Goal: Information Seeking & Learning: Compare options

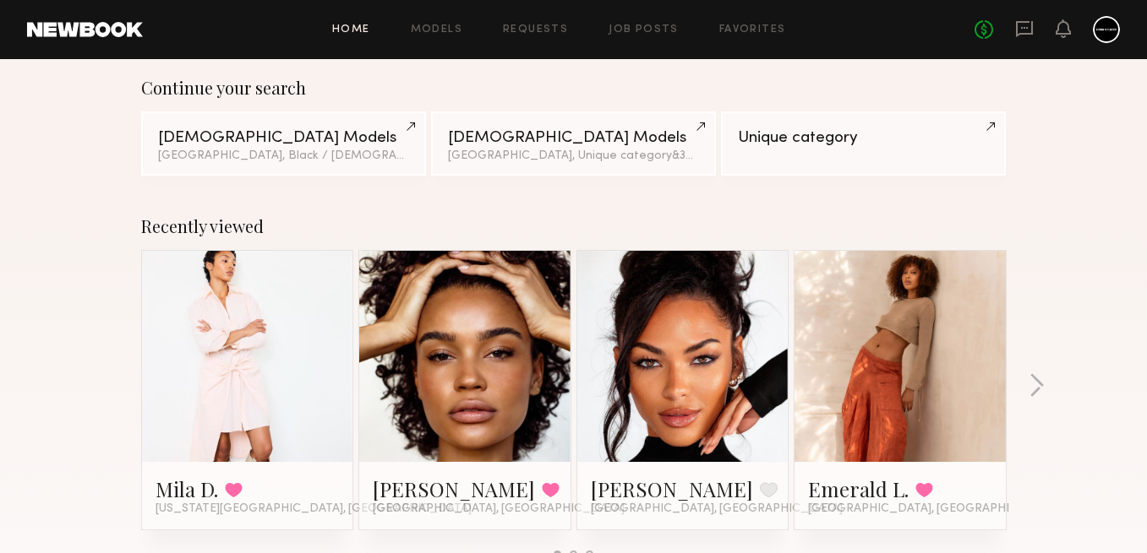
scroll to position [134, 0]
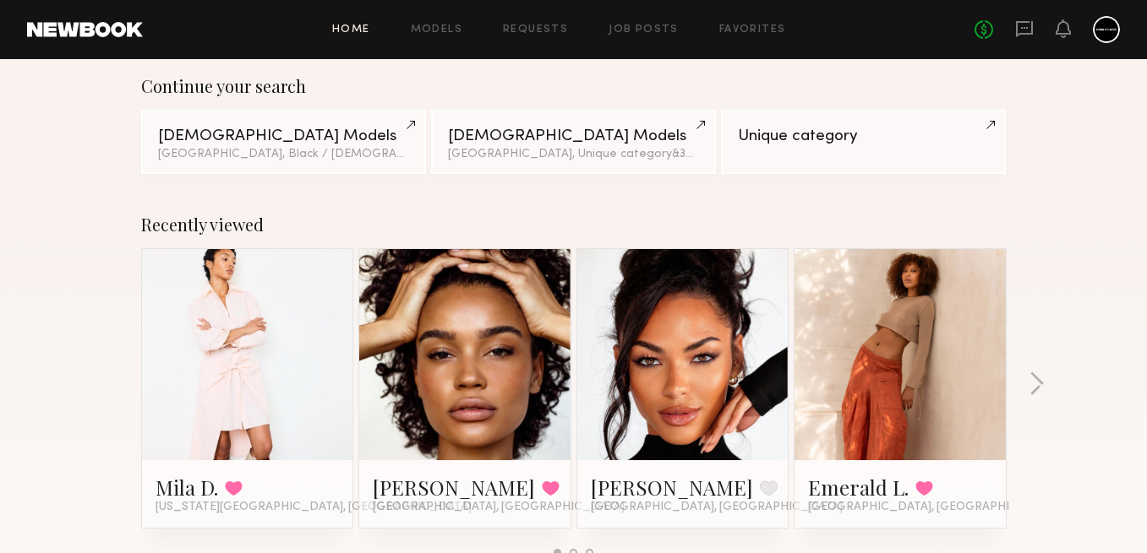
click at [423, 38] on div "Home Models Requests Job Posts Favorites Sign Out No fees up to $5,000" at bounding box center [631, 29] width 977 height 27
click at [428, 25] on link "Models" at bounding box center [437, 30] width 52 height 11
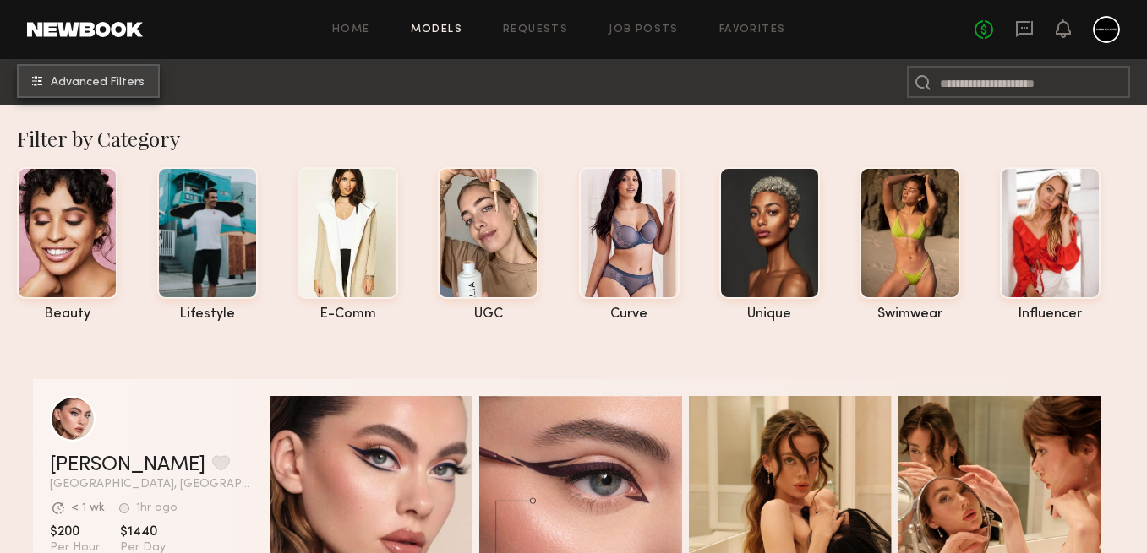
click at [123, 85] on span "Advanced Filters" at bounding box center [98, 83] width 94 height 12
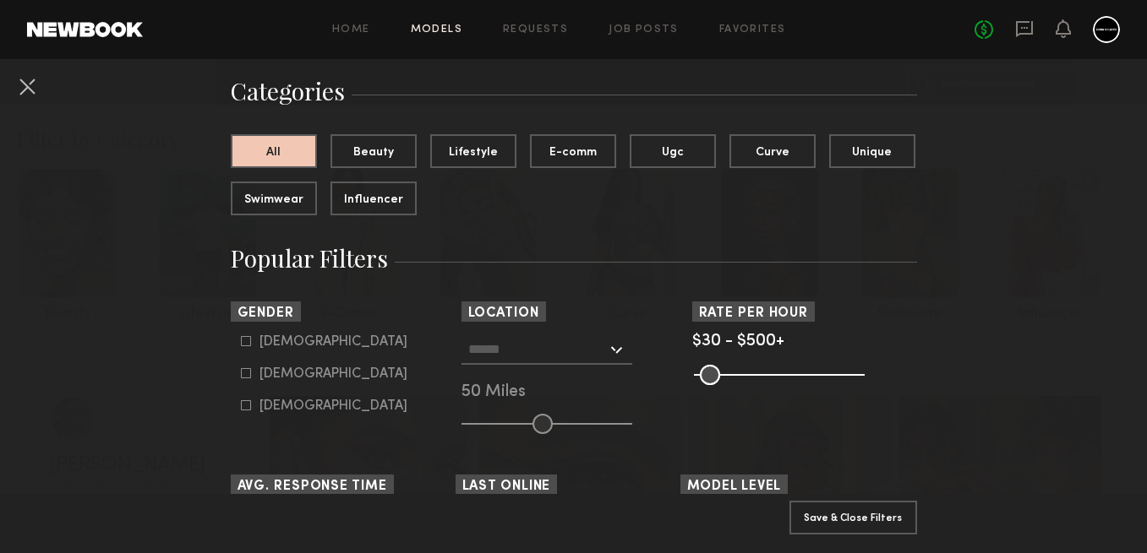
scroll to position [168, 0]
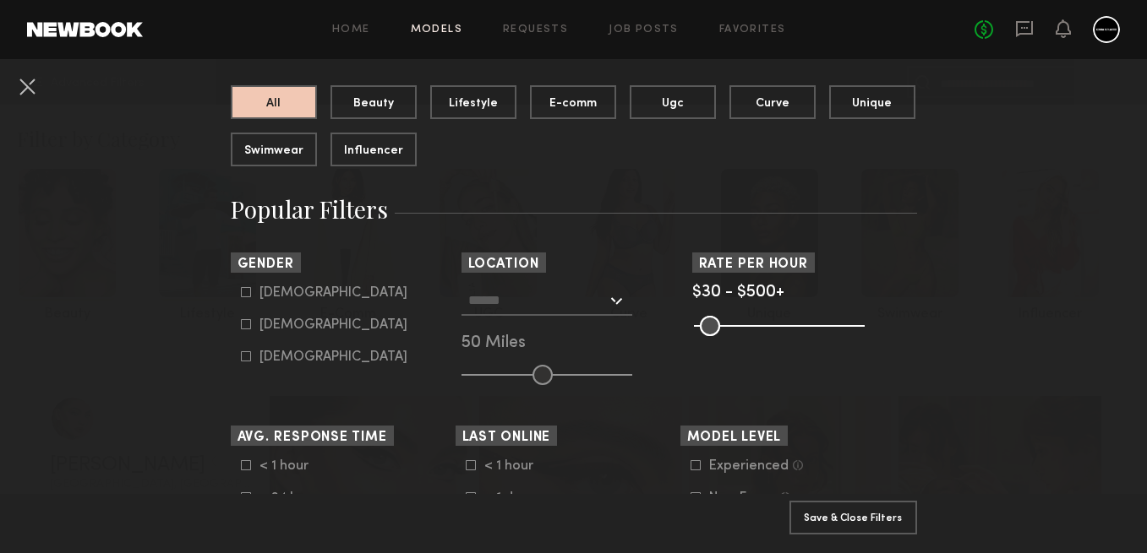
click at [245, 327] on icon at bounding box center [246, 324] width 10 height 10
type input "**"
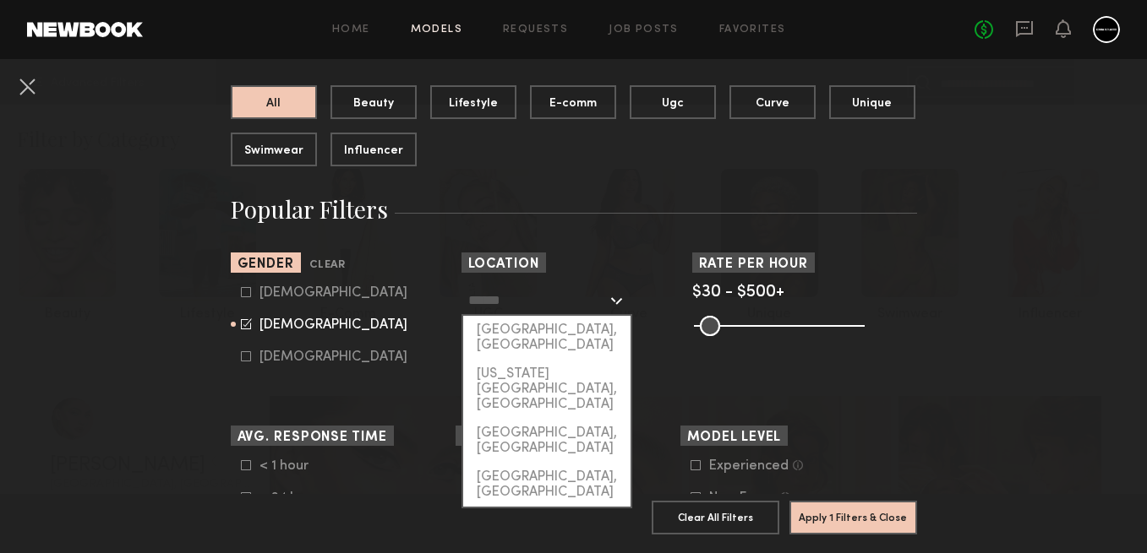
click at [494, 302] on input "text" at bounding box center [537, 300] width 139 height 29
click at [494, 326] on div "[GEOGRAPHIC_DATA], [GEOGRAPHIC_DATA]" at bounding box center [546, 338] width 167 height 44
type input "**********"
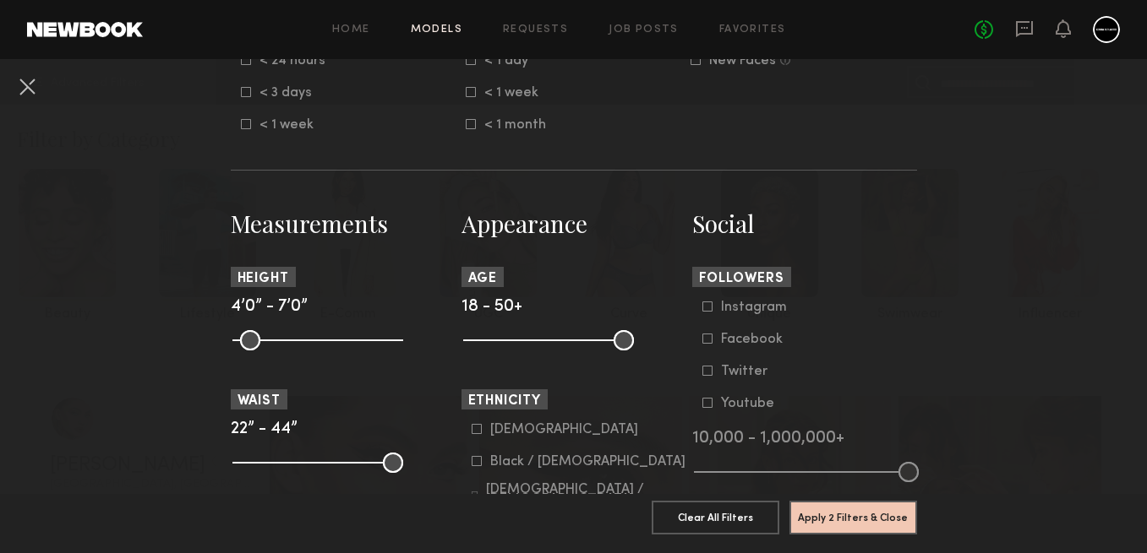
scroll to position [695, 0]
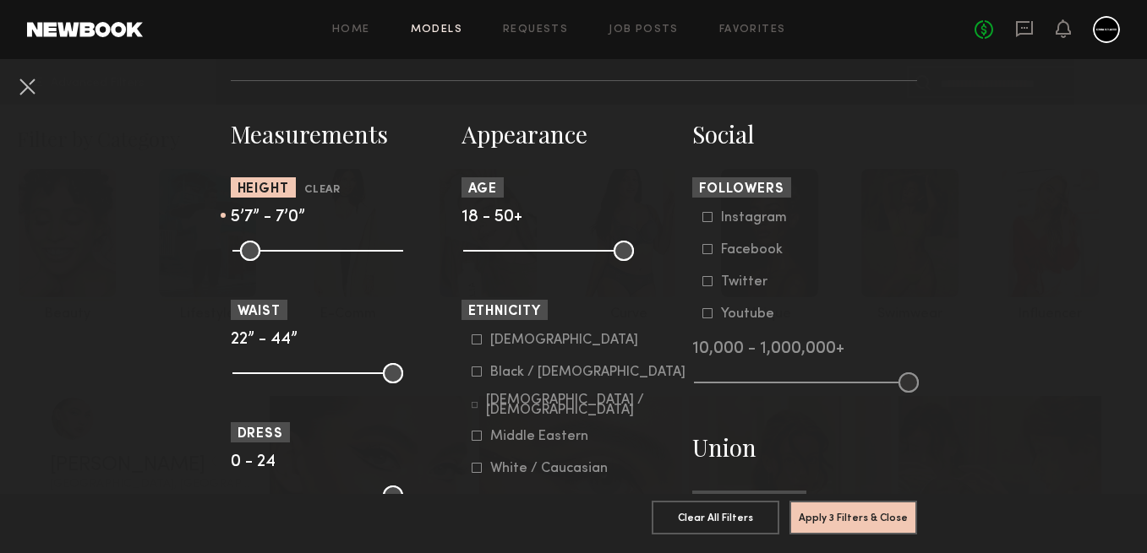
drag, startPoint x: 238, startPoint y: 247, endPoint x: 319, endPoint y: 244, distance: 81.2
type input "**"
click at [319, 244] on input "range" at bounding box center [317, 251] width 171 height 20
drag, startPoint x: 395, startPoint y: 248, endPoint x: 339, endPoint y: 243, distance: 56.0
type input "**"
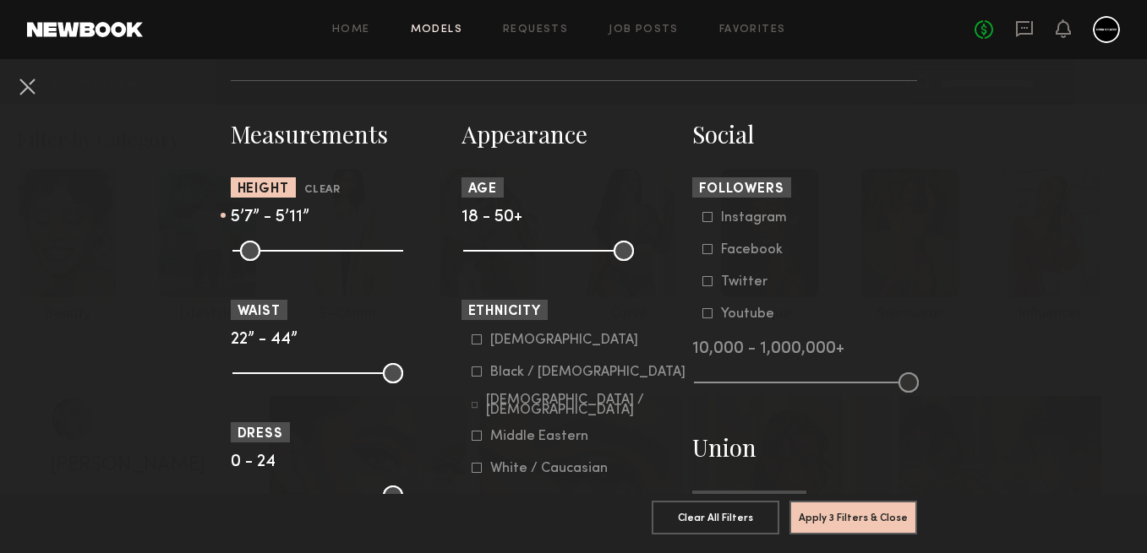
click at [339, 243] on input "range" at bounding box center [317, 251] width 171 height 20
drag, startPoint x: 473, startPoint y: 249, endPoint x: 504, endPoint y: 251, distance: 31.3
type input "**"
click at [504, 251] on input "range" at bounding box center [548, 251] width 171 height 20
drag, startPoint x: 243, startPoint y: 370, endPoint x: 254, endPoint y: 368, distance: 12.1
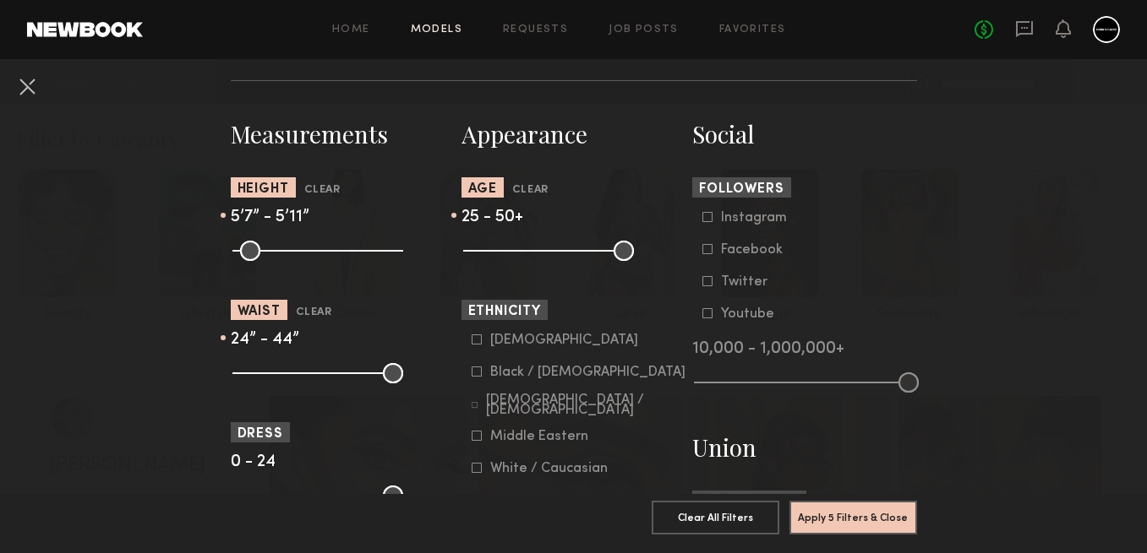
type input "**"
click at [254, 368] on input "range" at bounding box center [317, 373] width 171 height 20
drag, startPoint x: 394, startPoint y: 372, endPoint x: 281, endPoint y: 368, distance: 112.5
type input "**"
click at [281, 368] on input "range" at bounding box center [317, 373] width 171 height 20
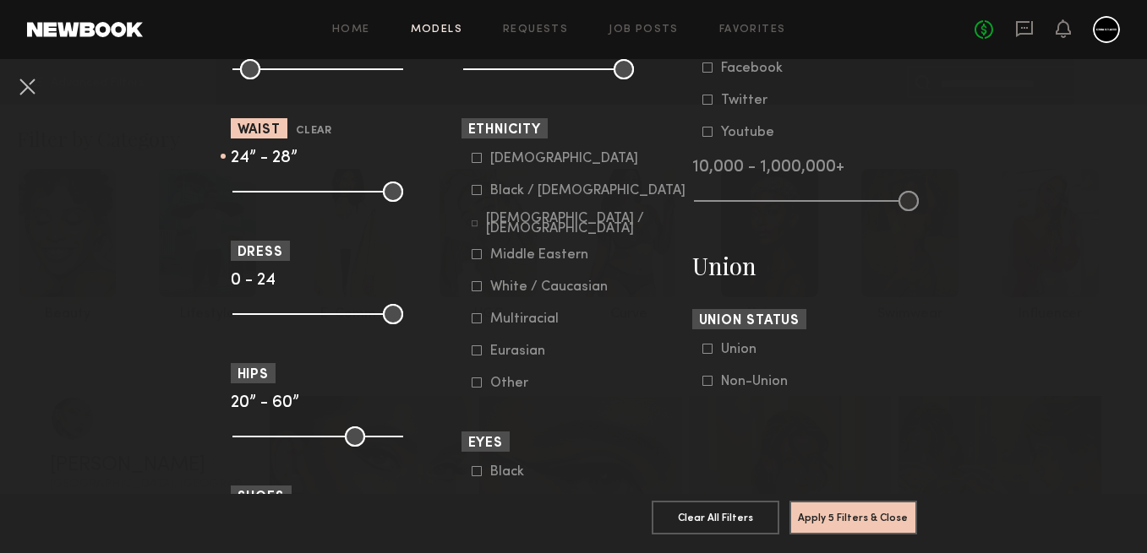
scroll to position [881, 0]
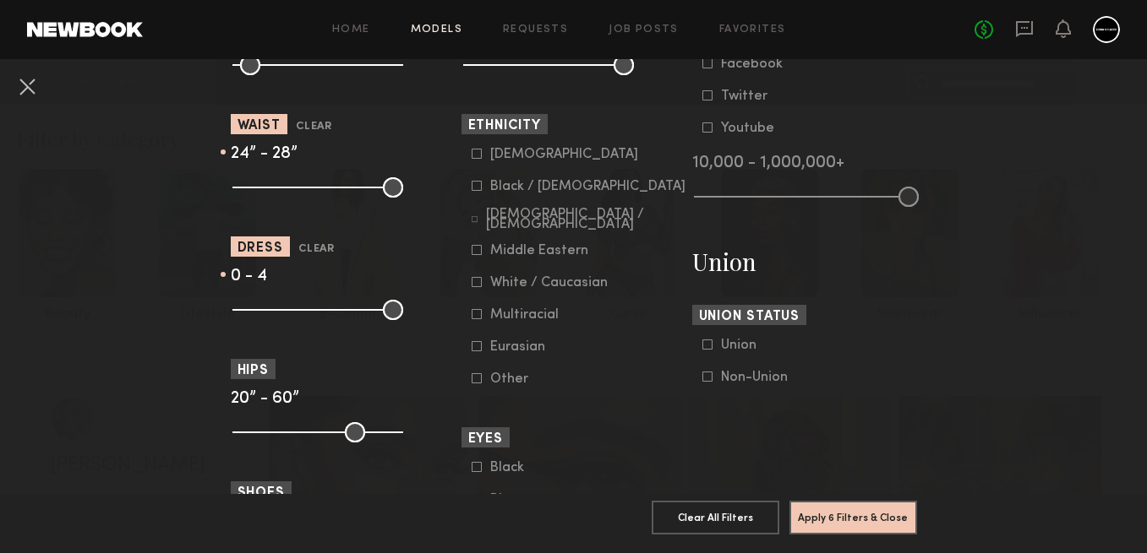
drag, startPoint x: 393, startPoint y: 308, endPoint x: 273, endPoint y: 301, distance: 120.2
type input "*"
click at [273, 301] on common-range-minmax at bounding box center [316, 308] width 171 height 20
drag, startPoint x: 392, startPoint y: 433, endPoint x: 310, endPoint y: 430, distance: 82.0
type input "**"
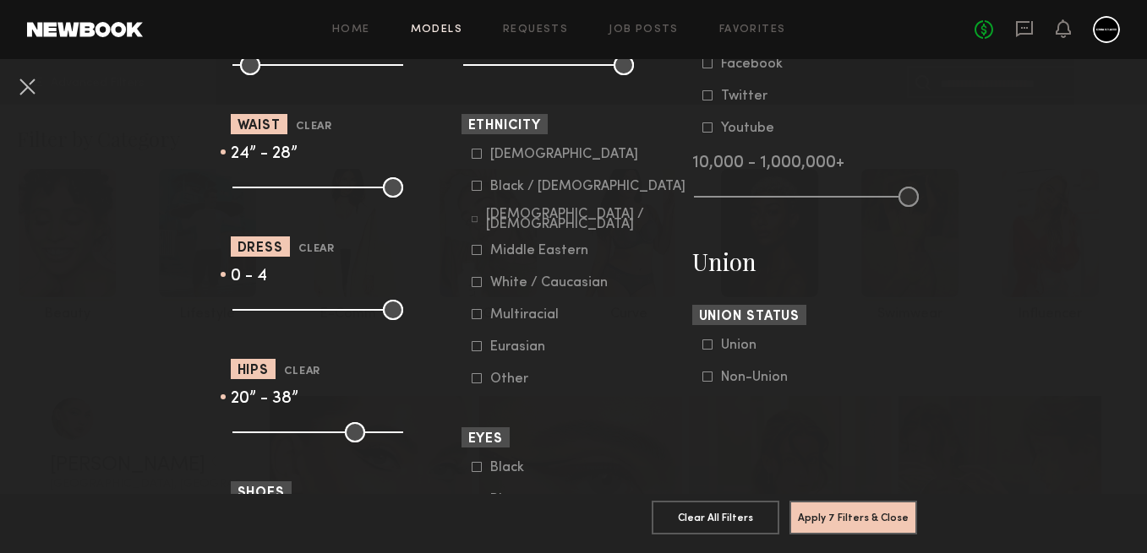
click at [310, 430] on input "range" at bounding box center [317, 433] width 171 height 20
drag, startPoint x: 241, startPoint y: 437, endPoint x: 289, endPoint y: 439, distance: 48.2
type input "**"
click at [289, 439] on input "range" at bounding box center [317, 433] width 171 height 20
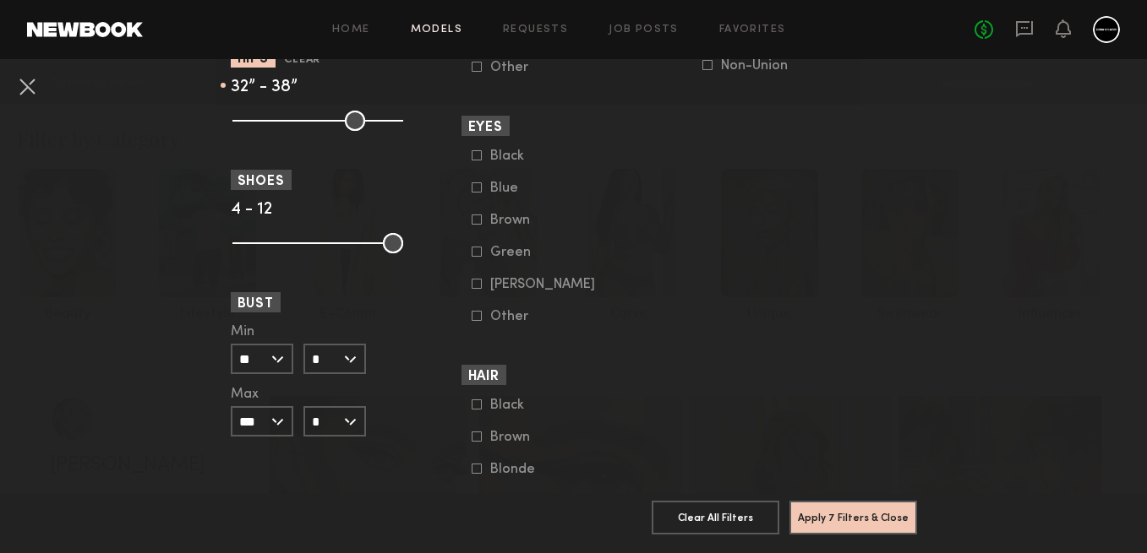
scroll to position [1328, 0]
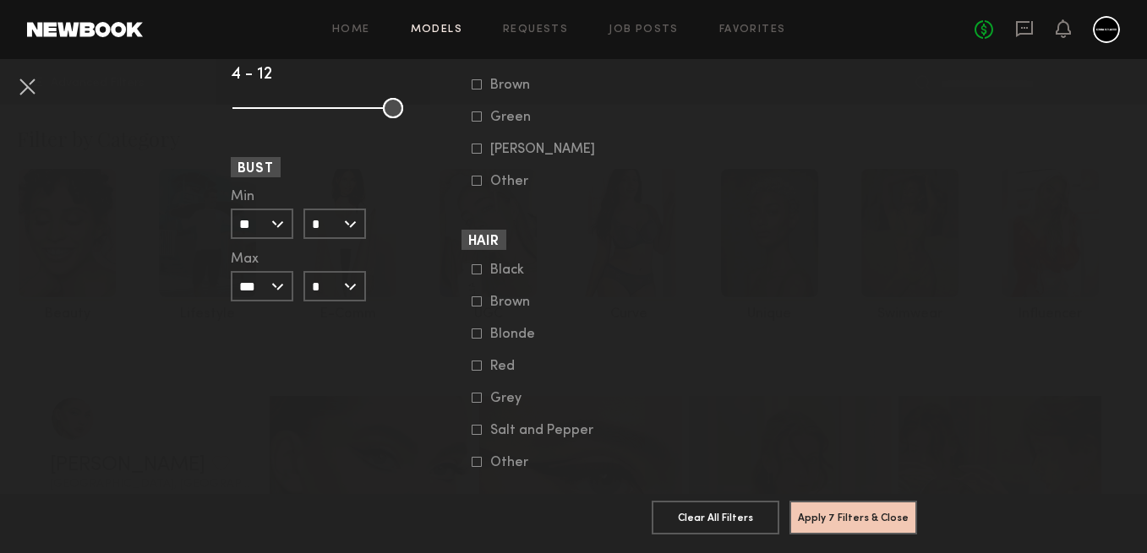
click at [276, 221] on input "**" at bounding box center [262, 224] width 63 height 30
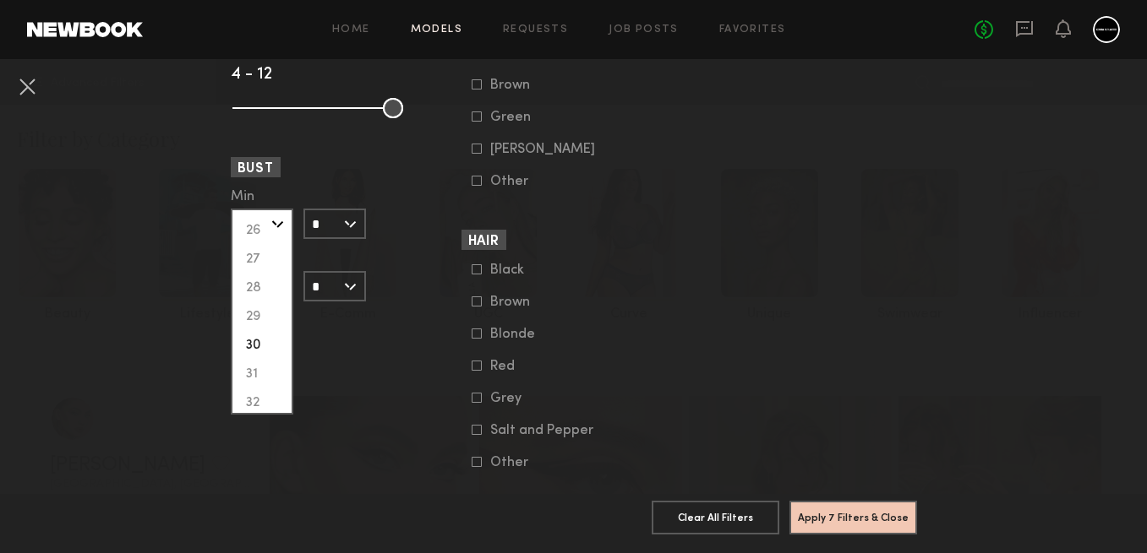
scroll to position [56, 0]
click at [250, 400] on div "32" at bounding box center [261, 398] width 59 height 29
type input "**"
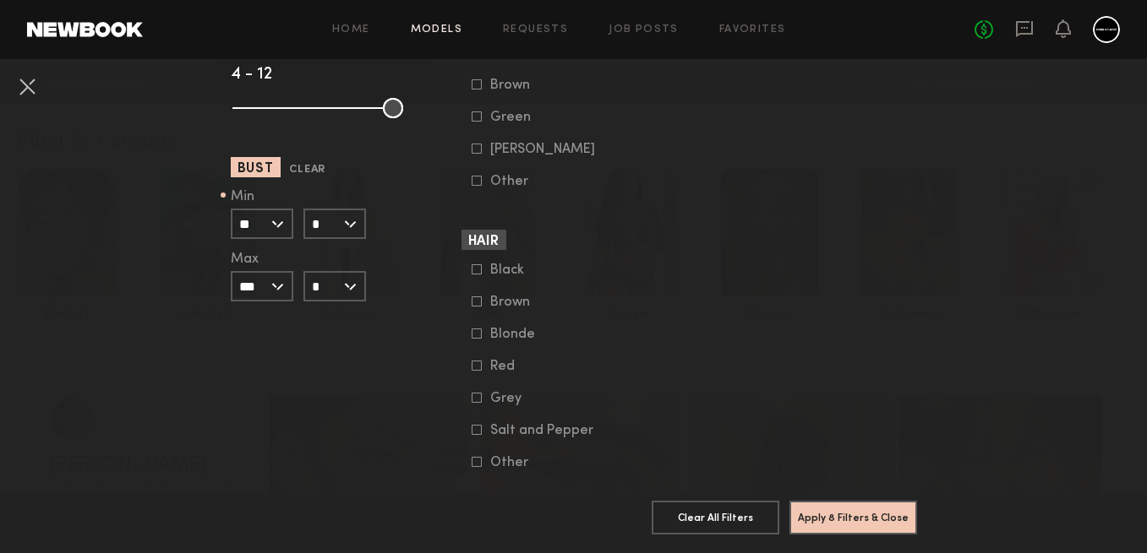
click at [280, 289] on input "***" at bounding box center [262, 286] width 63 height 30
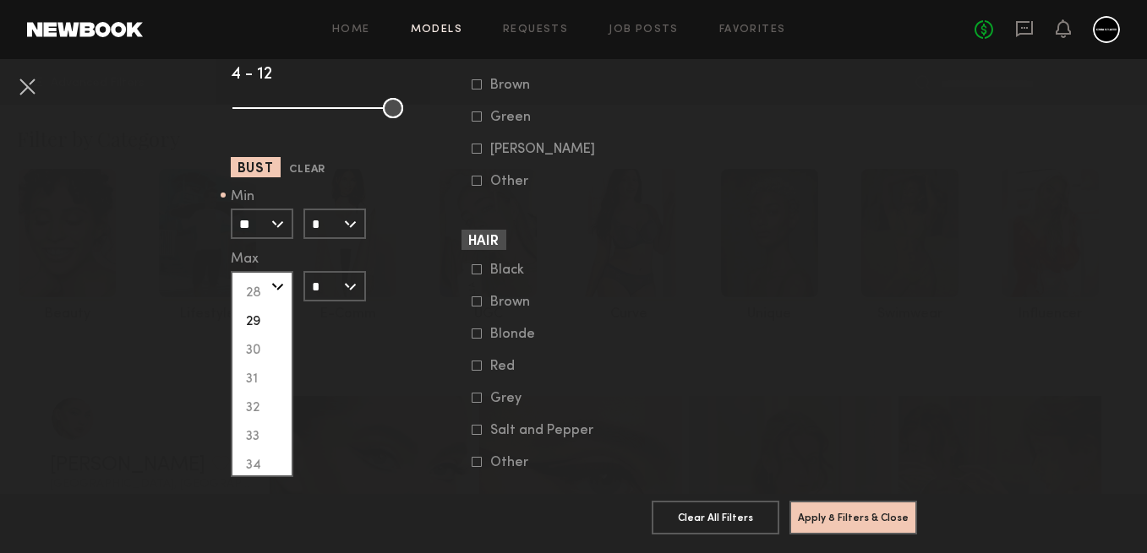
scroll to position [124, 0]
click at [262, 452] on div "34" at bounding box center [261, 450] width 59 height 29
type input "**"
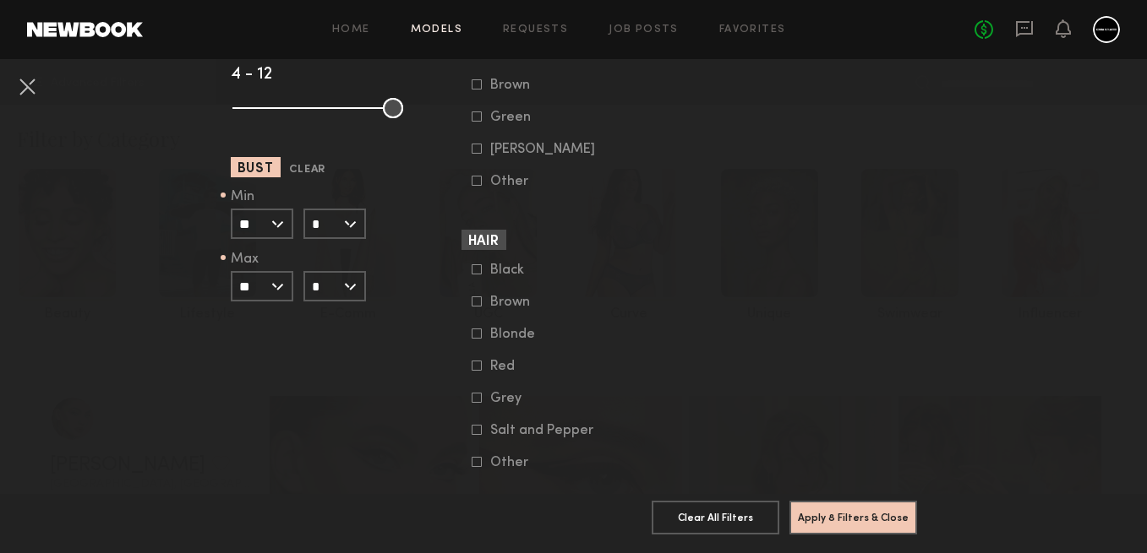
click at [357, 291] on input "*" at bounding box center [334, 286] width 63 height 30
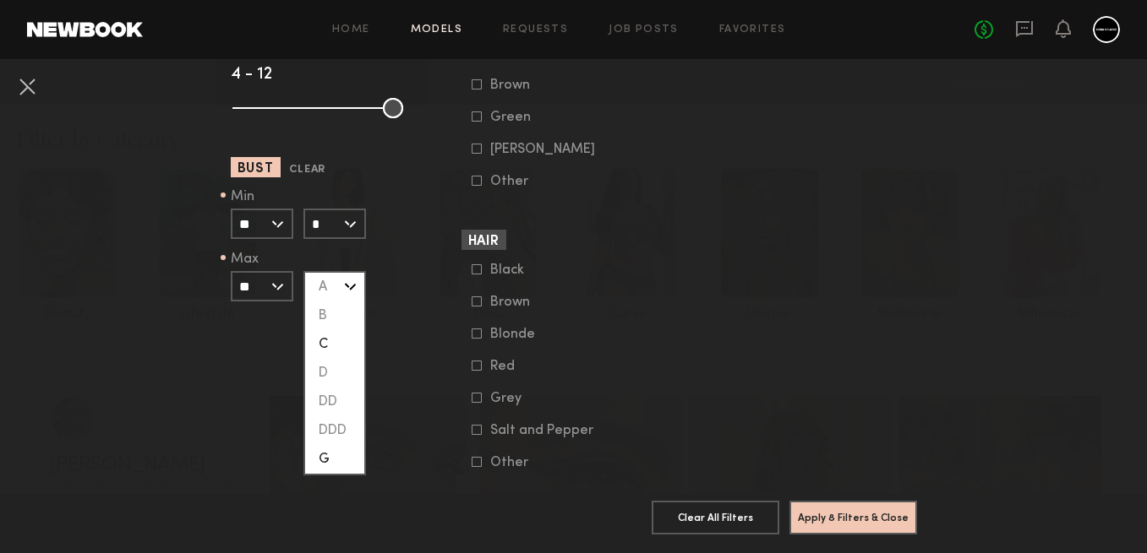
click at [340, 348] on div "C" at bounding box center [334, 344] width 59 height 29
type input "*"
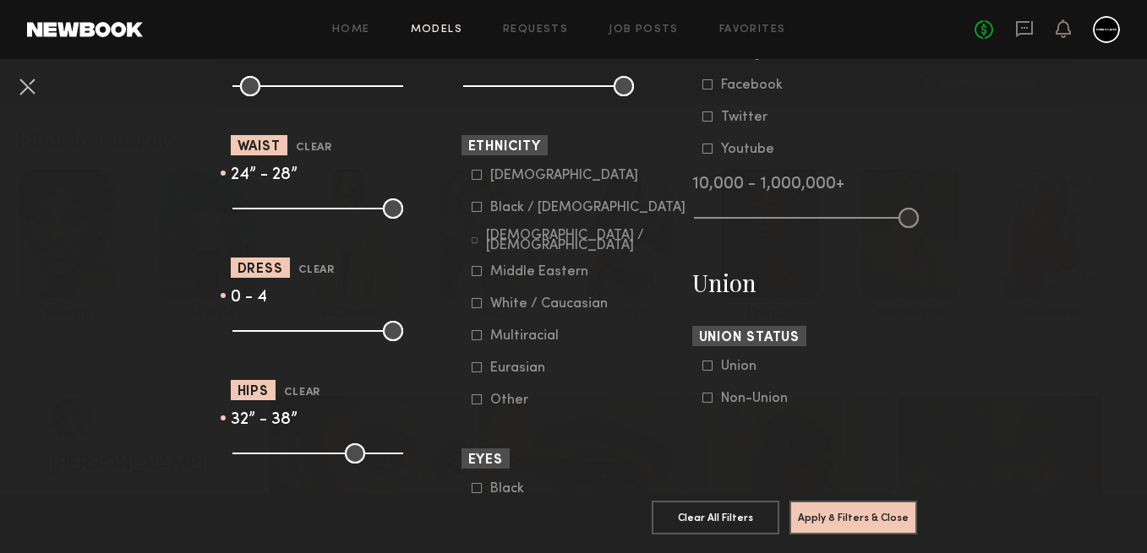
scroll to position [859, 0]
click at [479, 214] on common-framework-checkbox "Black / African American" at bounding box center [579, 208] width 215 height 15
click at [477, 210] on icon at bounding box center [477, 208] width 10 height 10
click at [477, 239] on icon at bounding box center [475, 242] width 6 height 6
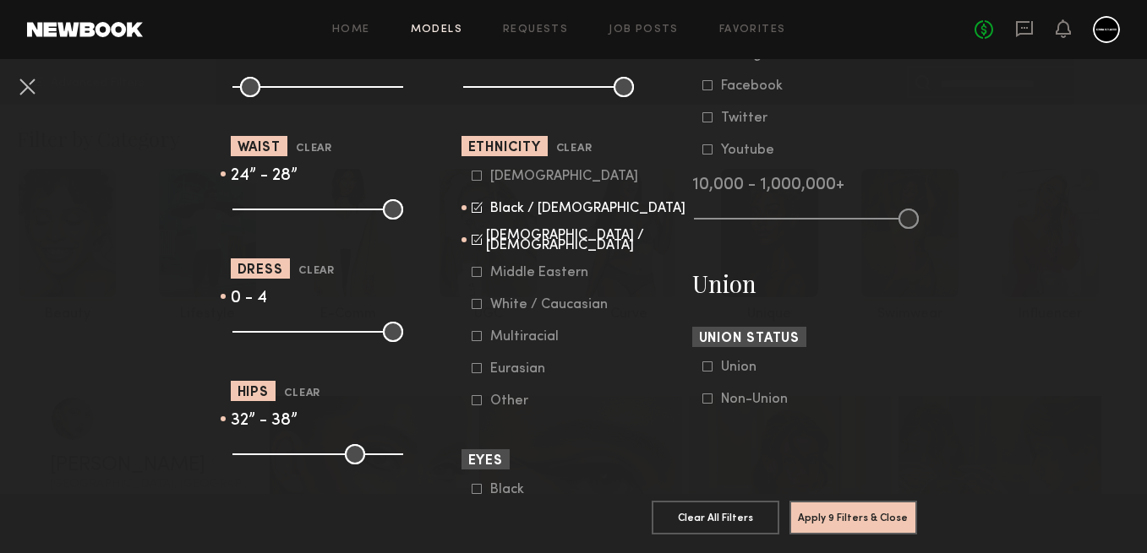
click at [474, 273] on icon at bounding box center [477, 272] width 10 height 10
click at [478, 337] on icon at bounding box center [477, 336] width 10 height 10
click at [901, 515] on button "Apply 9 Filters & Close" at bounding box center [853, 517] width 128 height 34
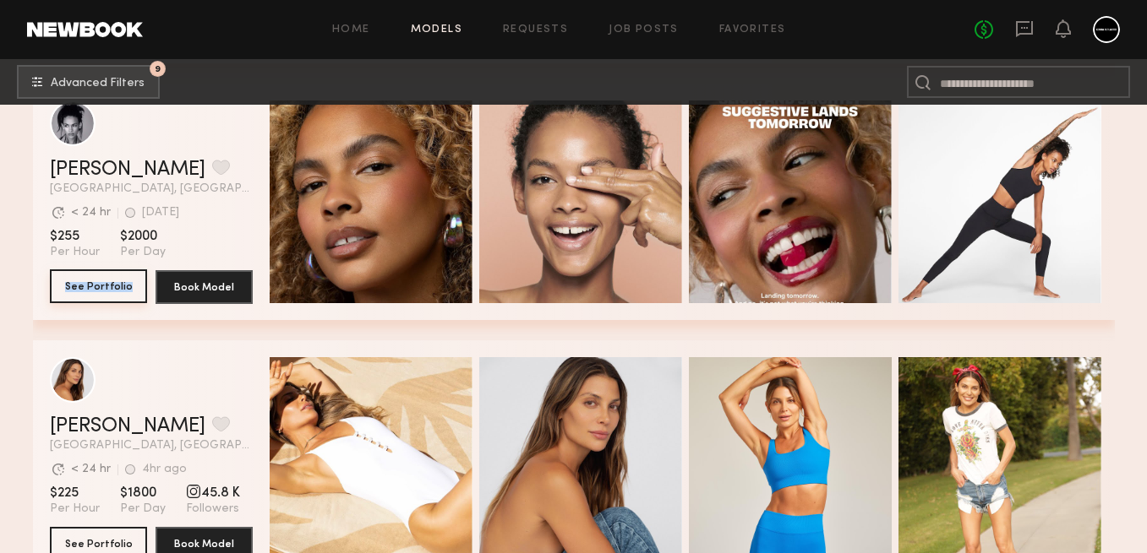
scroll to position [4863, 0]
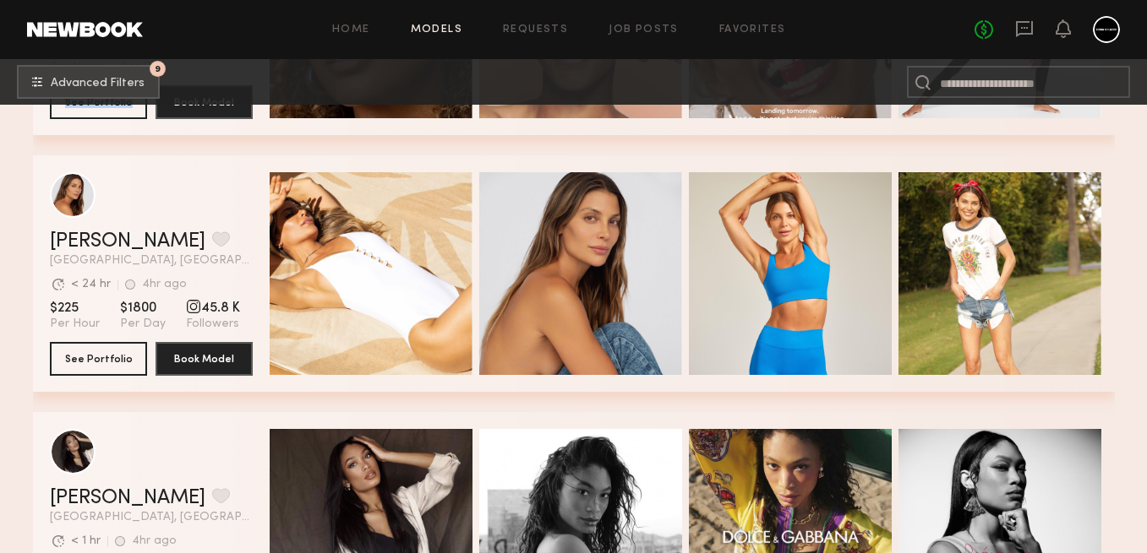
click at [83, 360] on button "See Portfolio" at bounding box center [98, 359] width 97 height 34
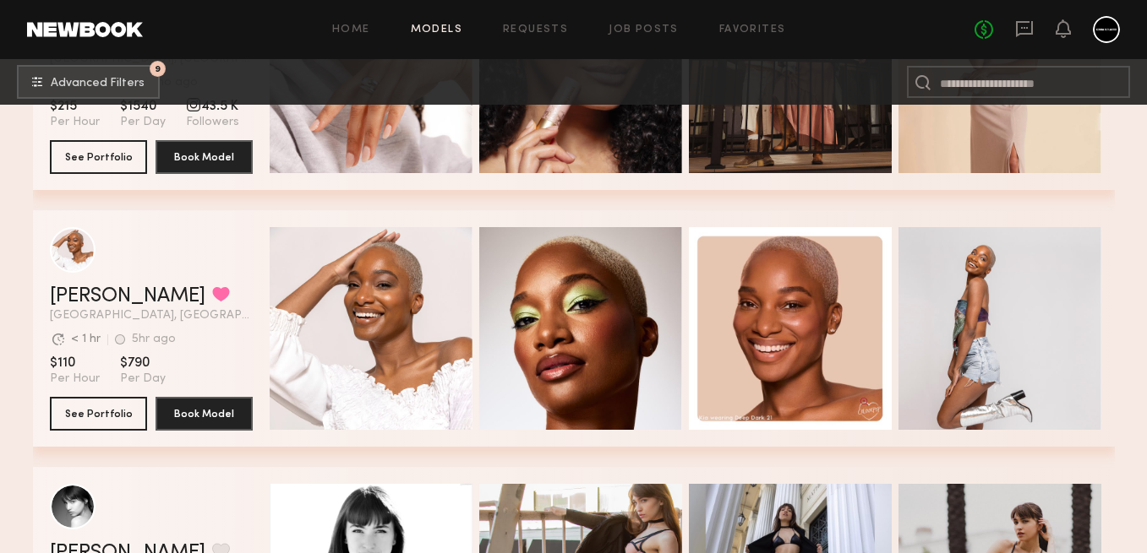
scroll to position [21762, 0]
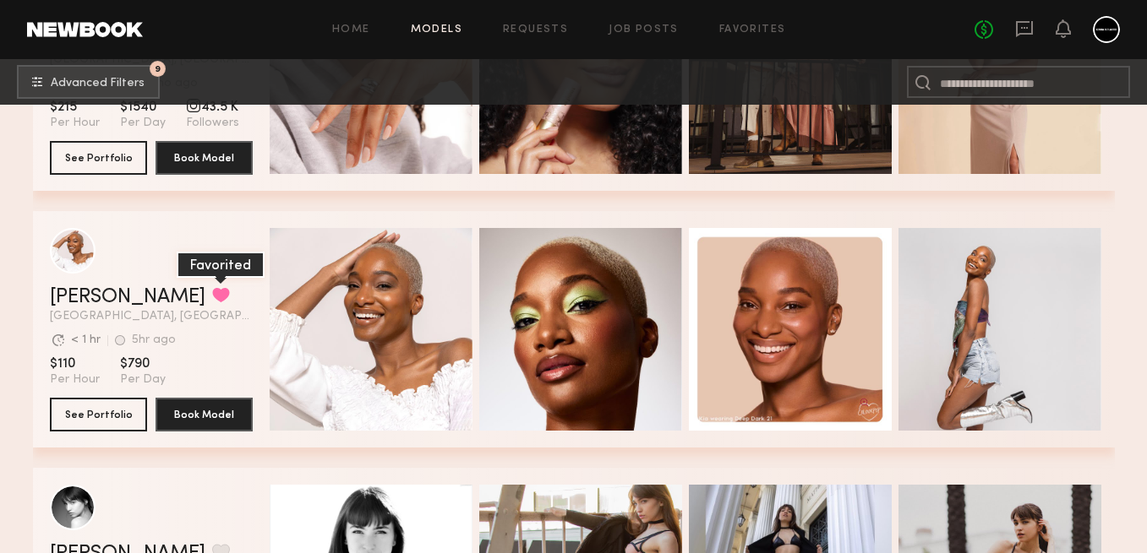
click at [212, 297] on button "grid" at bounding box center [221, 294] width 18 height 15
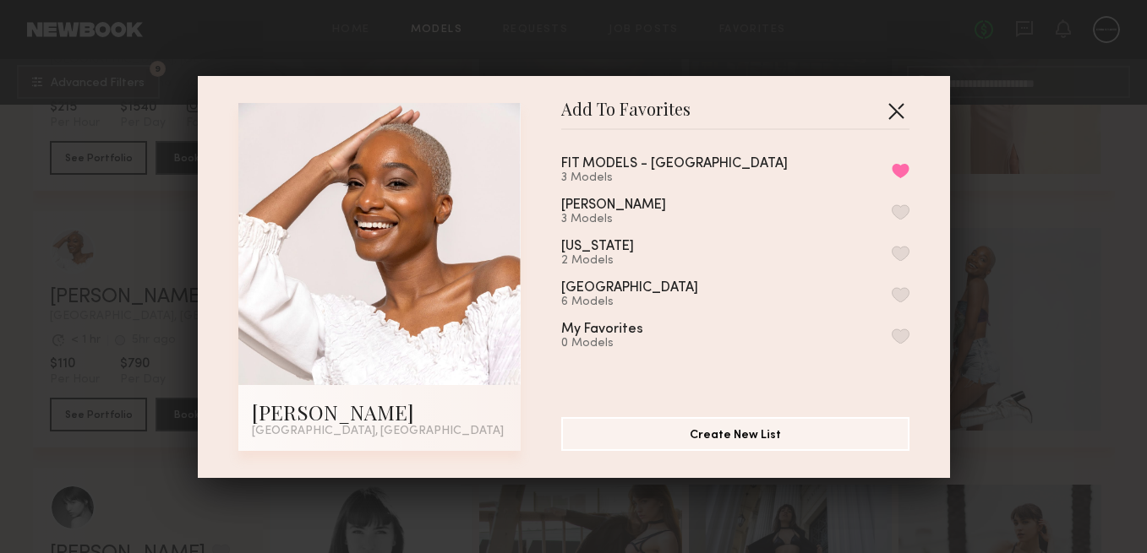
click at [892, 109] on button "button" at bounding box center [895, 110] width 27 height 27
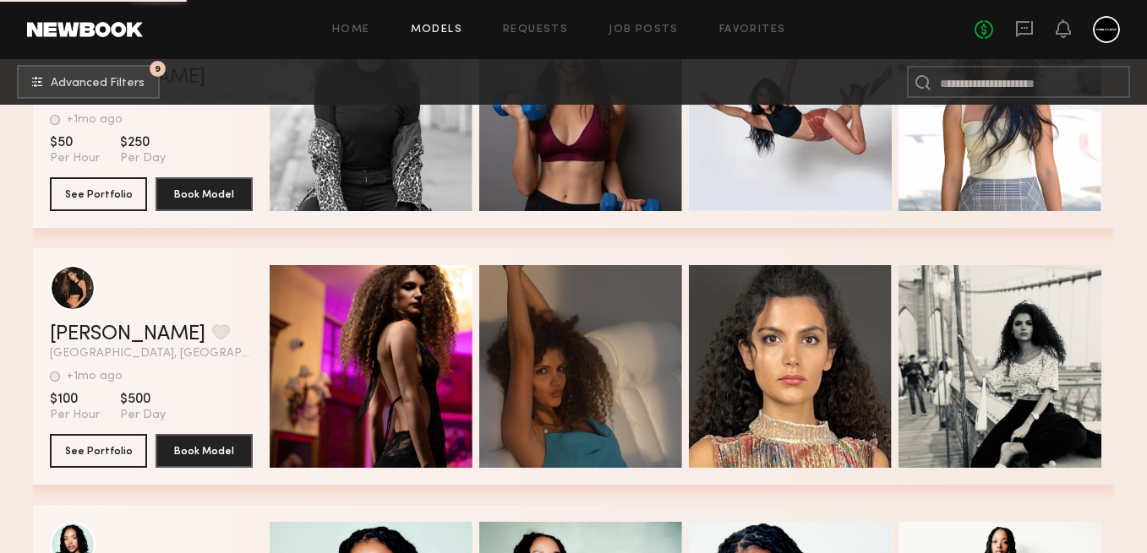
scroll to position [60772, 0]
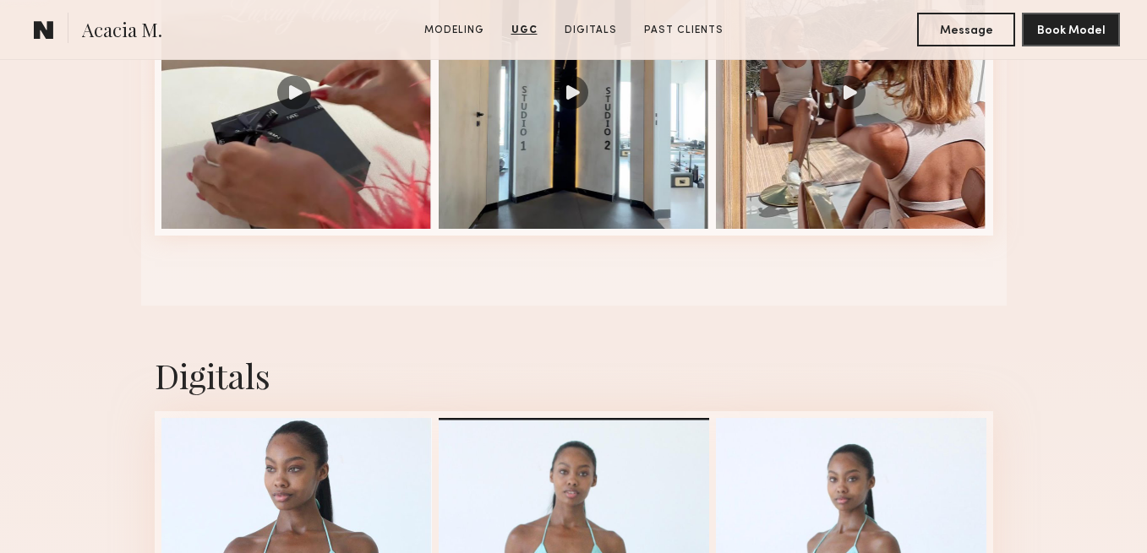
scroll to position [2815, 0]
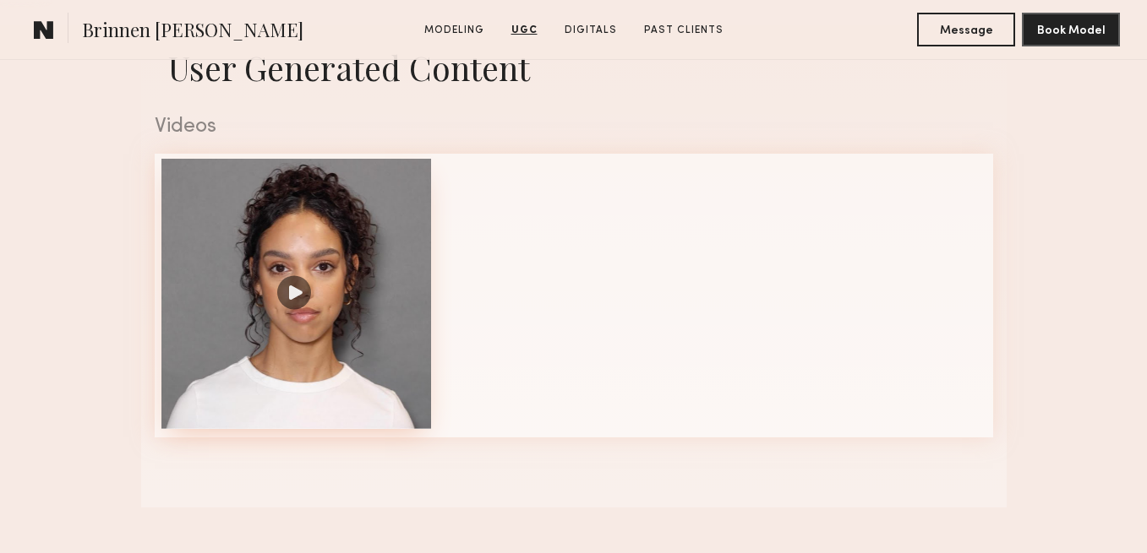
scroll to position [1681, 0]
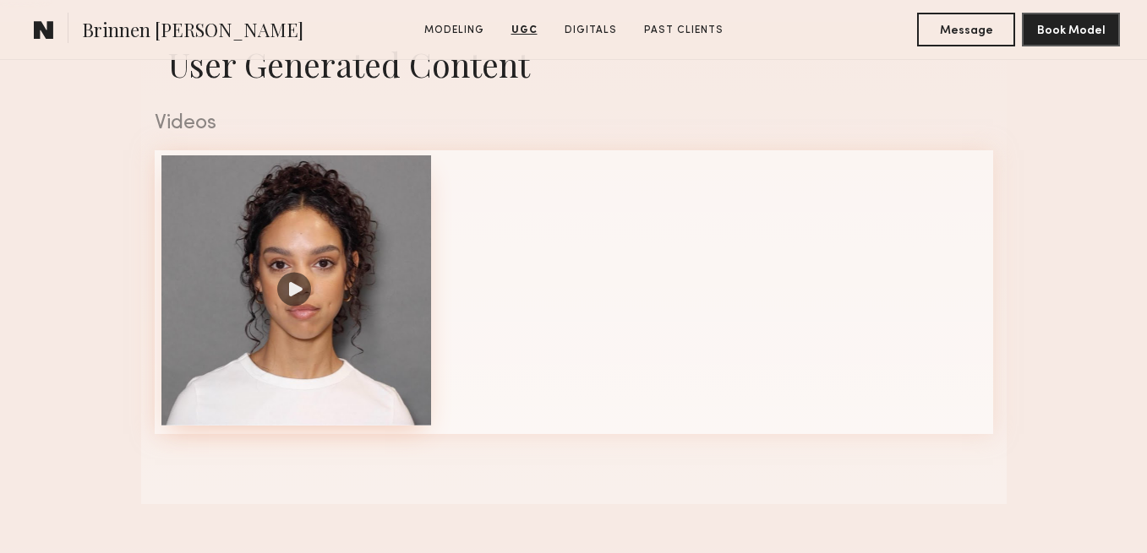
click at [376, 316] on div at bounding box center [296, 290] width 270 height 270
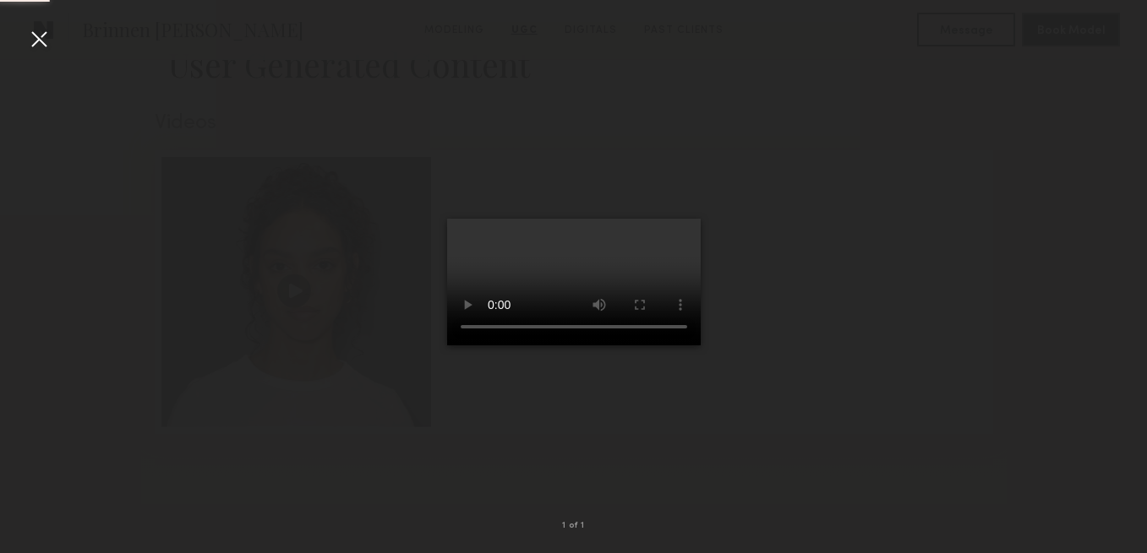
click at [553, 287] on video at bounding box center [574, 282] width 254 height 127
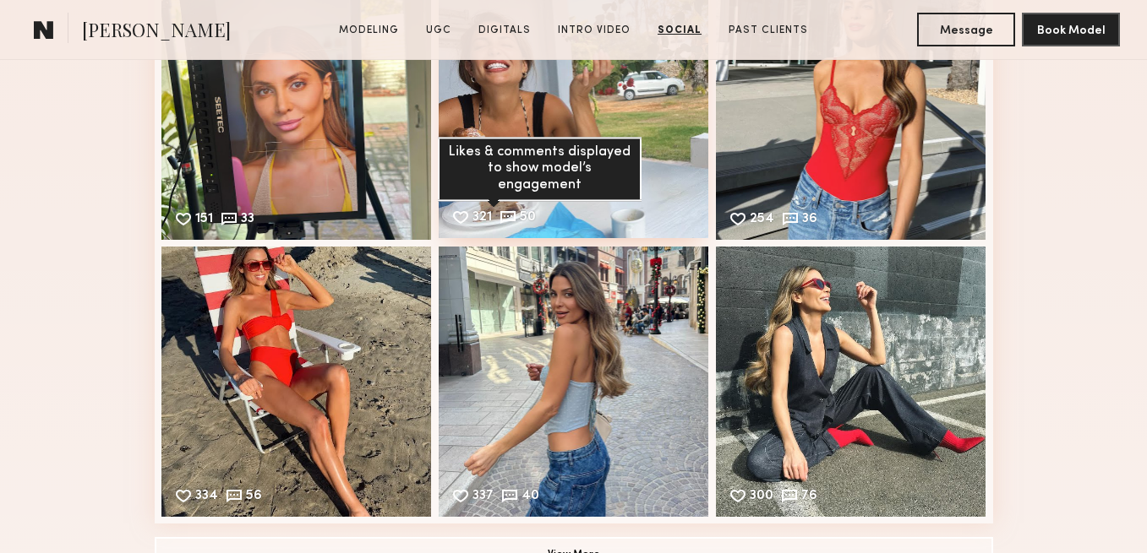
scroll to position [4184, 0]
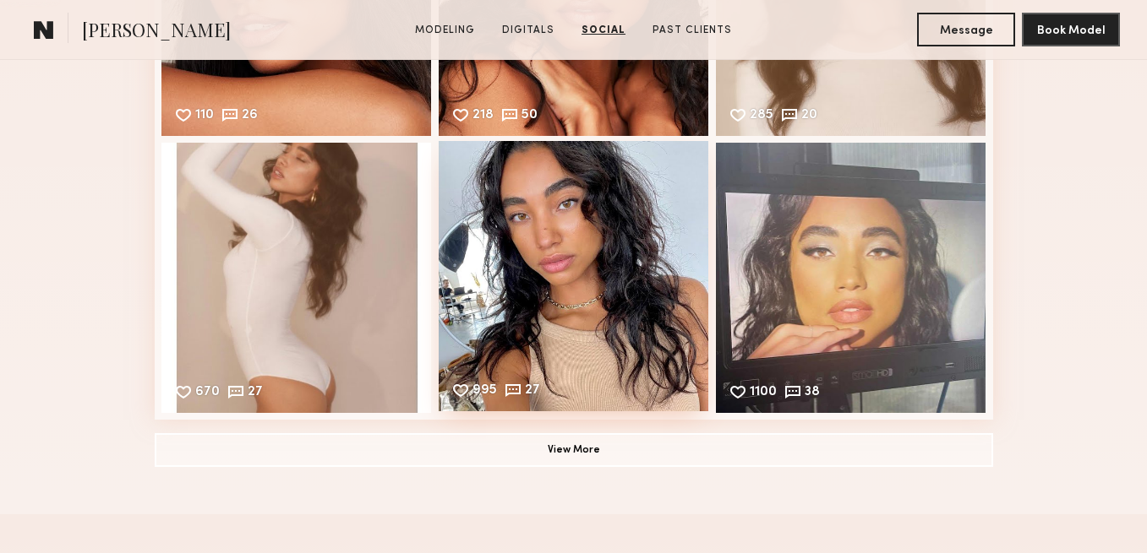
scroll to position [2685, 0]
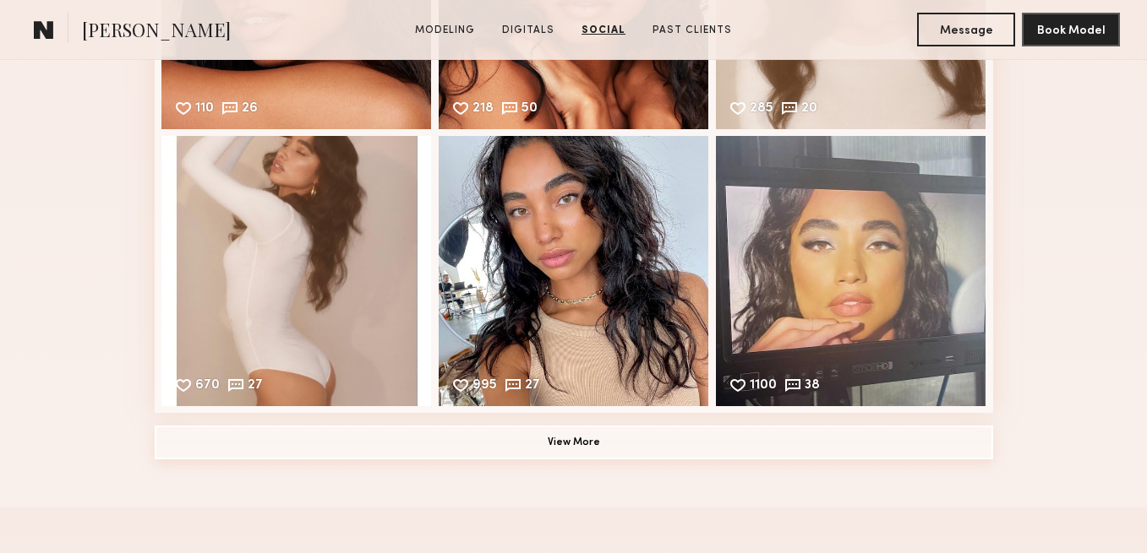
click at [497, 450] on button "View More" at bounding box center [574, 443] width 838 height 34
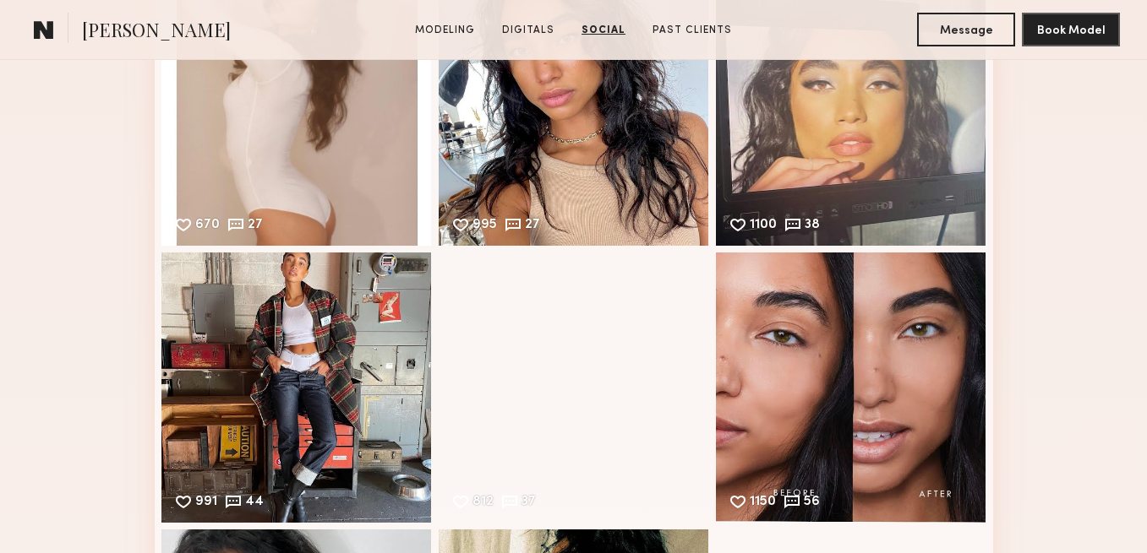
scroll to position [2851, 0]
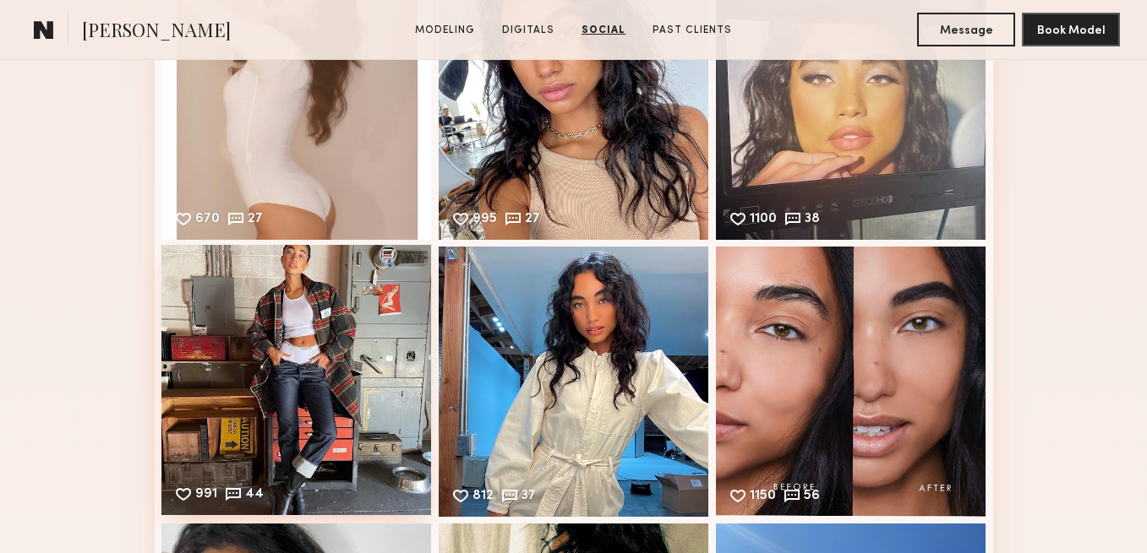
click at [319, 353] on div "991 44 Likes & comments displayed to show model’s engagement" at bounding box center [296, 380] width 270 height 270
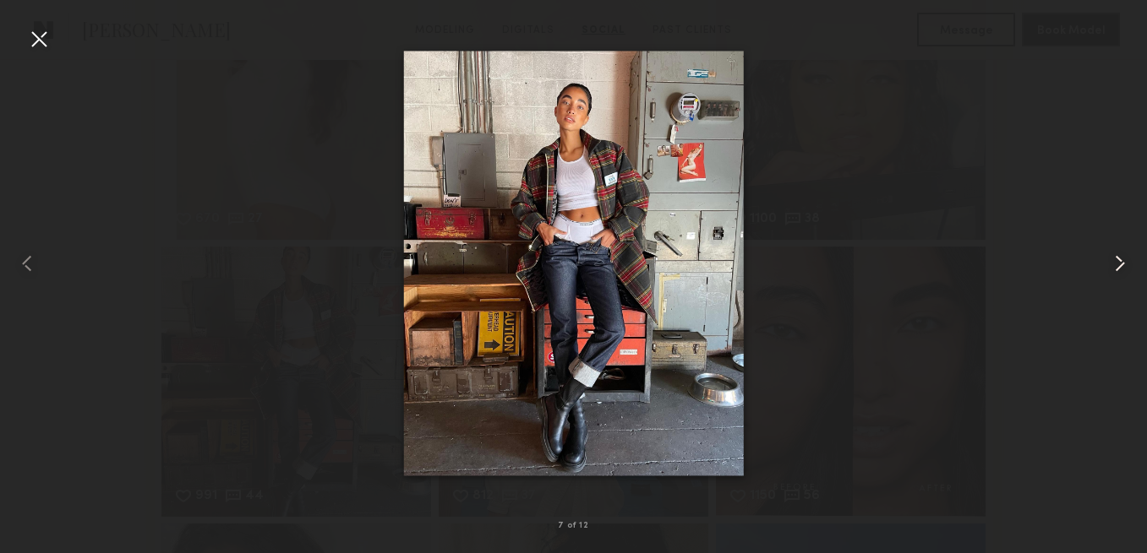
click at [1123, 263] on common-icon at bounding box center [1119, 263] width 27 height 27
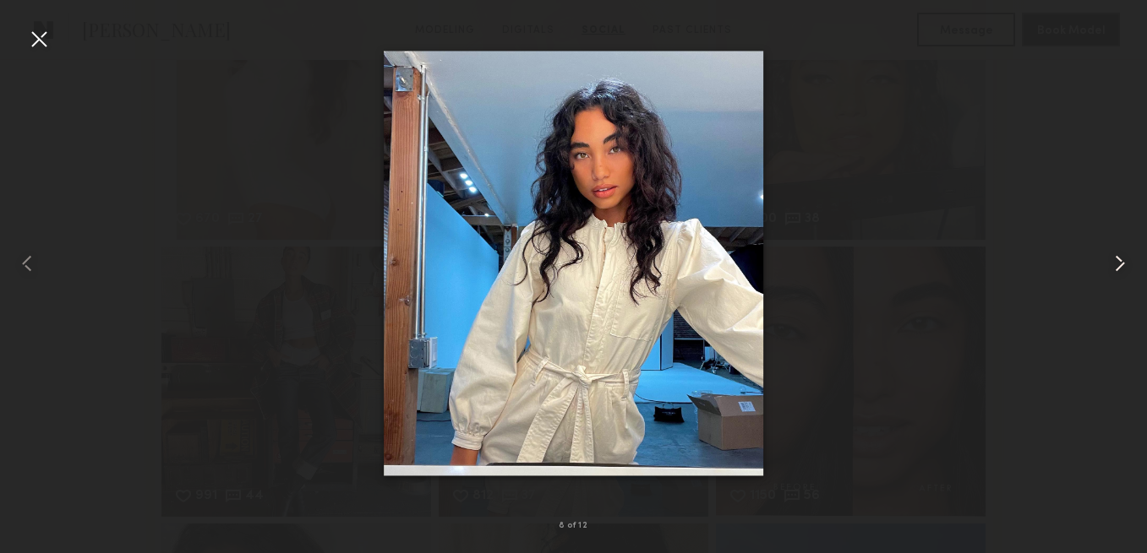
click at [1123, 263] on common-icon at bounding box center [1119, 263] width 27 height 27
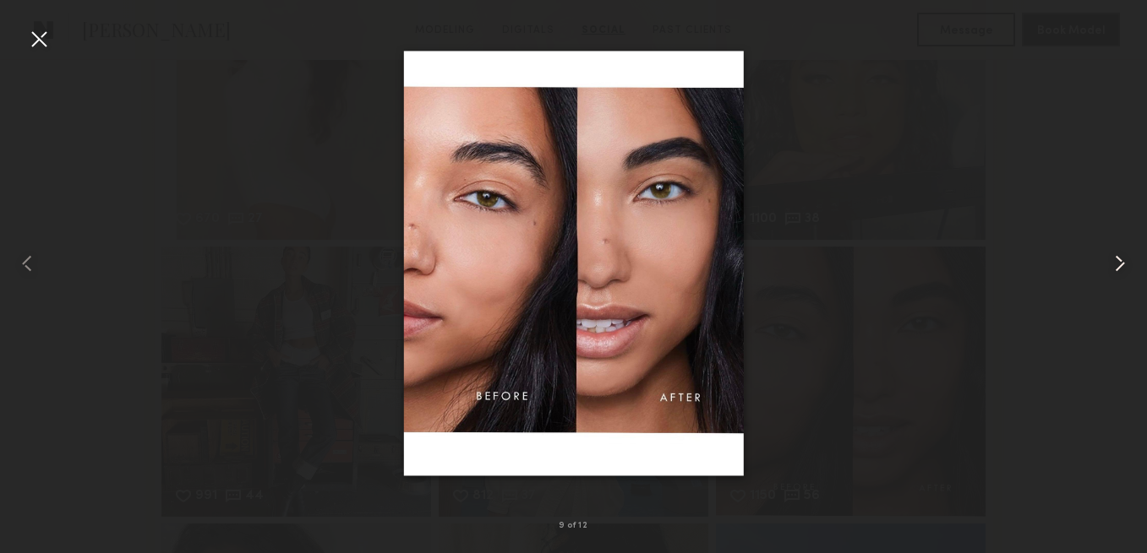
click at [1123, 263] on common-icon at bounding box center [1119, 263] width 27 height 27
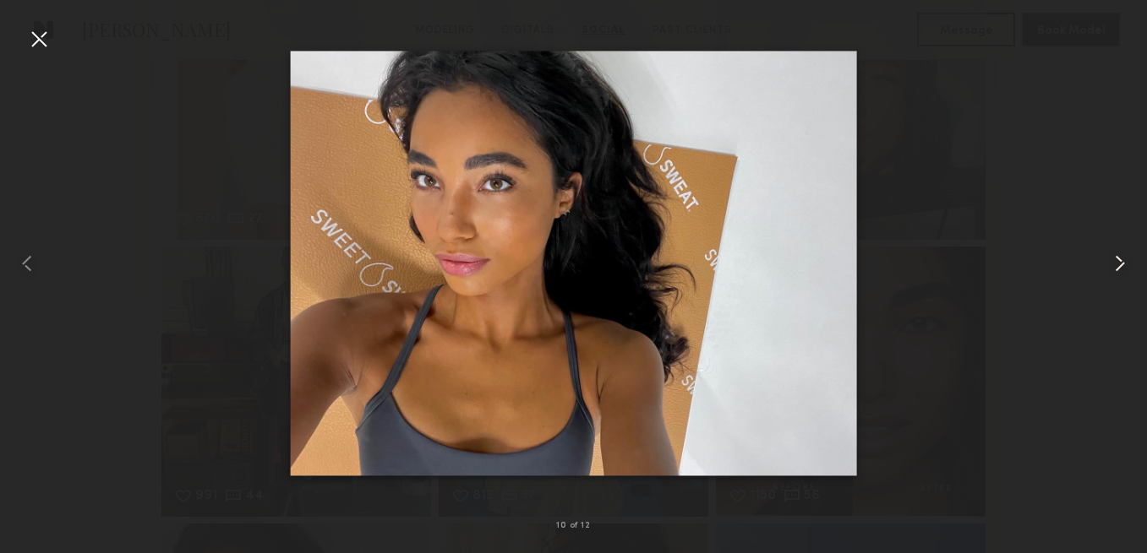
click at [1123, 264] on common-icon at bounding box center [1119, 263] width 27 height 27
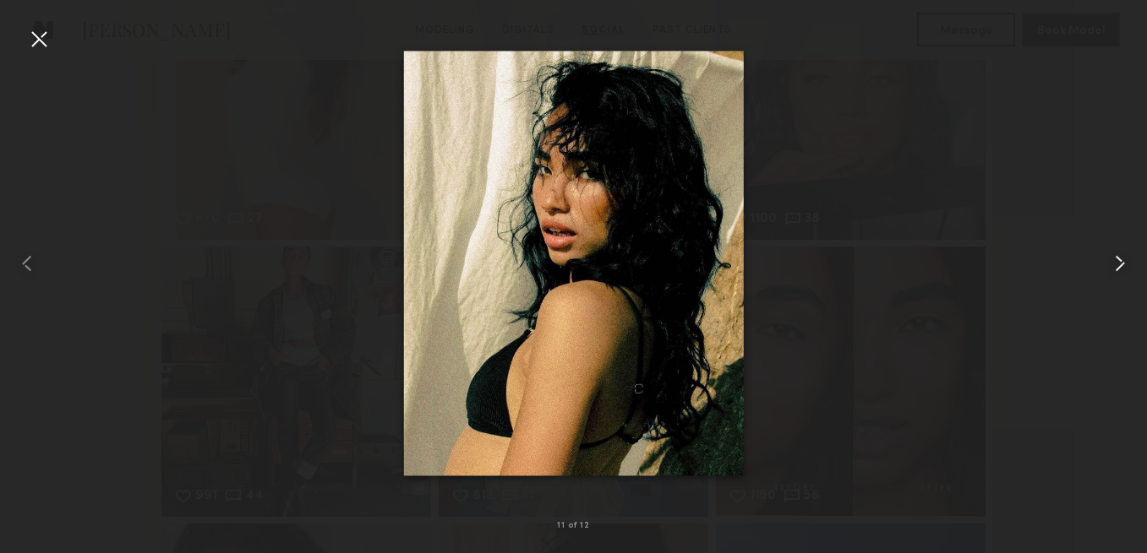
click at [1123, 263] on common-icon at bounding box center [1119, 263] width 27 height 27
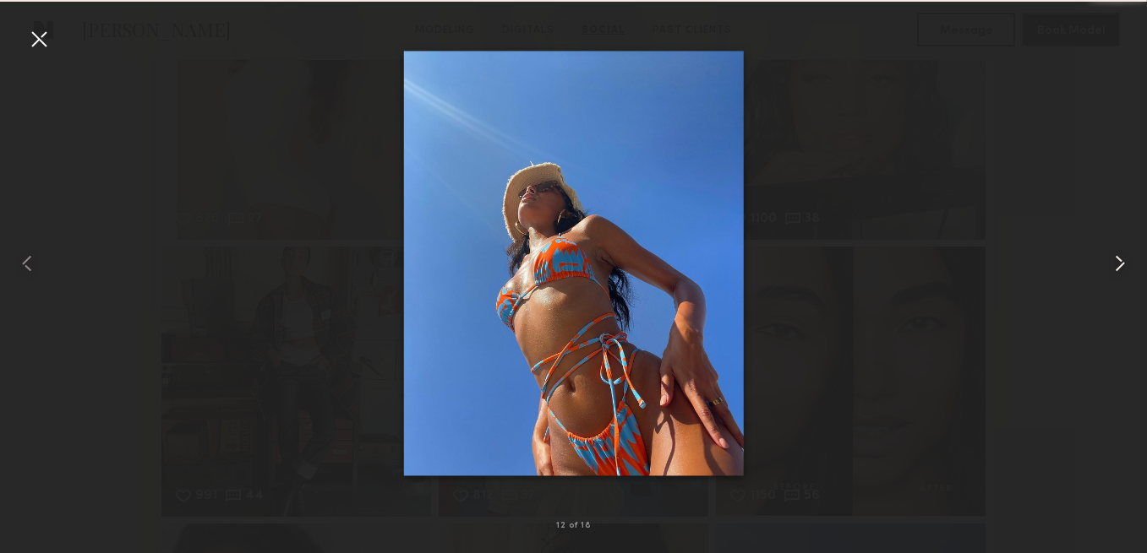
click at [1123, 263] on common-icon at bounding box center [1119, 263] width 27 height 27
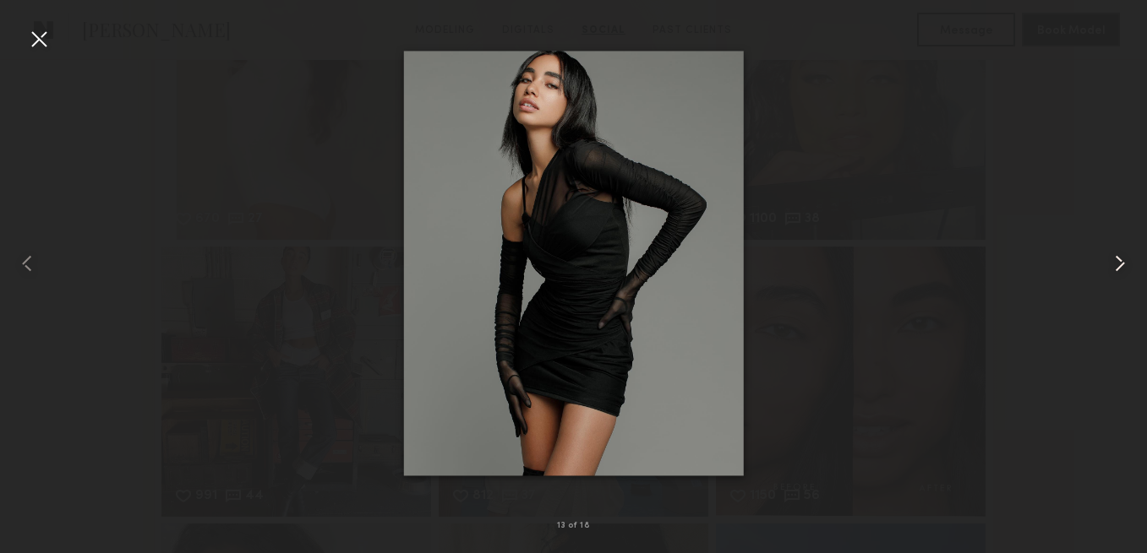
click at [1123, 263] on common-icon at bounding box center [1119, 263] width 27 height 27
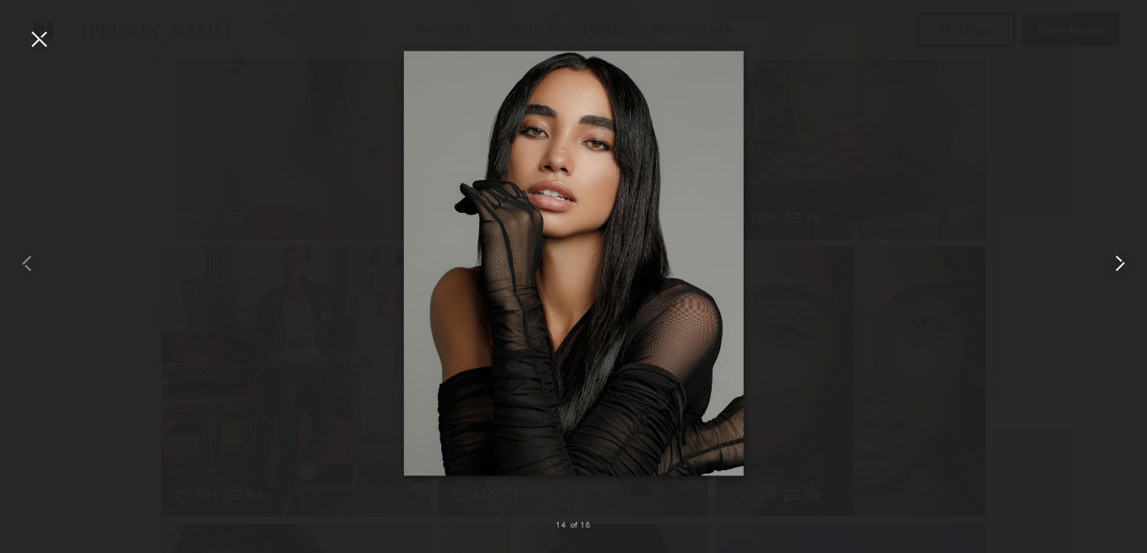
click at [1123, 263] on common-icon at bounding box center [1119, 263] width 27 height 27
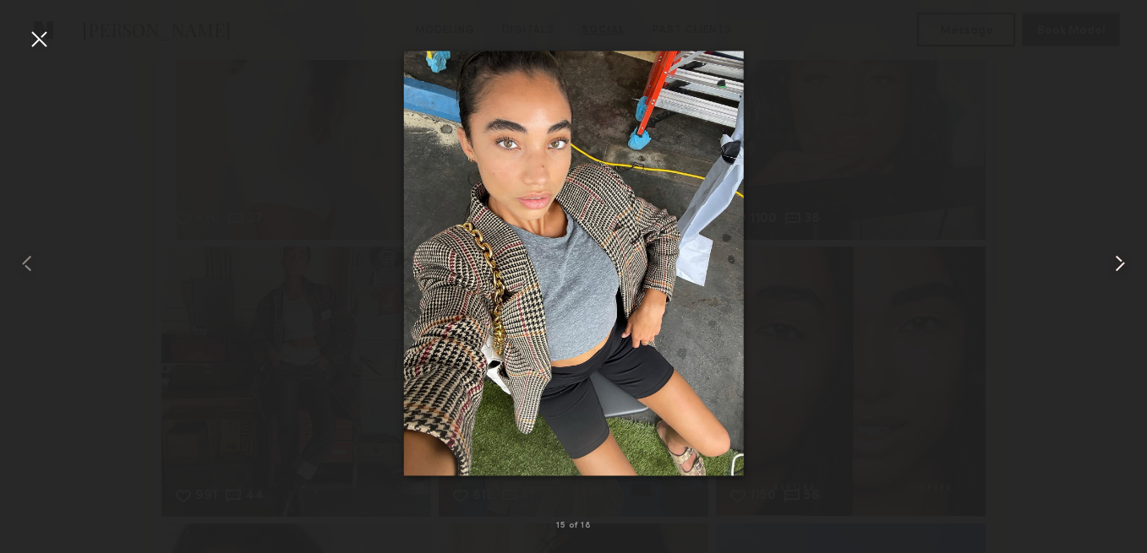
click at [1123, 261] on common-icon at bounding box center [1119, 263] width 27 height 27
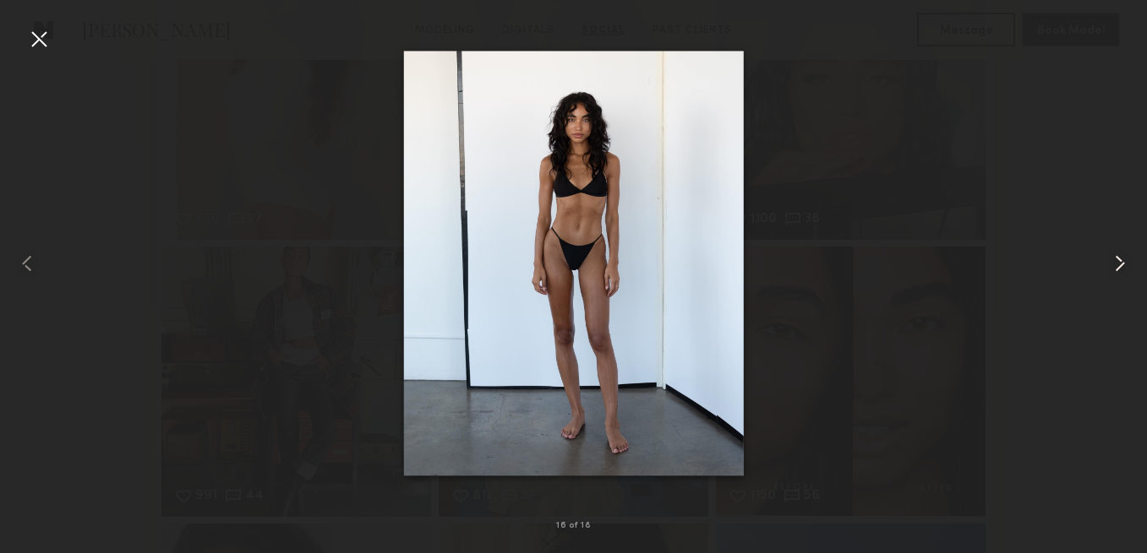
click at [1124, 262] on common-icon at bounding box center [1119, 263] width 27 height 27
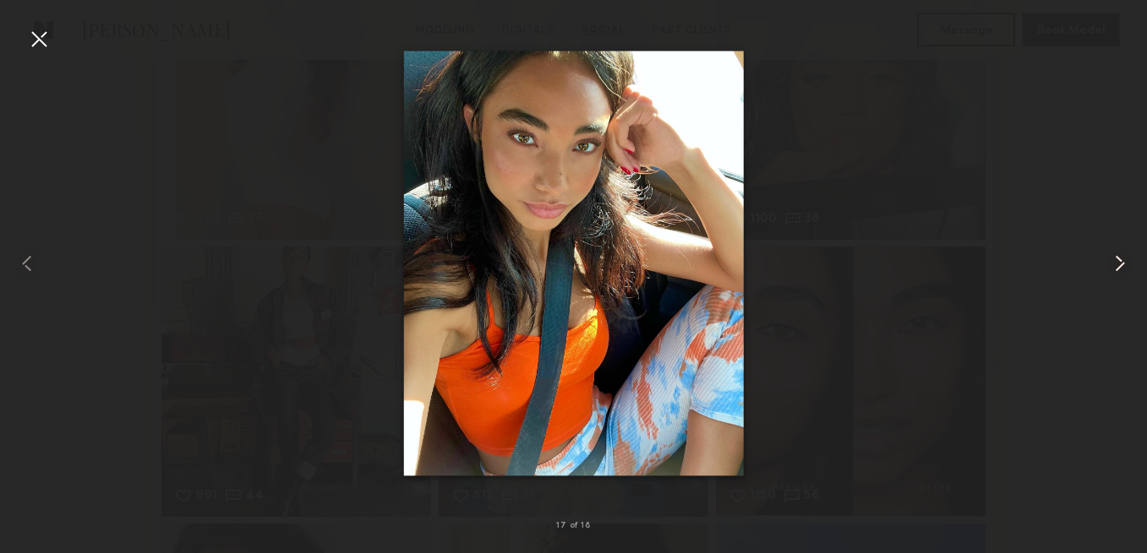
click at [1124, 262] on common-icon at bounding box center [1119, 263] width 27 height 27
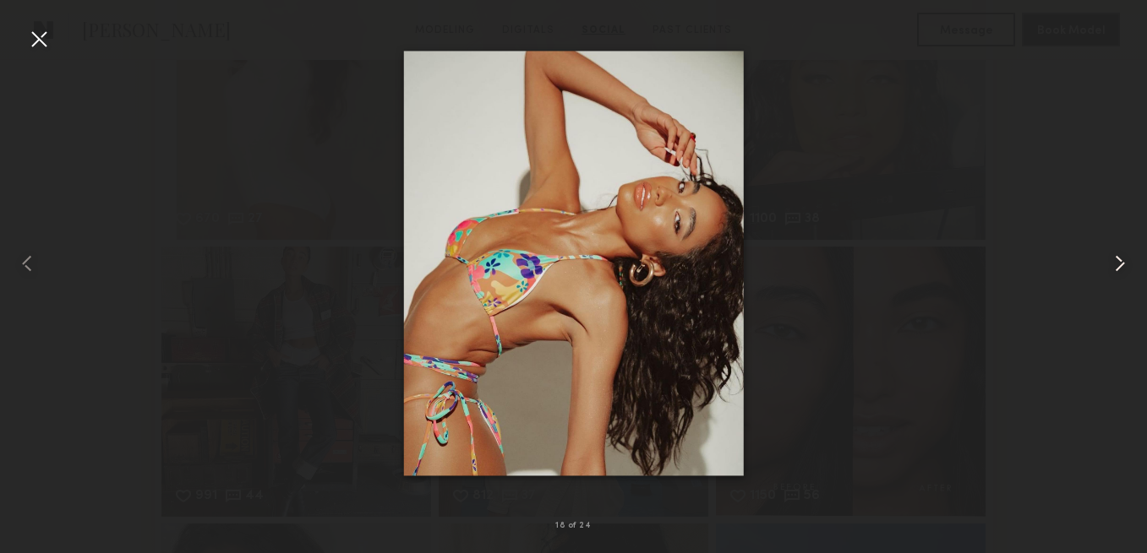
click at [1125, 264] on common-icon at bounding box center [1119, 263] width 27 height 27
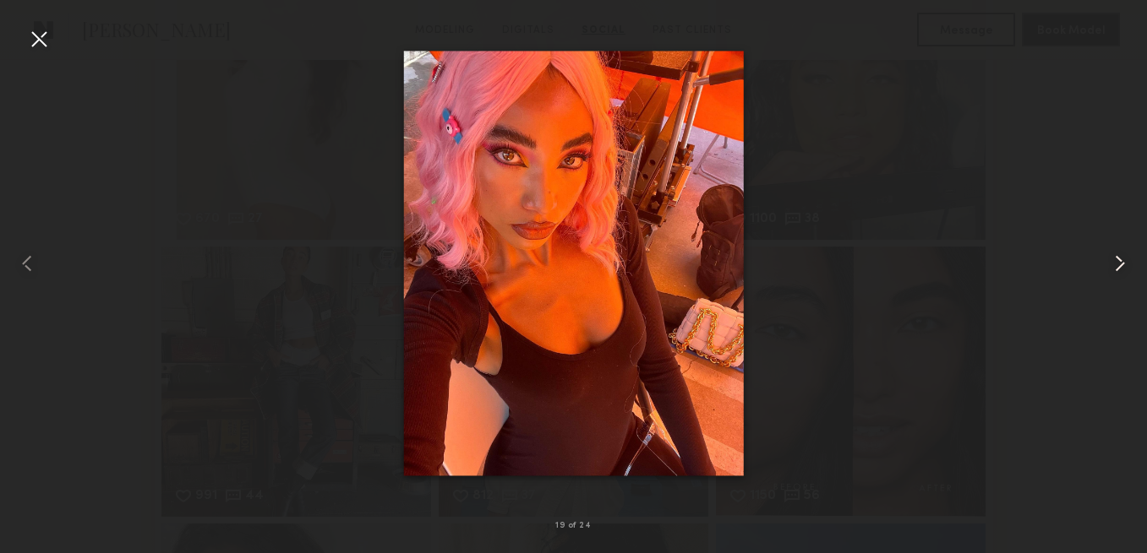
click at [1126, 264] on common-icon at bounding box center [1119, 263] width 27 height 27
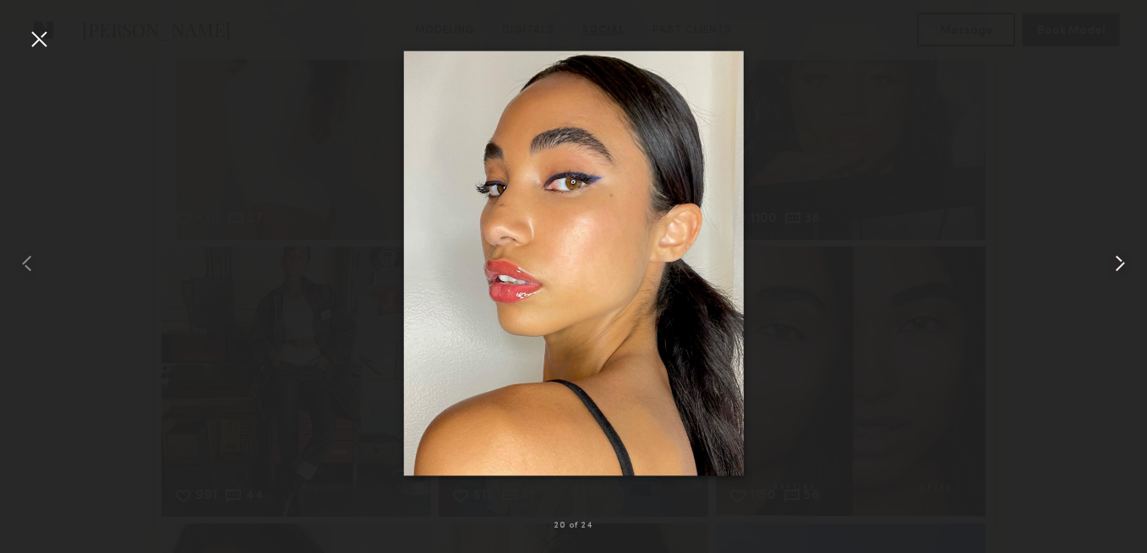
click at [1126, 264] on common-icon at bounding box center [1119, 263] width 27 height 27
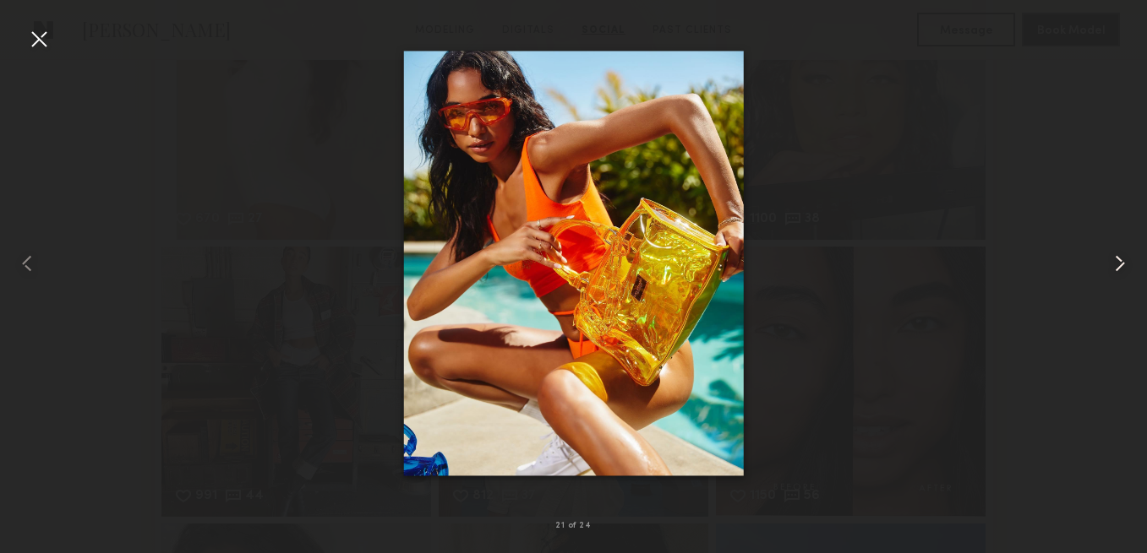
click at [1126, 264] on common-icon at bounding box center [1119, 263] width 27 height 27
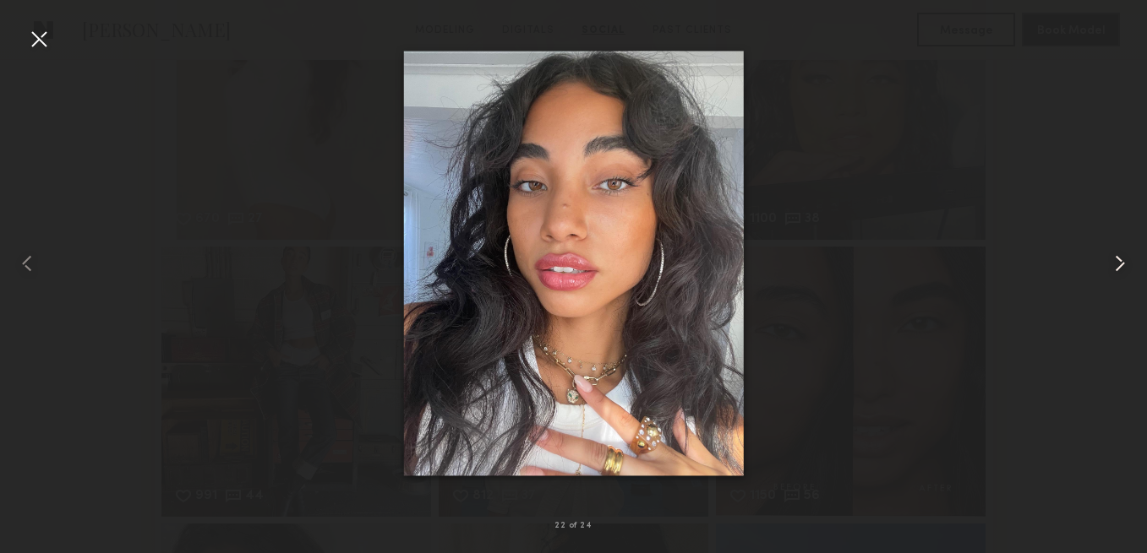
click at [1126, 264] on common-icon at bounding box center [1119, 263] width 27 height 27
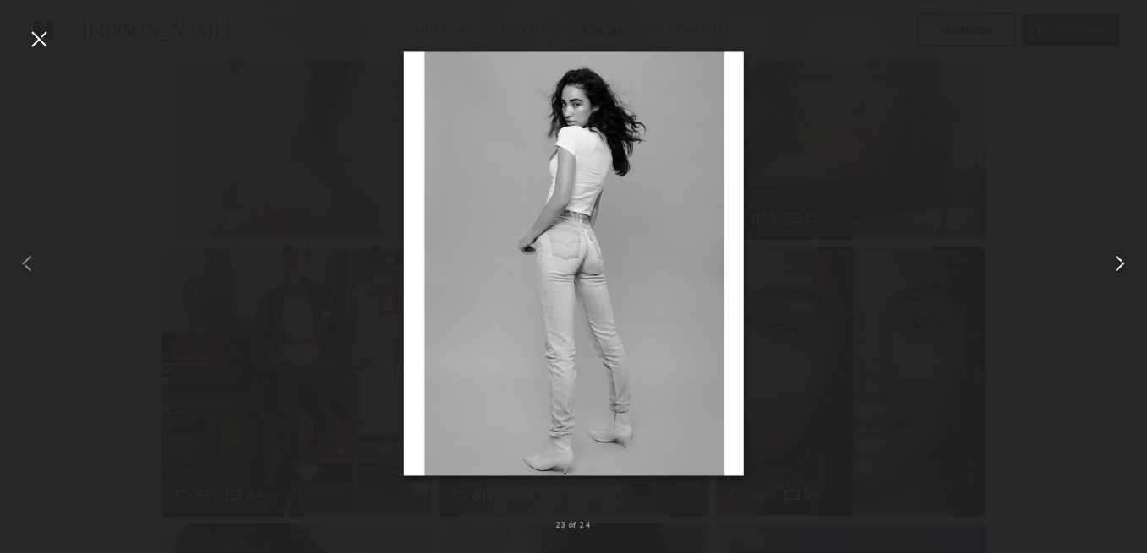
click at [1126, 264] on common-icon at bounding box center [1119, 263] width 27 height 27
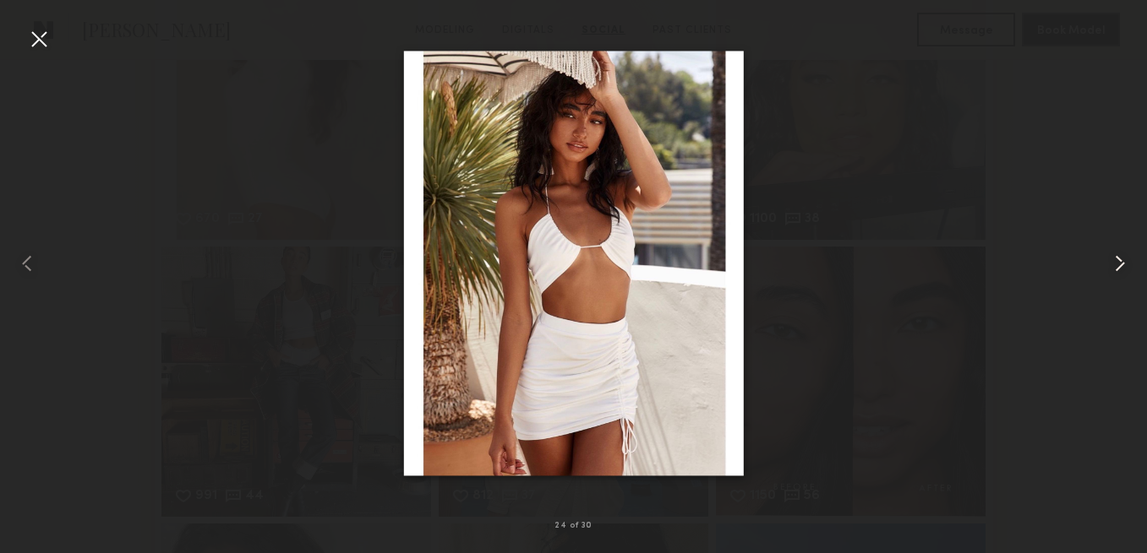
click at [1126, 264] on common-icon at bounding box center [1119, 263] width 27 height 27
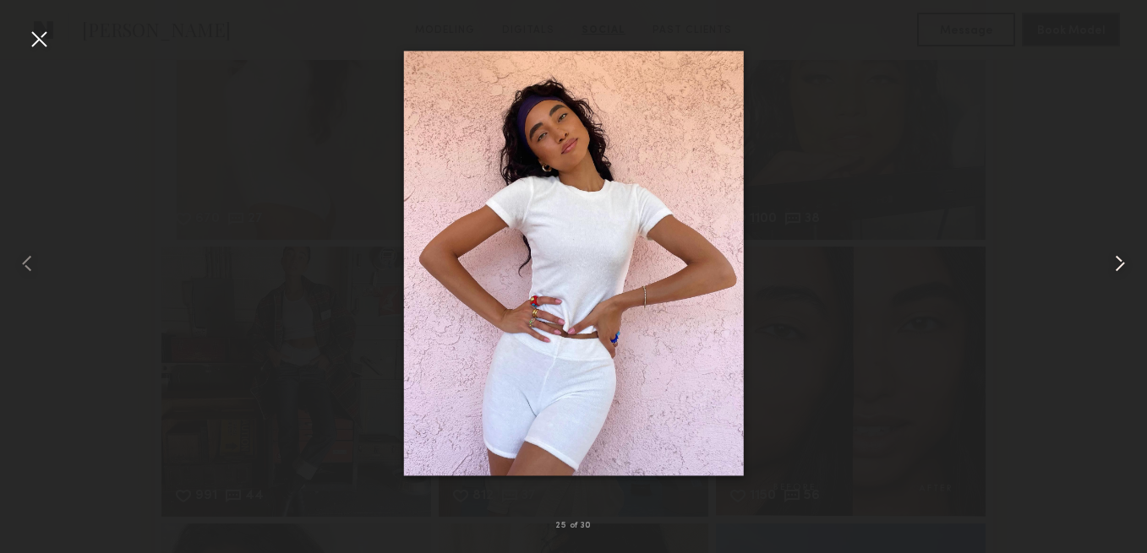
click at [1126, 264] on common-icon at bounding box center [1119, 263] width 27 height 27
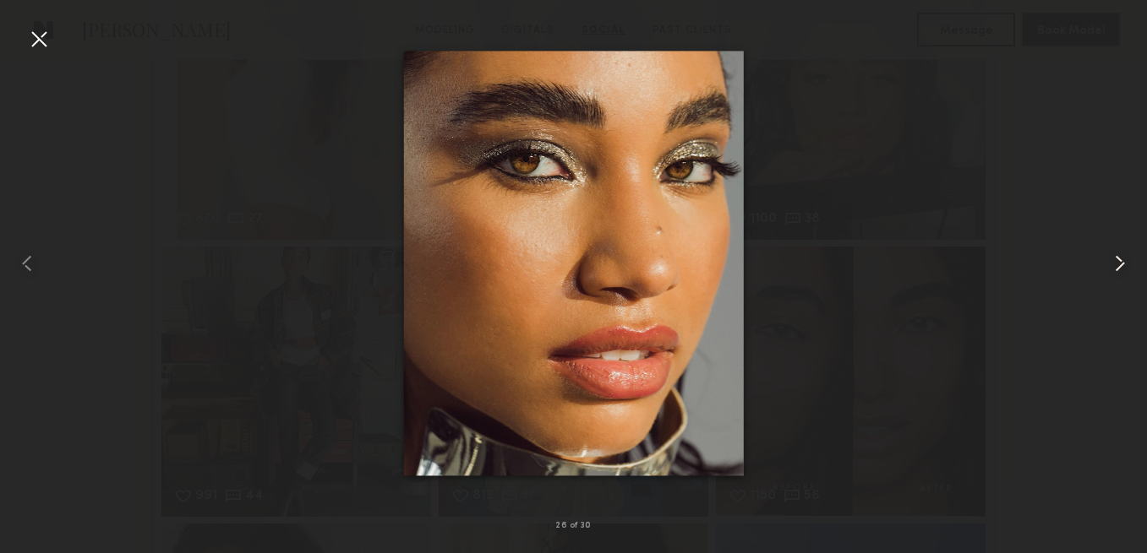
click at [1126, 264] on common-icon at bounding box center [1119, 263] width 27 height 27
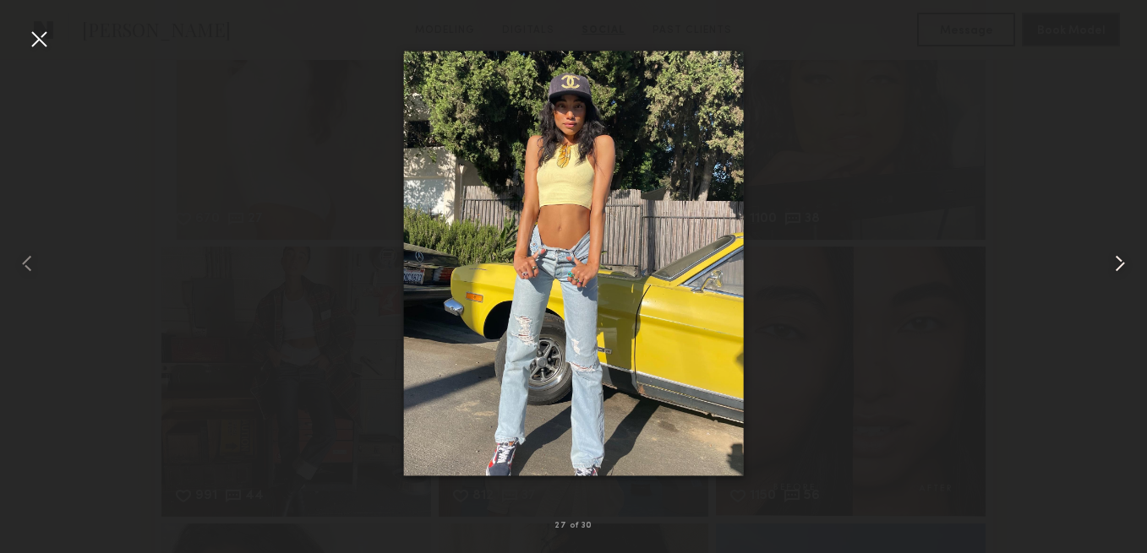
click at [1126, 264] on common-icon at bounding box center [1119, 263] width 27 height 27
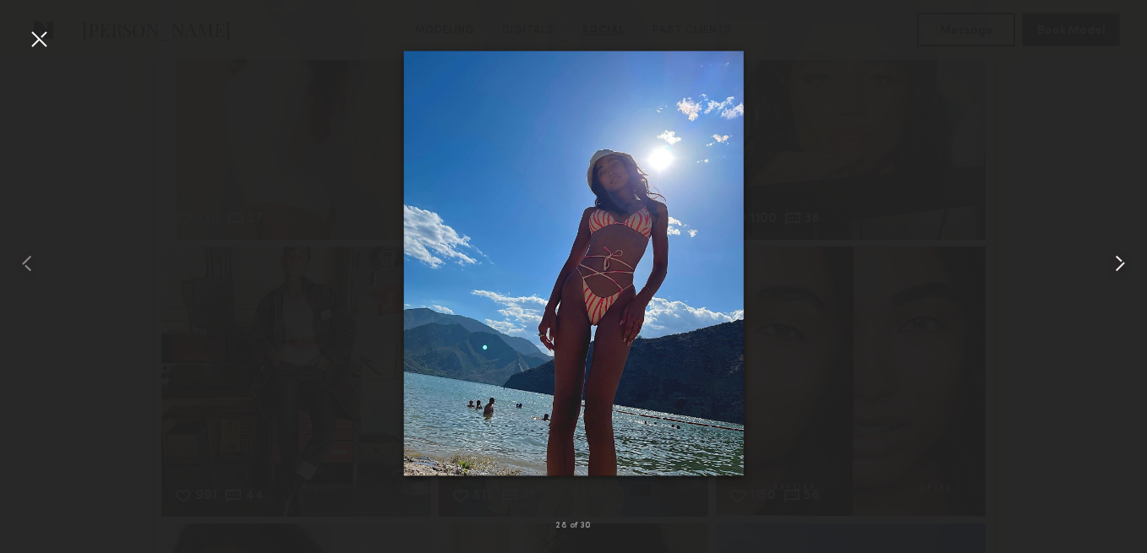
click at [1126, 264] on common-icon at bounding box center [1119, 263] width 27 height 27
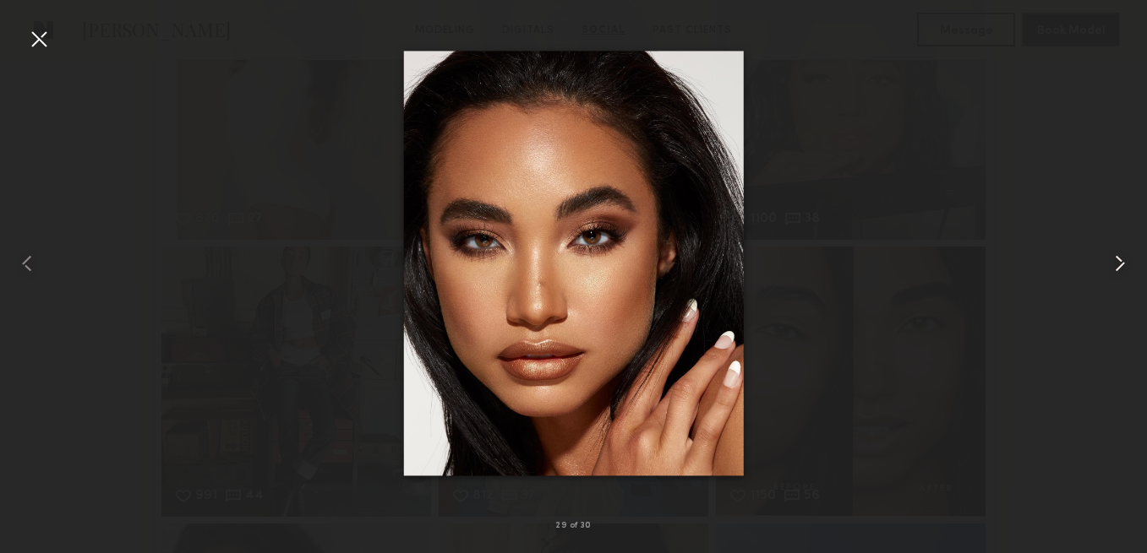
click at [1126, 264] on common-icon at bounding box center [1119, 263] width 27 height 27
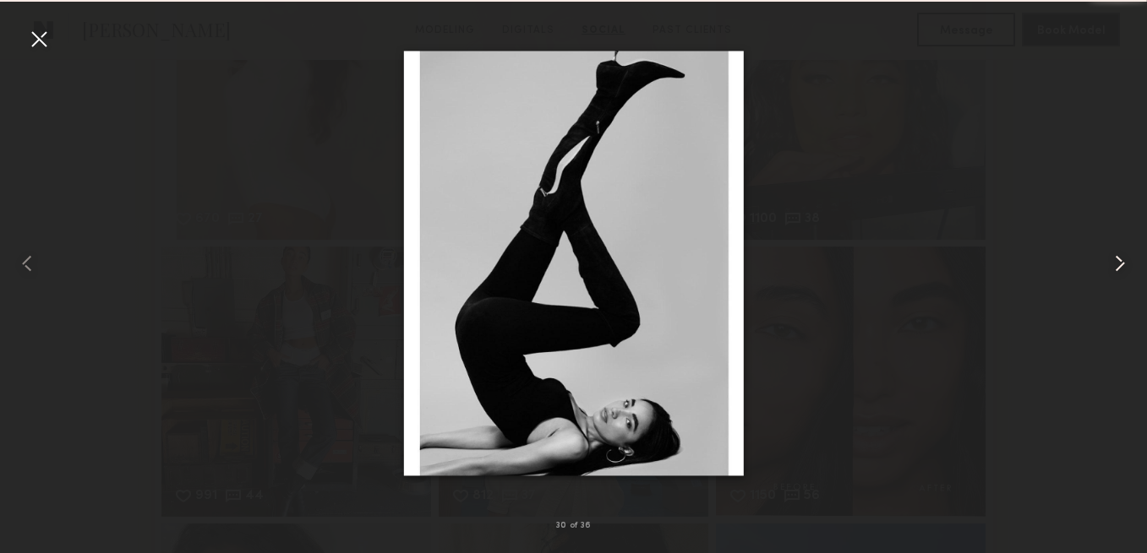
click at [1126, 264] on common-icon at bounding box center [1119, 263] width 27 height 27
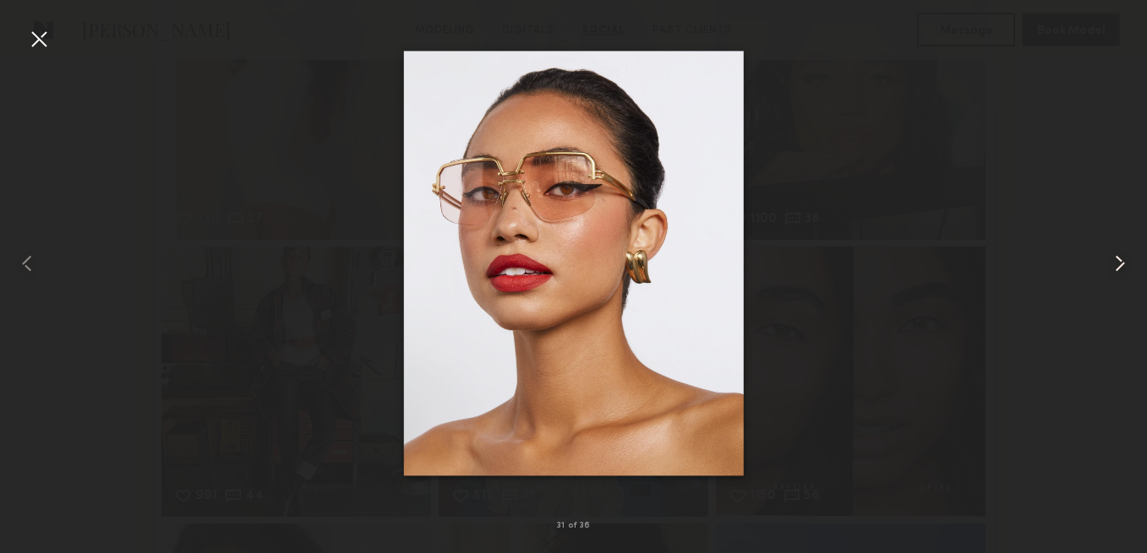
click at [1126, 264] on common-icon at bounding box center [1119, 263] width 27 height 27
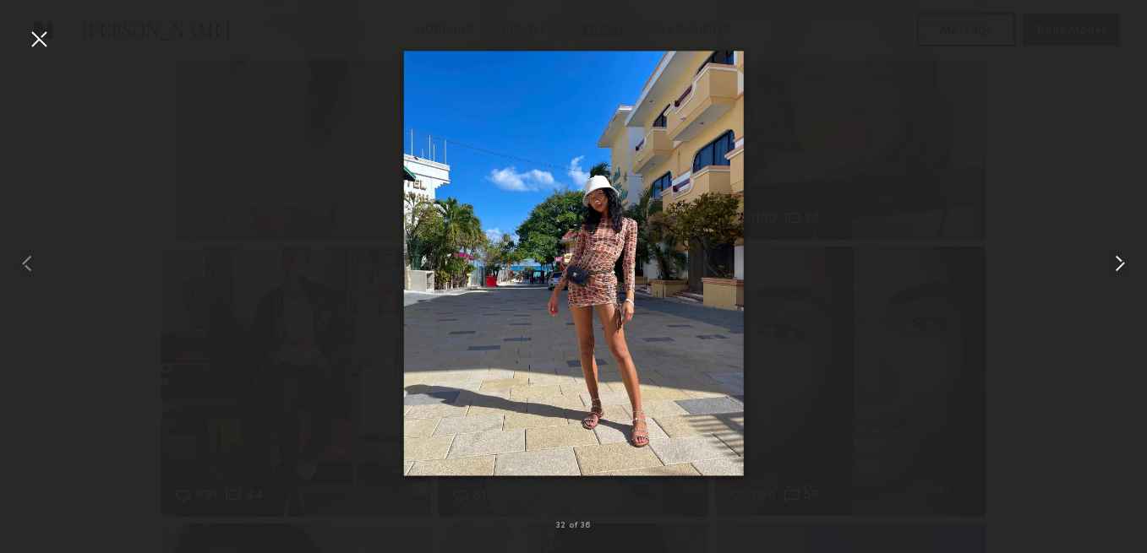
click at [1126, 264] on common-icon at bounding box center [1119, 263] width 27 height 27
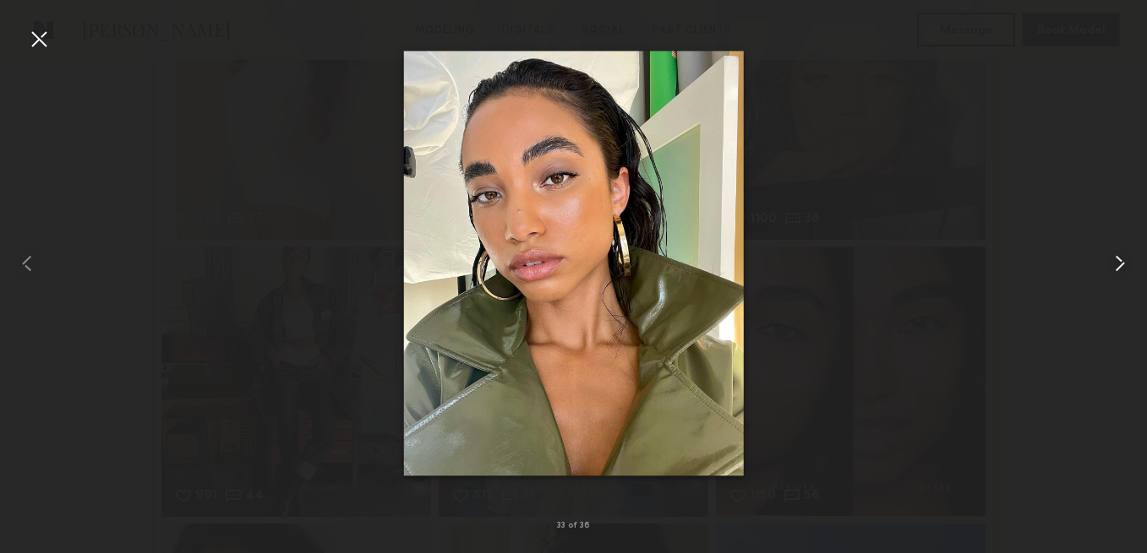
click at [1126, 267] on common-icon at bounding box center [1119, 263] width 27 height 27
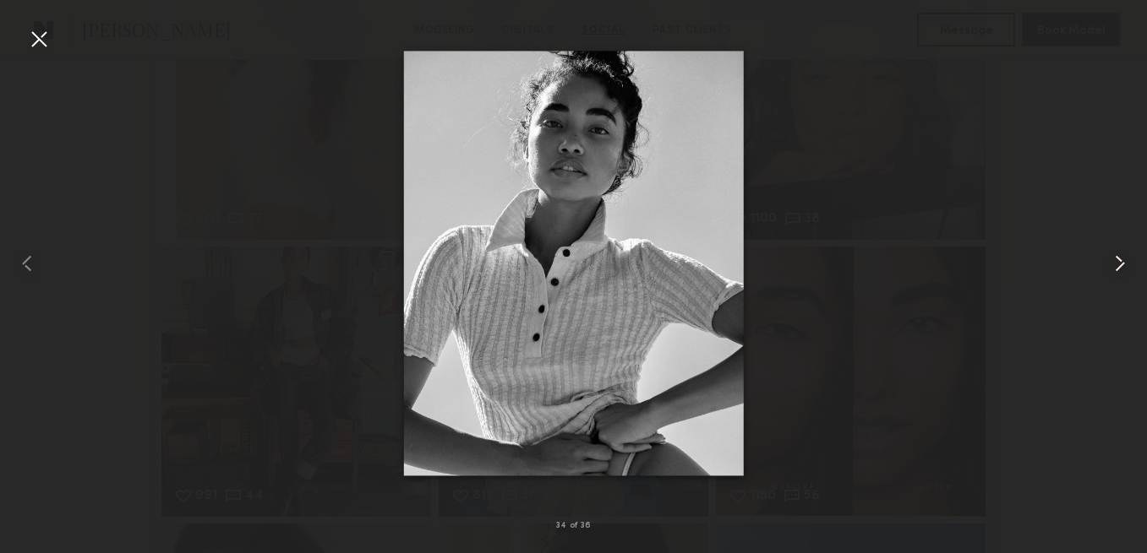
click at [1126, 267] on common-icon at bounding box center [1119, 263] width 27 height 27
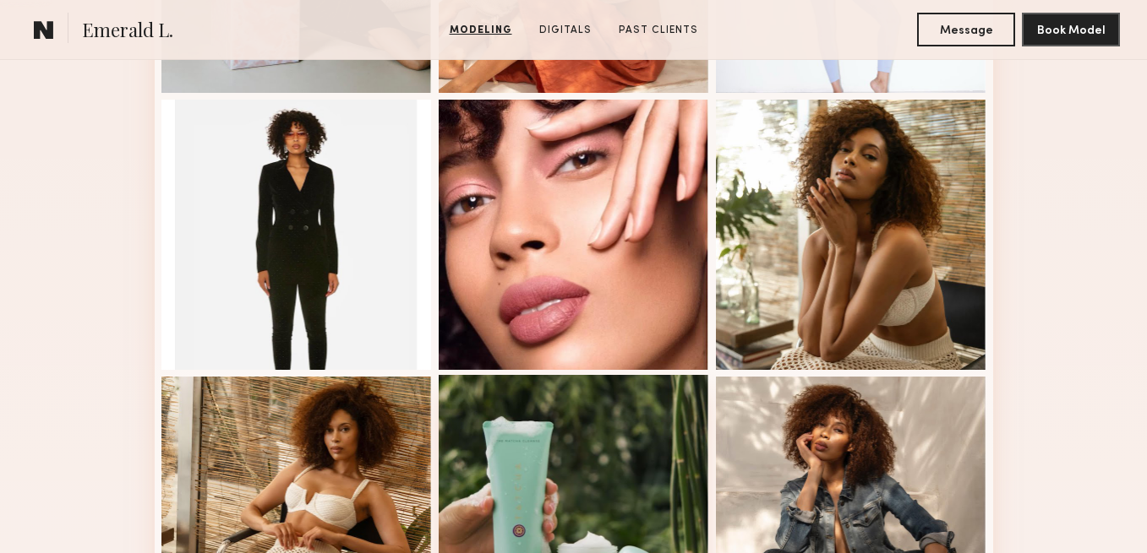
scroll to position [946, 0]
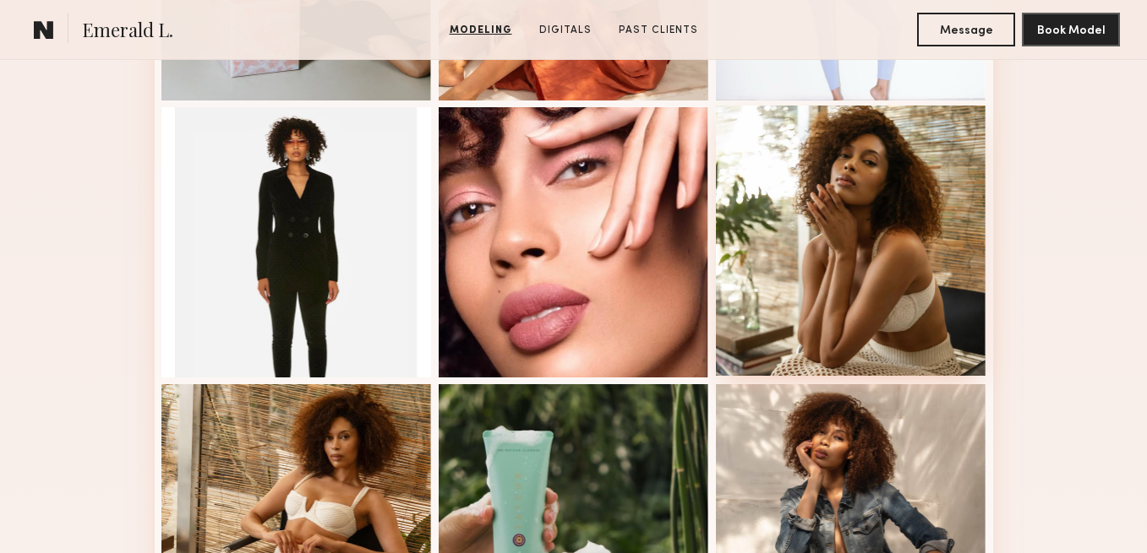
click at [845, 320] on div at bounding box center [851, 241] width 270 height 270
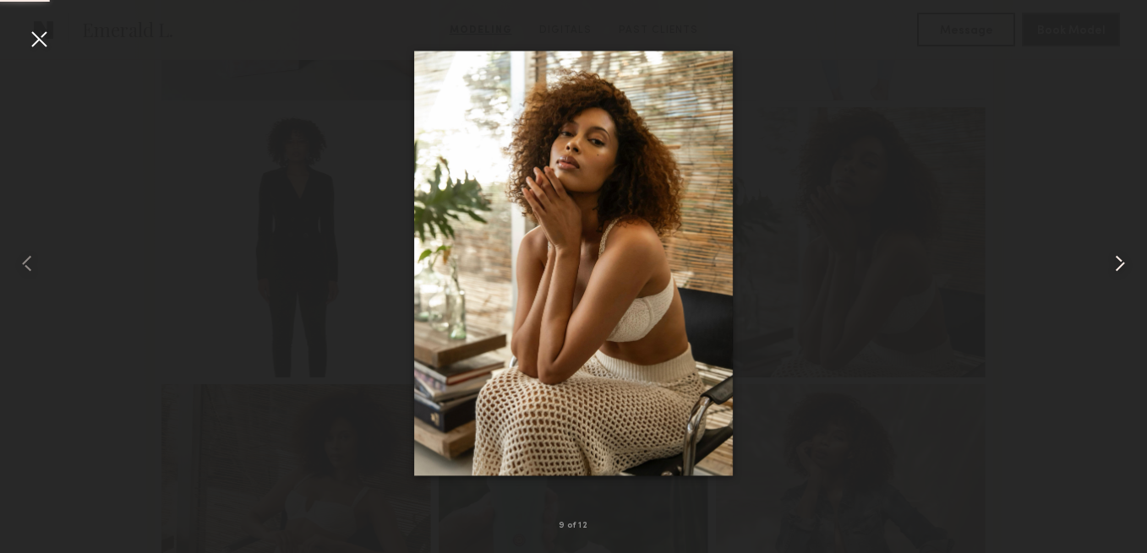
click at [1121, 260] on common-icon at bounding box center [1119, 263] width 27 height 27
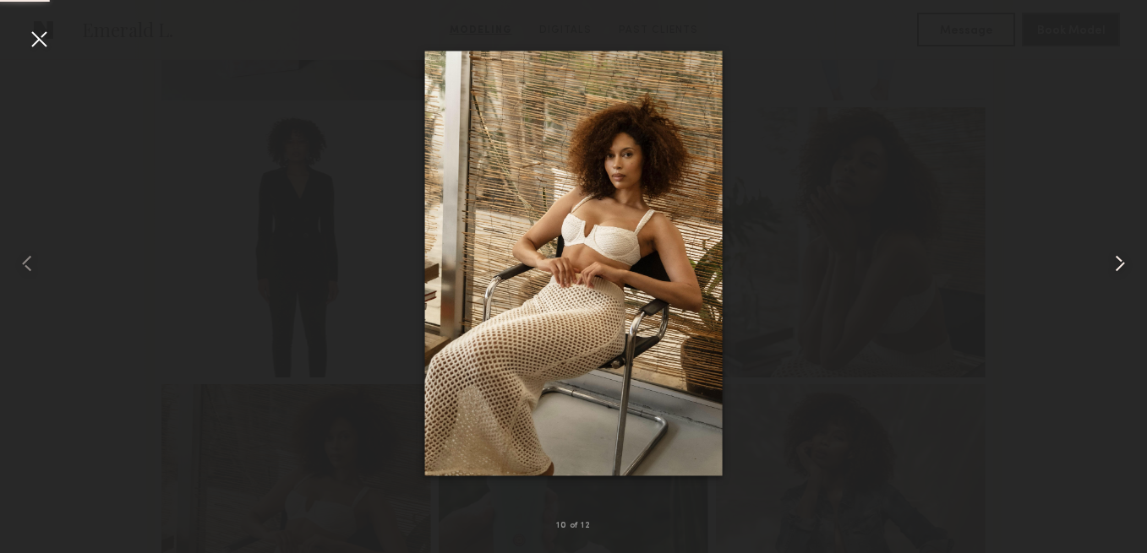
click at [1120, 260] on common-icon at bounding box center [1119, 263] width 27 height 27
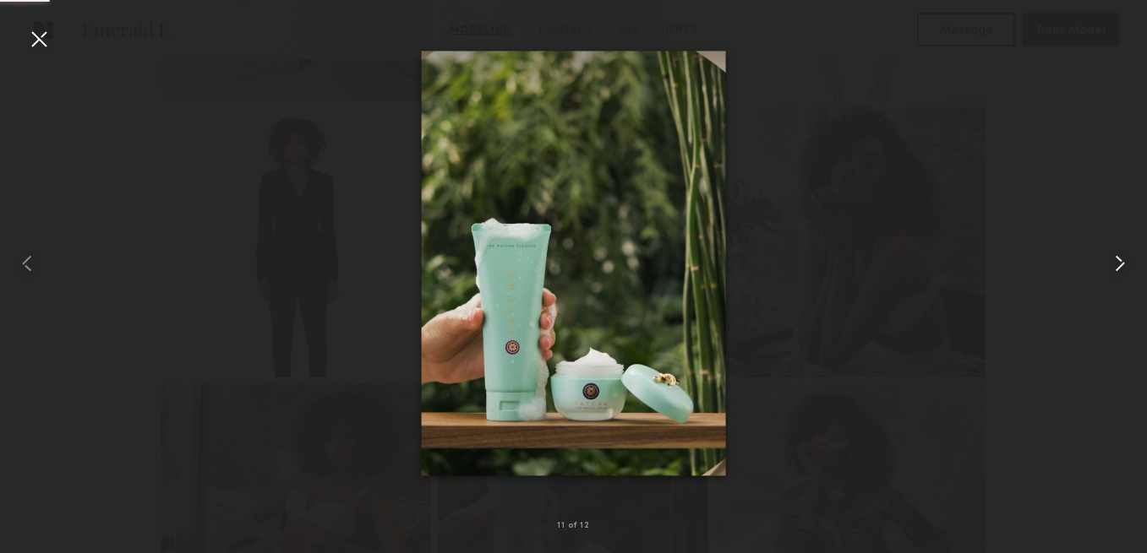
click at [1120, 260] on common-icon at bounding box center [1119, 263] width 27 height 27
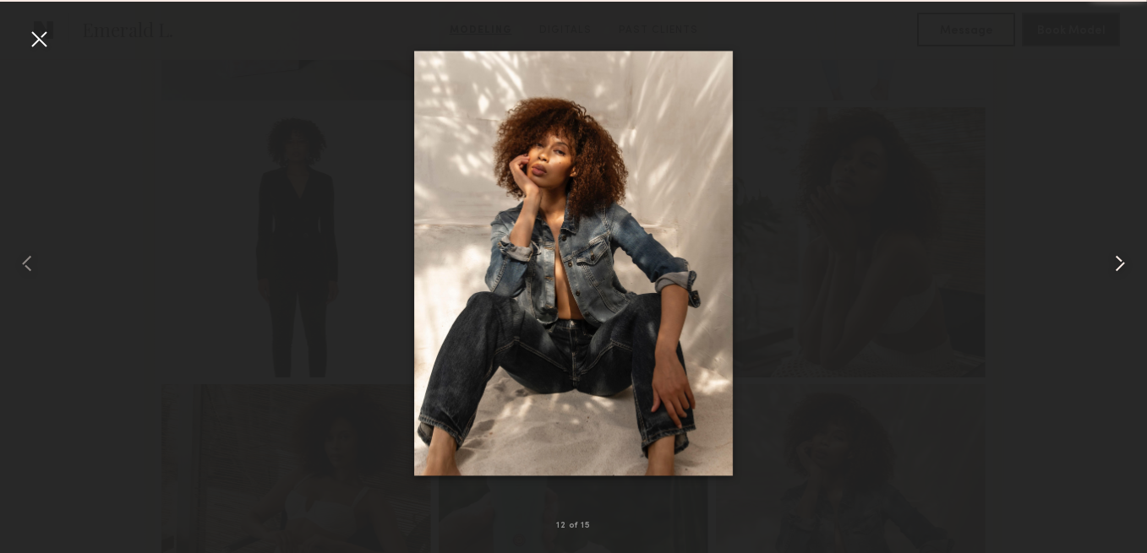
click at [1120, 260] on common-icon at bounding box center [1119, 263] width 27 height 27
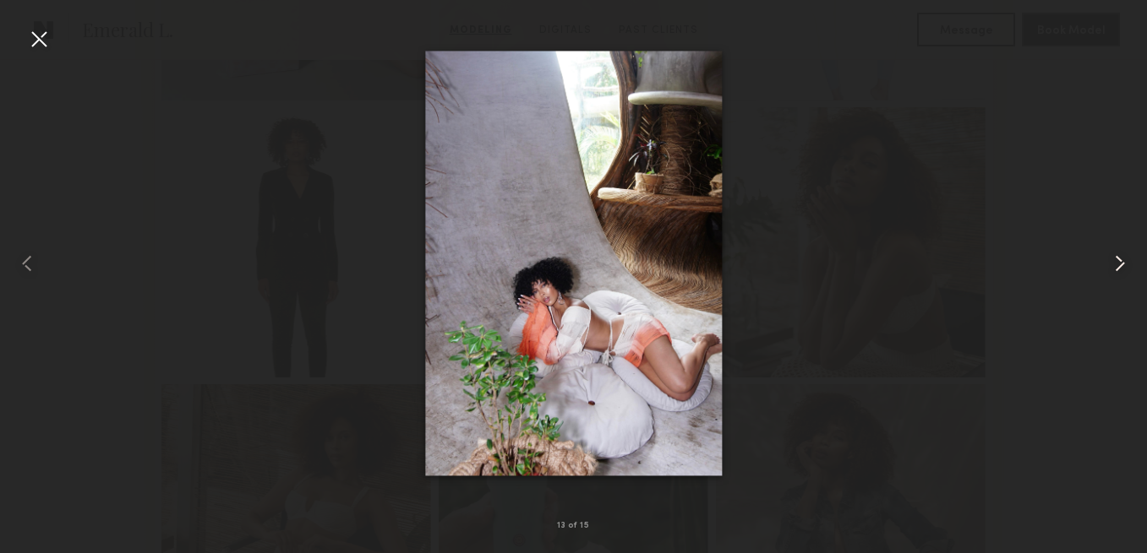
click at [1120, 261] on common-icon at bounding box center [1119, 263] width 27 height 27
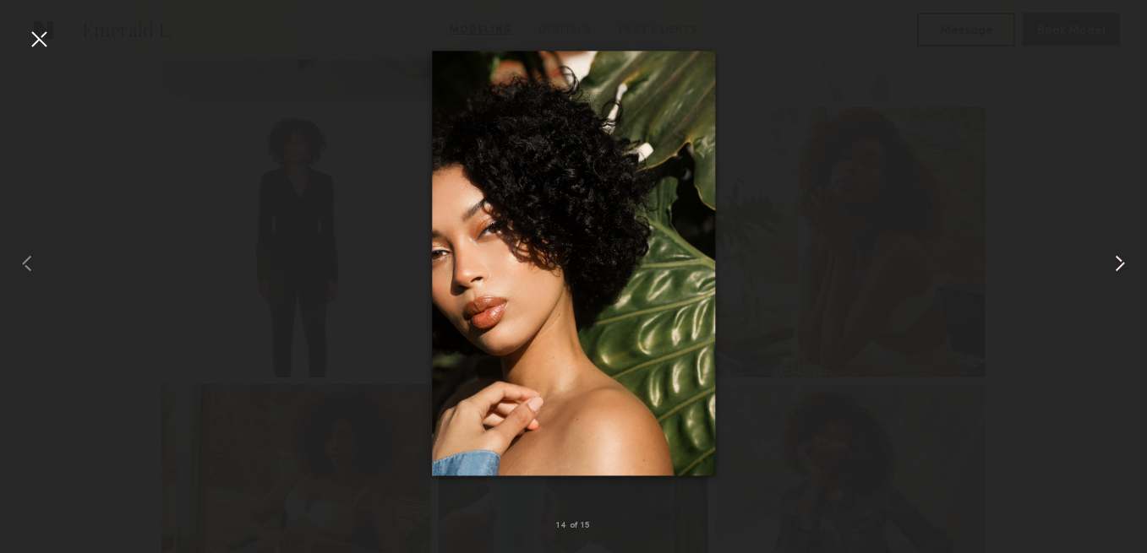
click at [1120, 261] on common-icon at bounding box center [1119, 263] width 27 height 27
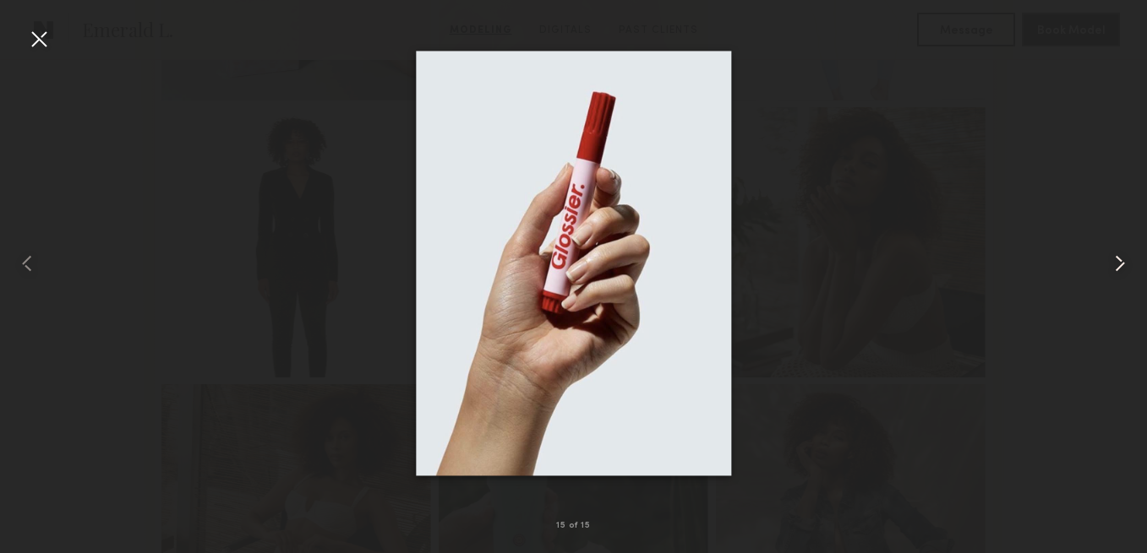
click at [1120, 261] on common-icon at bounding box center [1119, 263] width 27 height 27
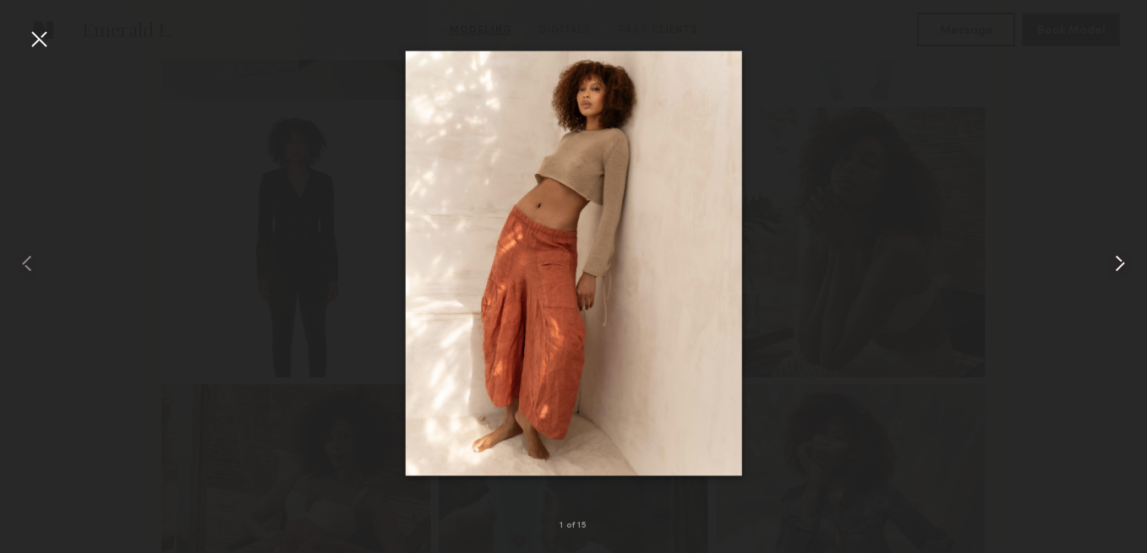
click at [1120, 261] on common-icon at bounding box center [1119, 263] width 27 height 27
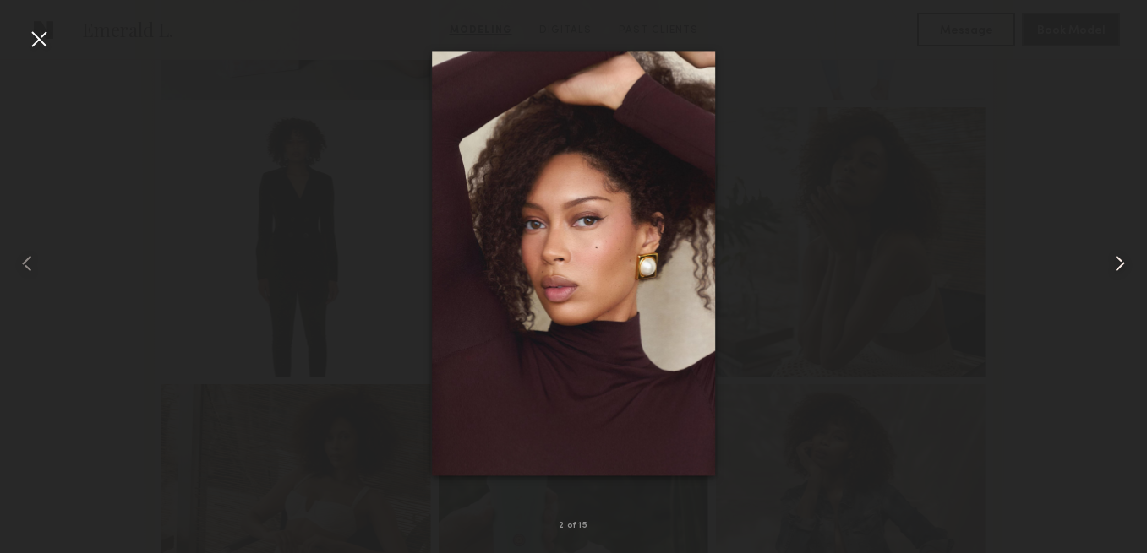
click at [1120, 261] on common-icon at bounding box center [1119, 263] width 27 height 27
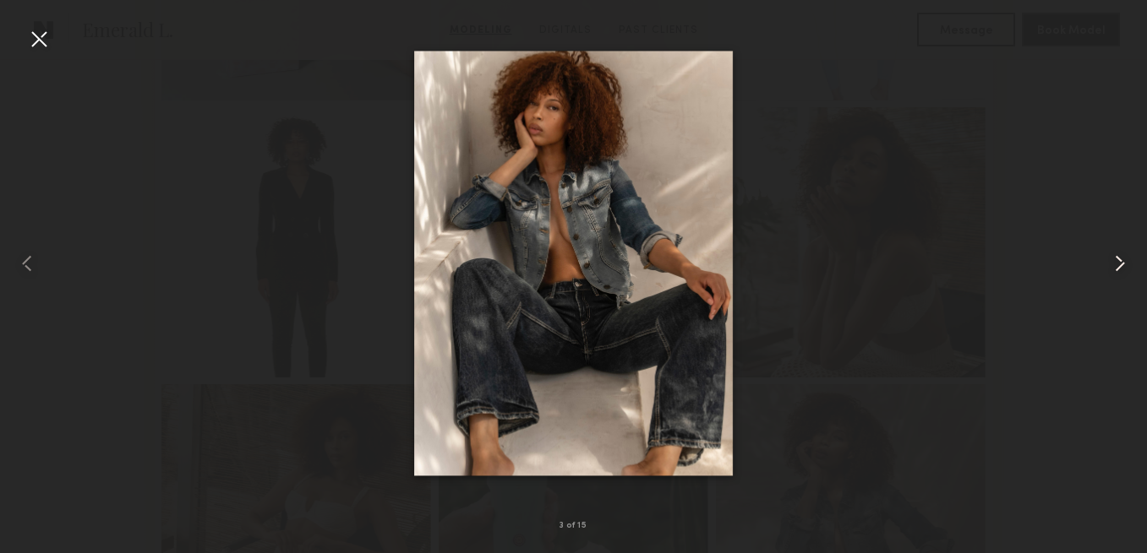
click at [1120, 261] on common-icon at bounding box center [1119, 263] width 27 height 27
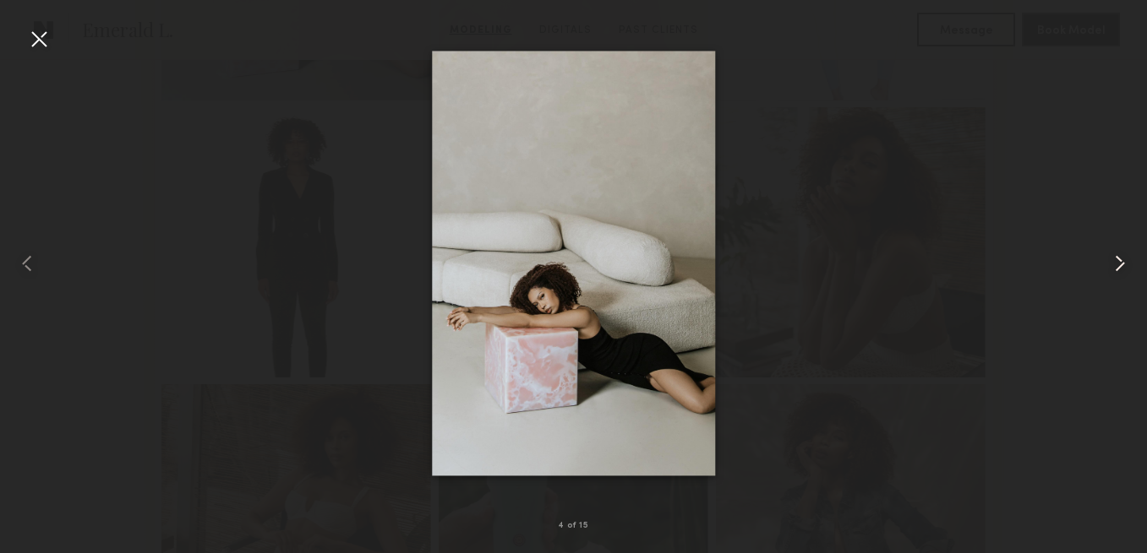
click at [1120, 261] on common-icon at bounding box center [1119, 263] width 27 height 27
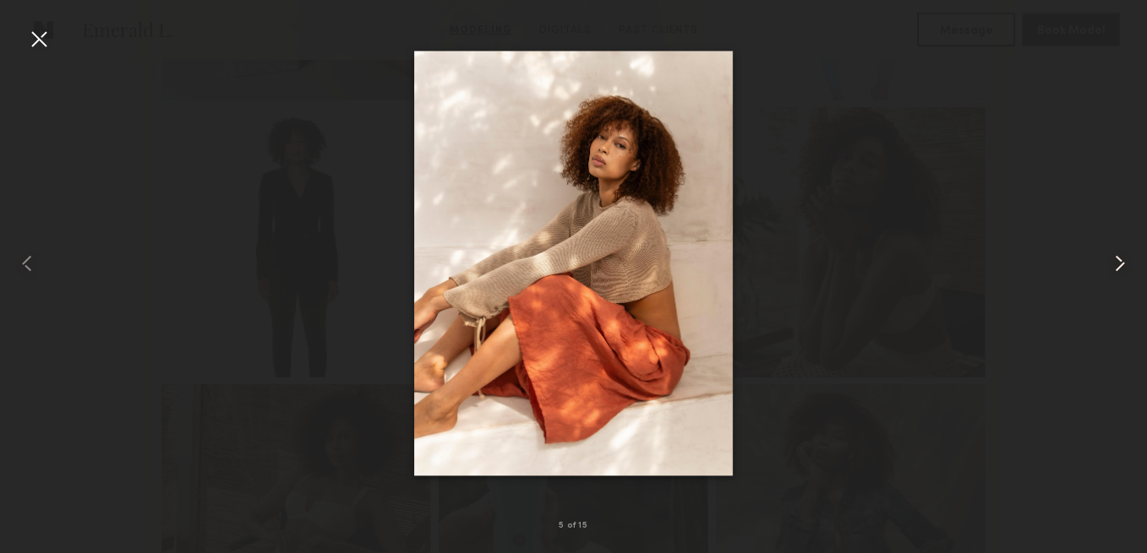
click at [1120, 261] on common-icon at bounding box center [1119, 263] width 27 height 27
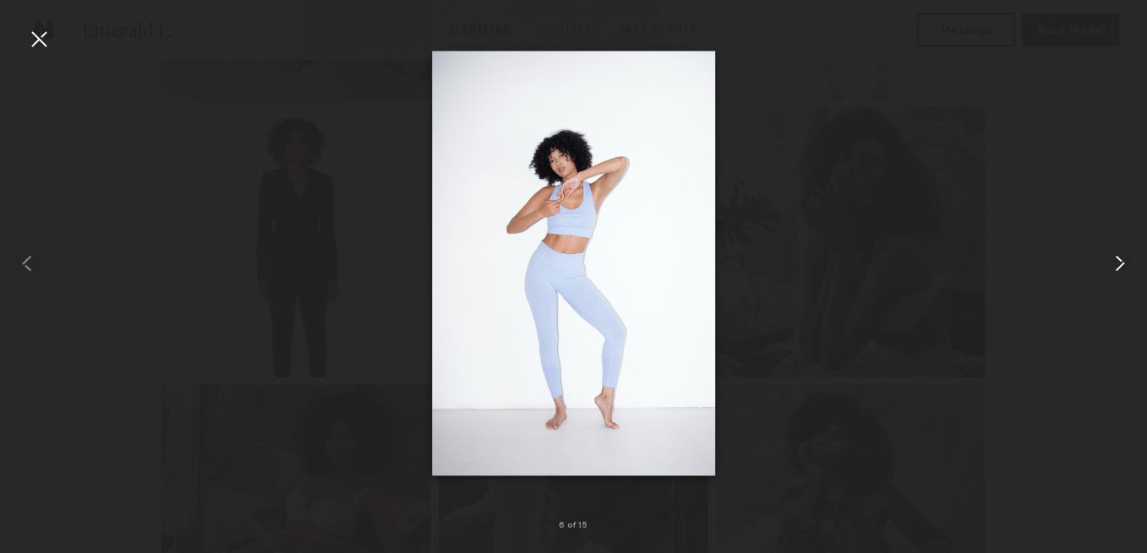
click at [1120, 261] on common-icon at bounding box center [1119, 263] width 27 height 27
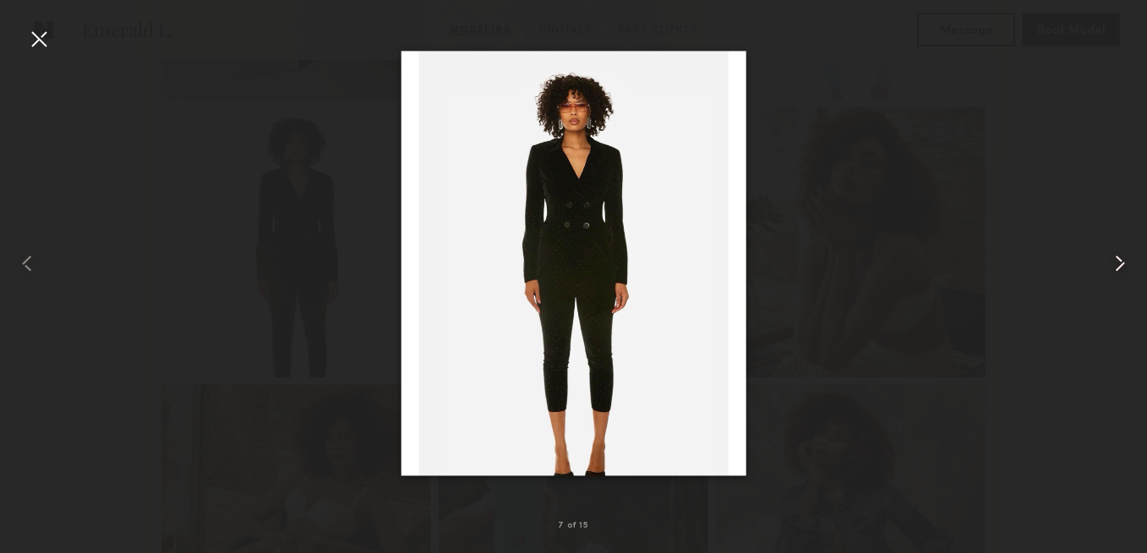
click at [1120, 262] on common-icon at bounding box center [1119, 263] width 27 height 27
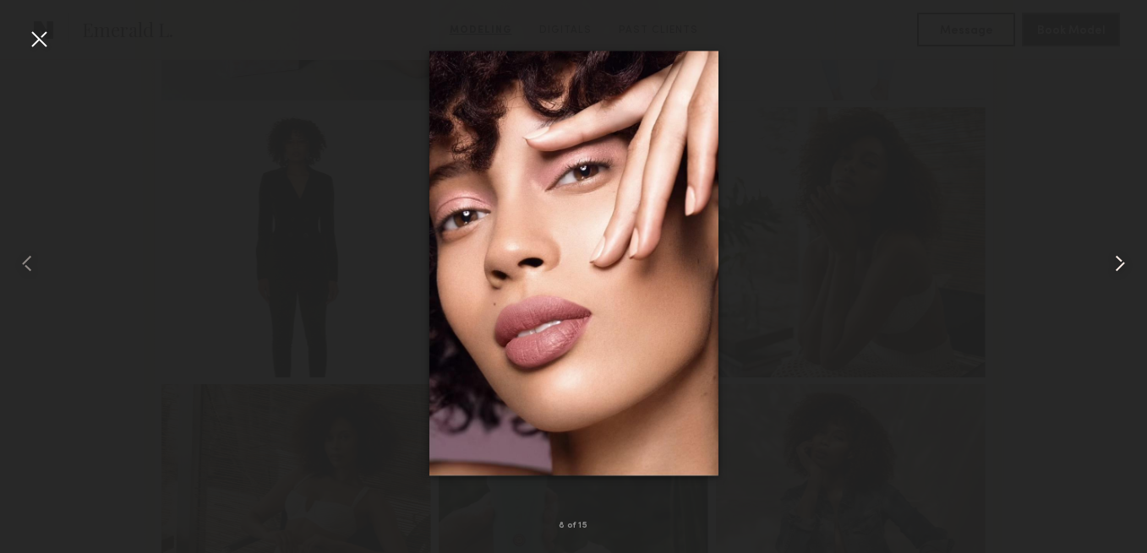
click at [1120, 262] on common-icon at bounding box center [1119, 263] width 27 height 27
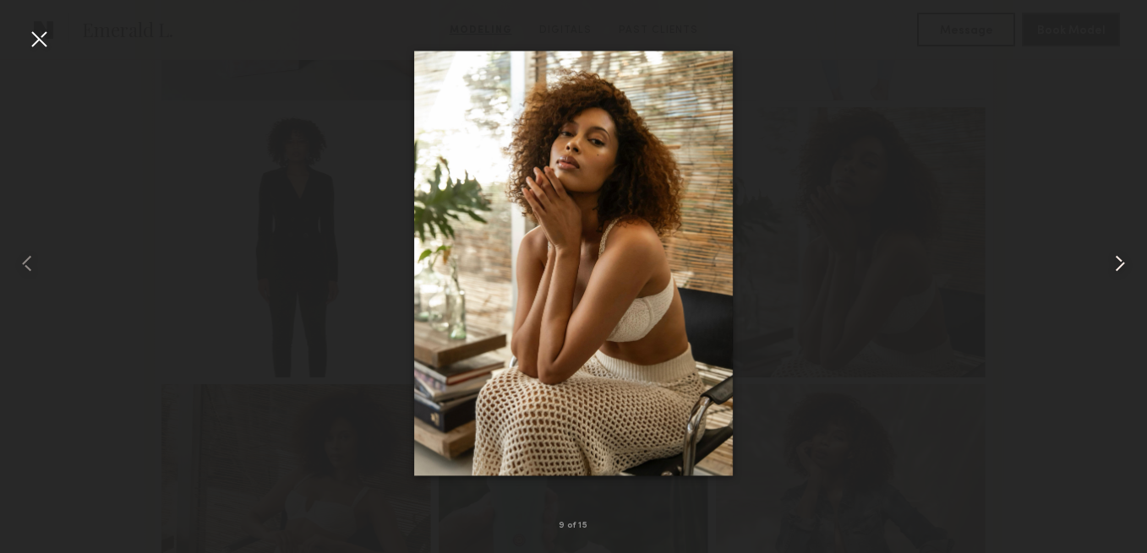
click at [1120, 262] on common-icon at bounding box center [1119, 263] width 27 height 27
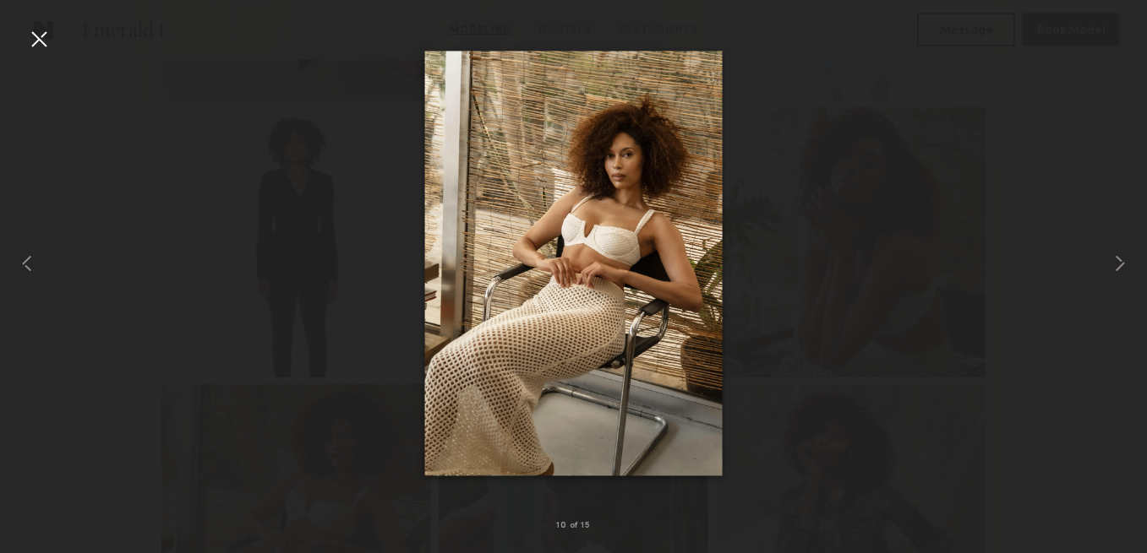
click at [1095, 161] on div at bounding box center [573, 263] width 1147 height 472
click at [35, 31] on div at bounding box center [38, 38] width 27 height 27
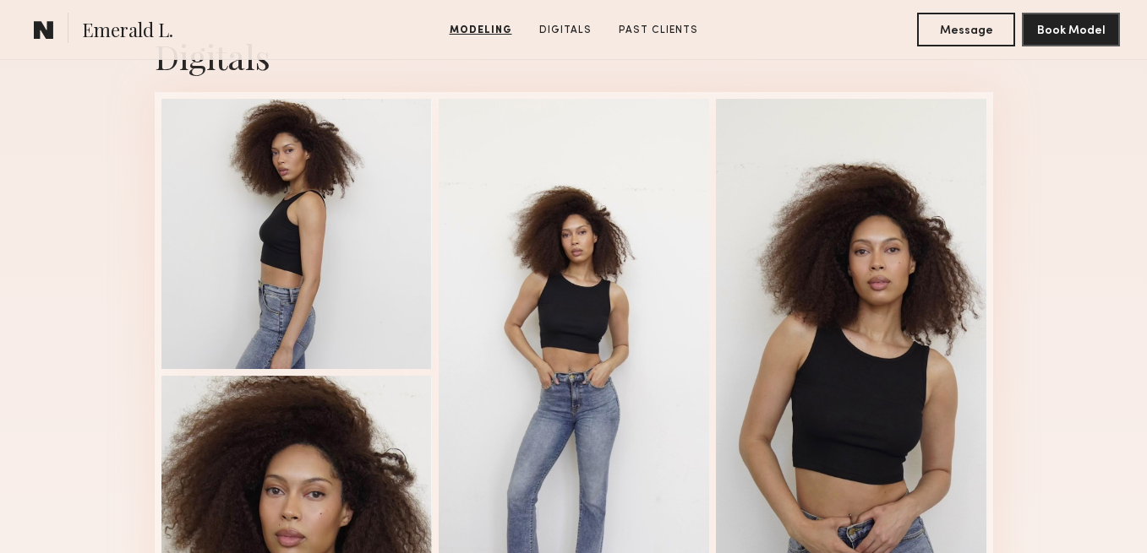
scroll to position [2080, 0]
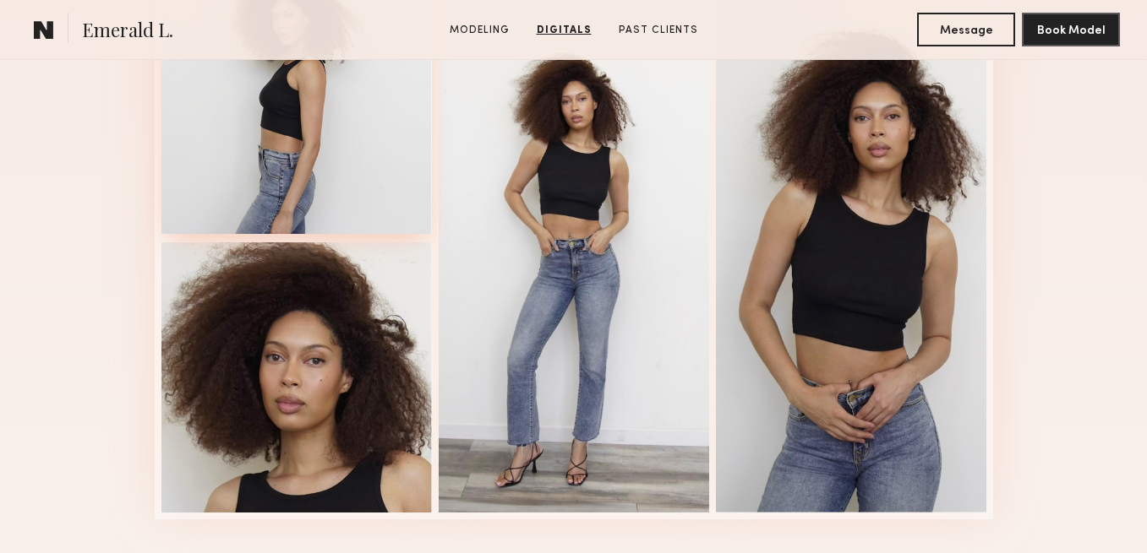
click at [259, 138] on div at bounding box center [296, 99] width 270 height 270
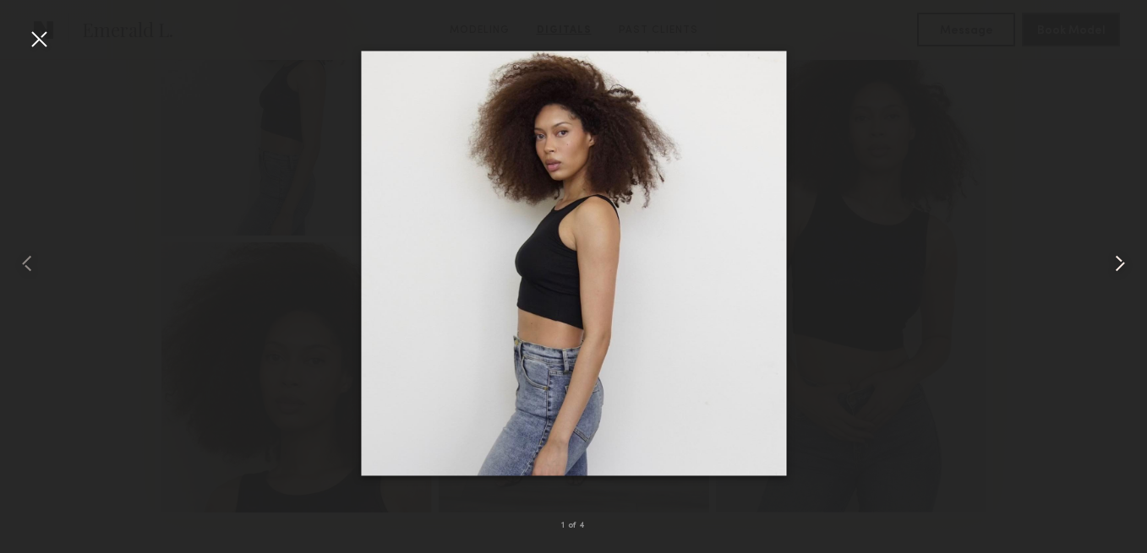
click at [1120, 264] on common-icon at bounding box center [1119, 263] width 27 height 27
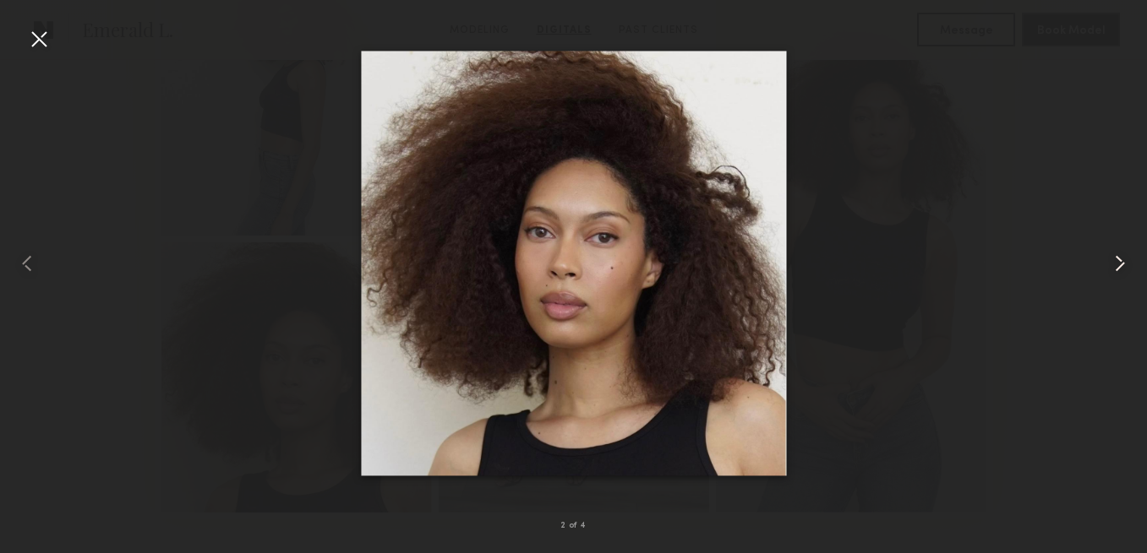
click at [1120, 264] on common-icon at bounding box center [1119, 263] width 27 height 27
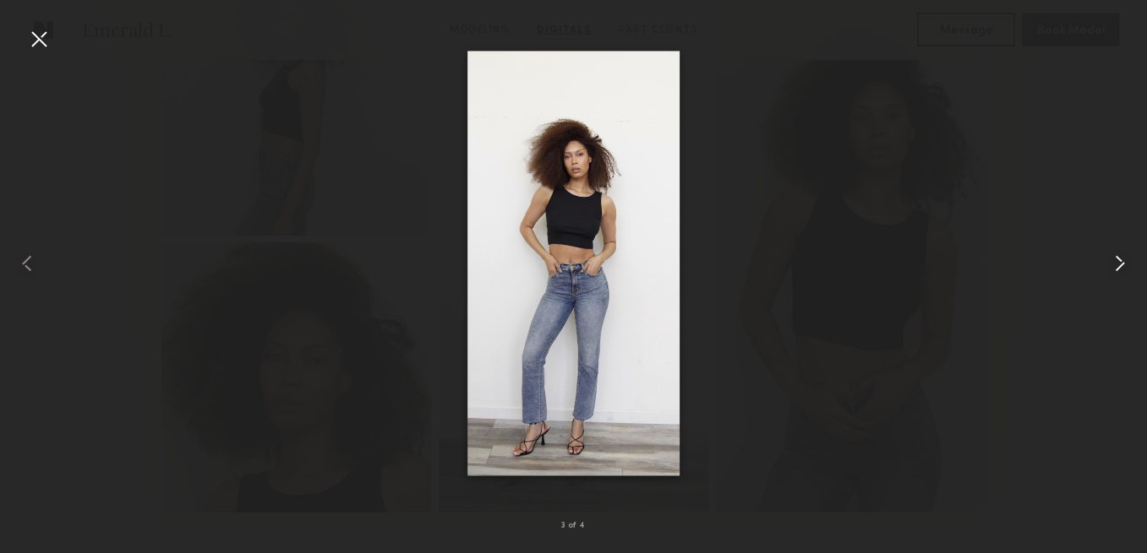
click at [1120, 264] on common-icon at bounding box center [1119, 263] width 27 height 27
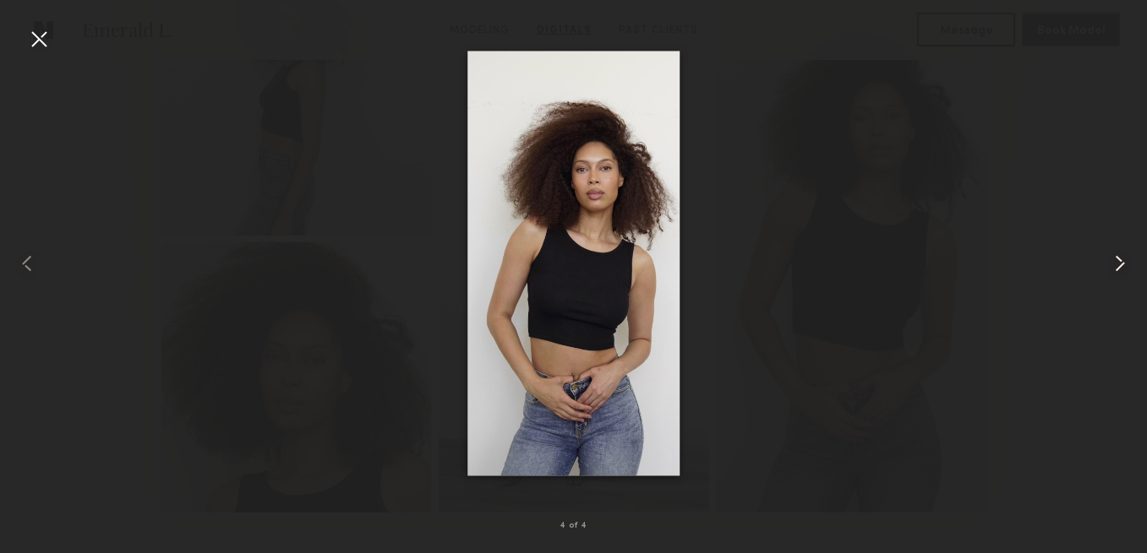
click at [1120, 264] on common-icon at bounding box center [1119, 263] width 27 height 27
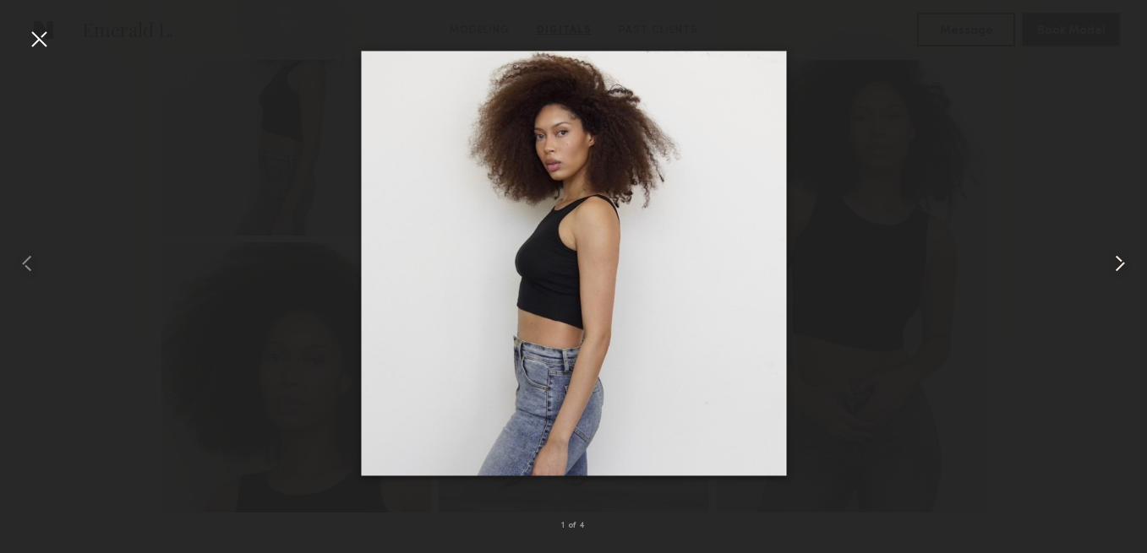
click at [1120, 264] on common-icon at bounding box center [1119, 263] width 27 height 27
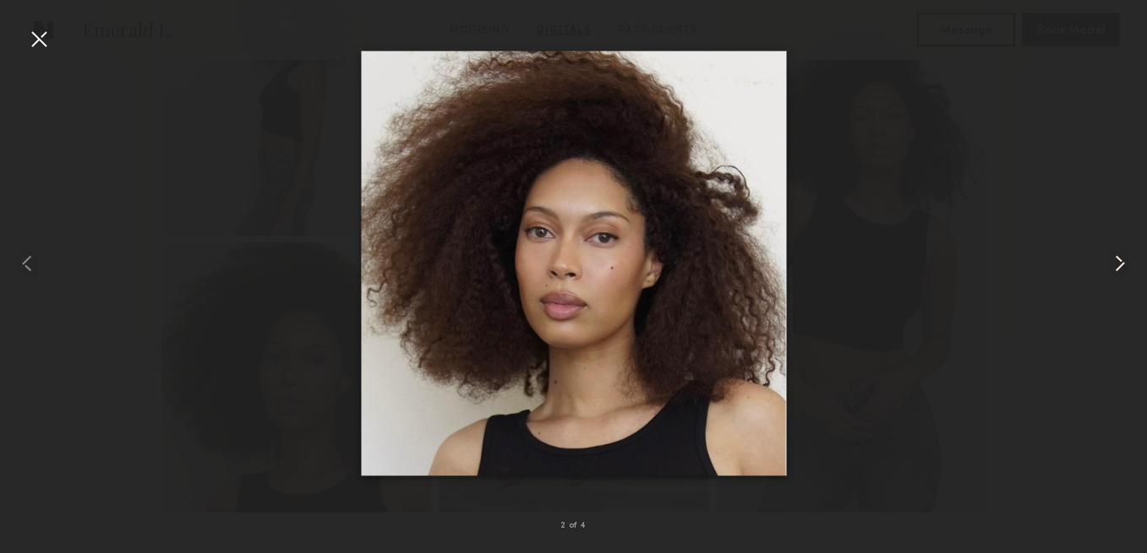
click at [1120, 264] on common-icon at bounding box center [1119, 263] width 27 height 27
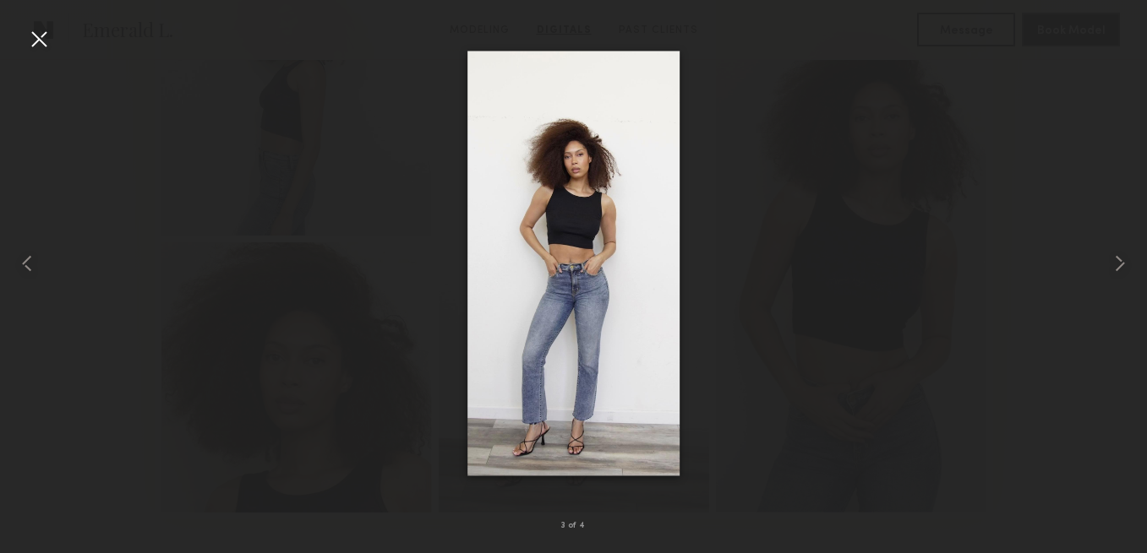
click at [1025, 253] on div at bounding box center [573, 263] width 1147 height 472
click at [41, 32] on div at bounding box center [38, 38] width 27 height 27
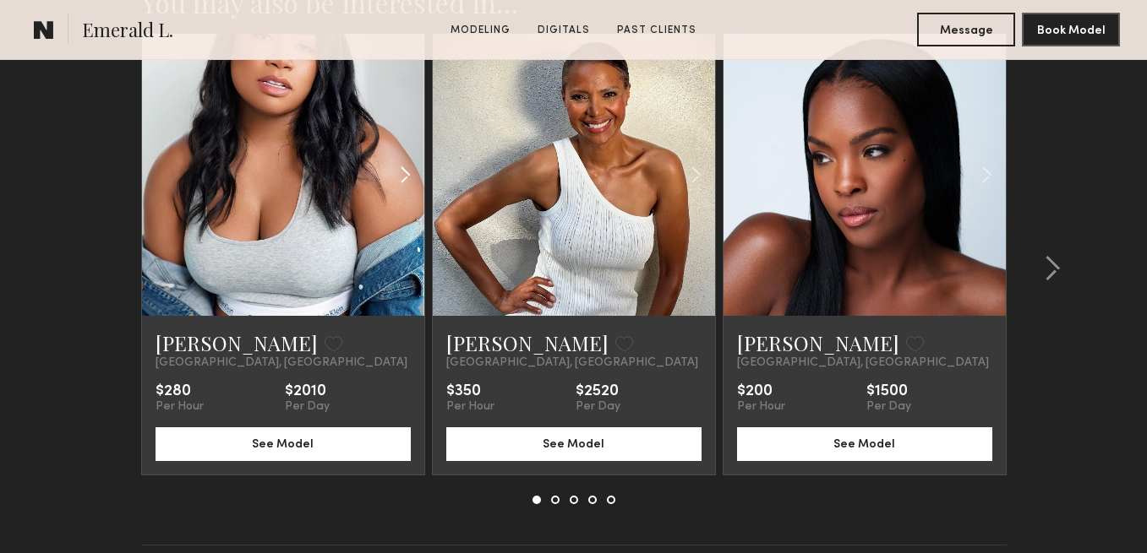
scroll to position [2926, 0]
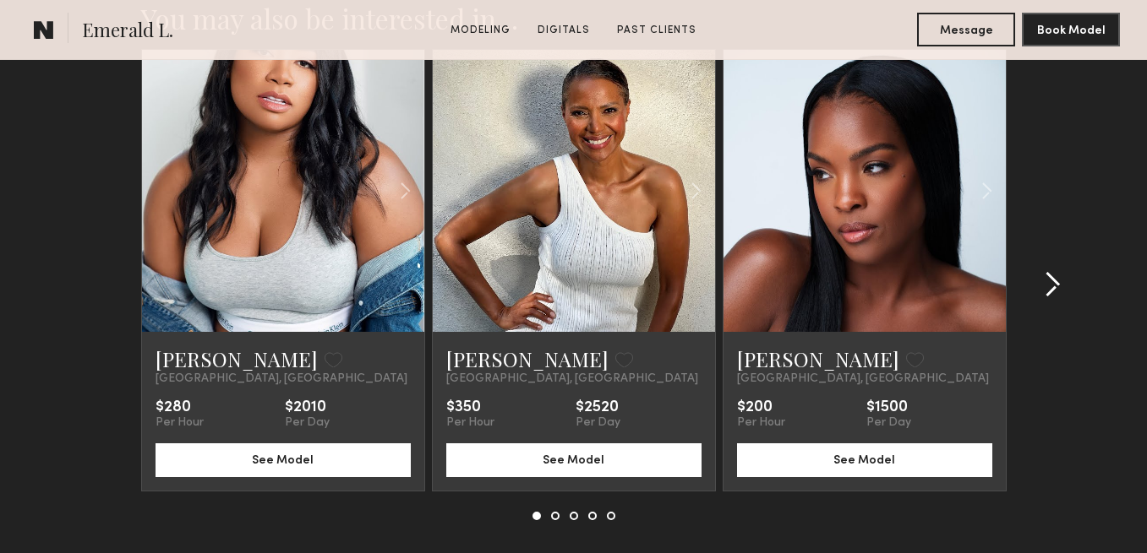
click at [1051, 276] on common-icon at bounding box center [1052, 284] width 17 height 27
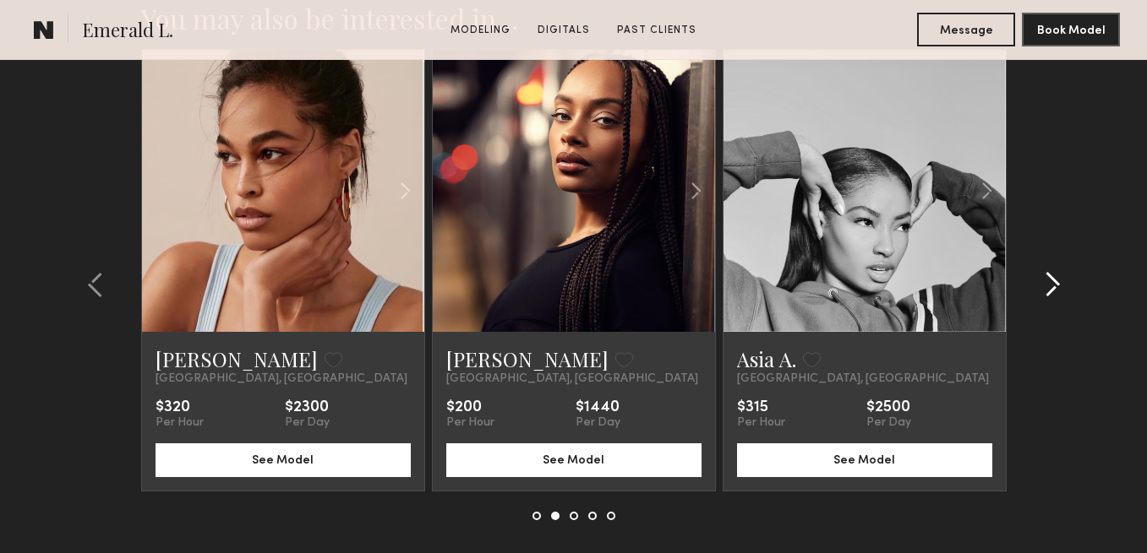
click at [1051, 276] on common-icon at bounding box center [1052, 284] width 17 height 27
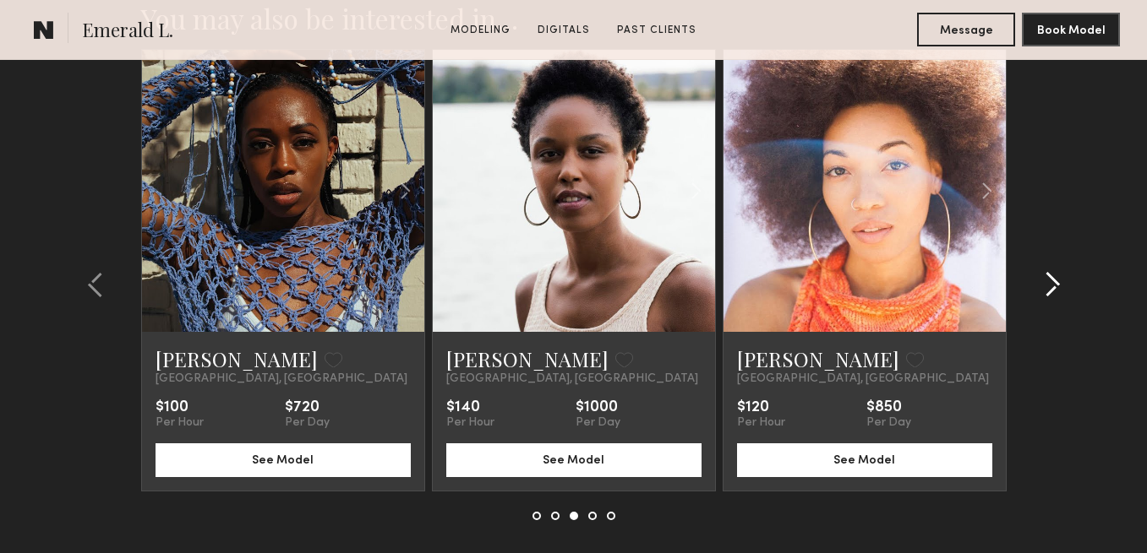
click at [1051, 276] on common-icon at bounding box center [1052, 284] width 17 height 27
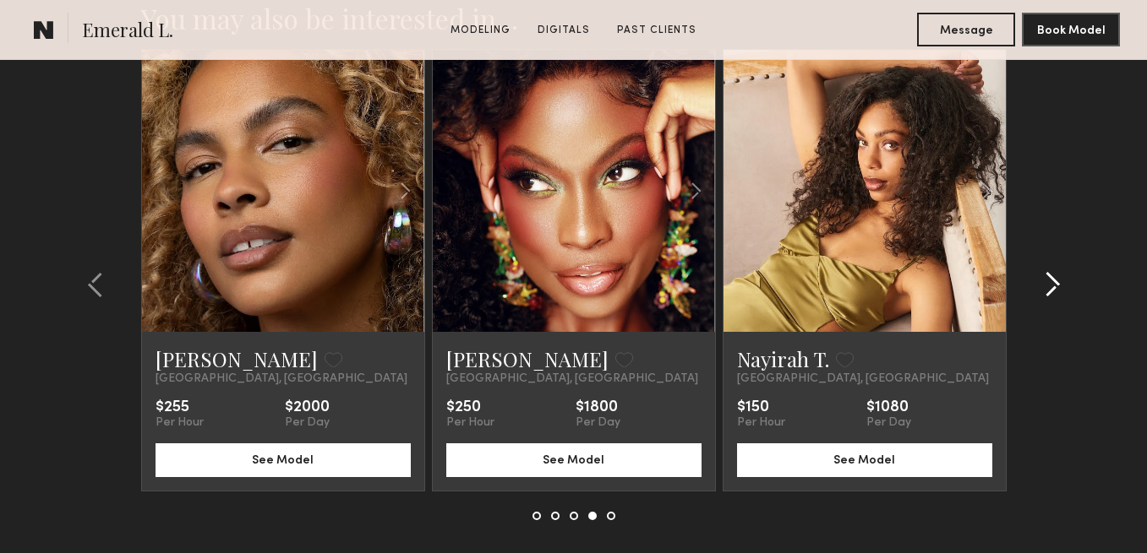
click at [1051, 276] on common-icon at bounding box center [1052, 284] width 17 height 27
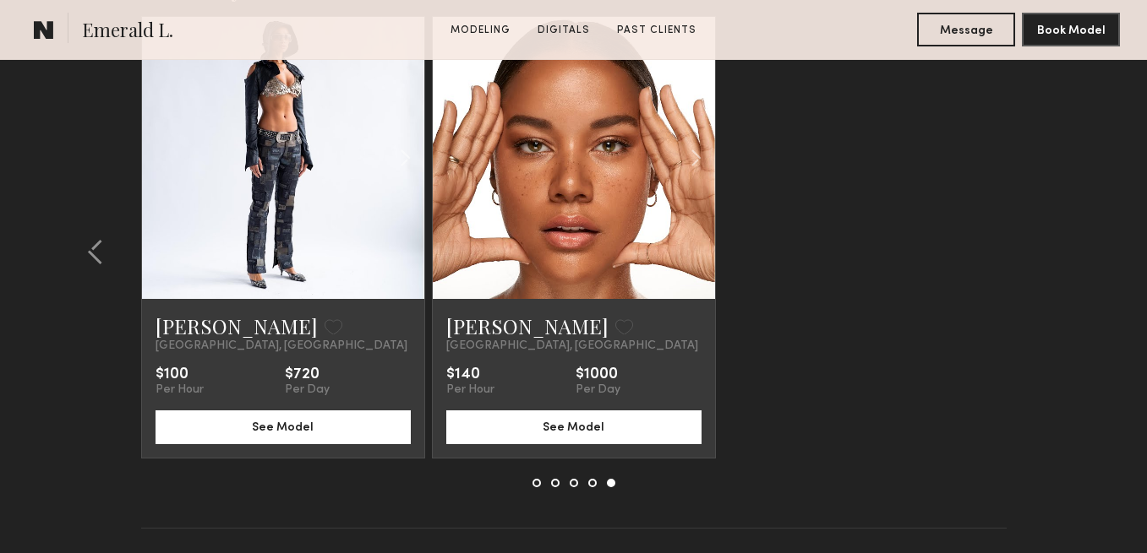
scroll to position [2958, 0]
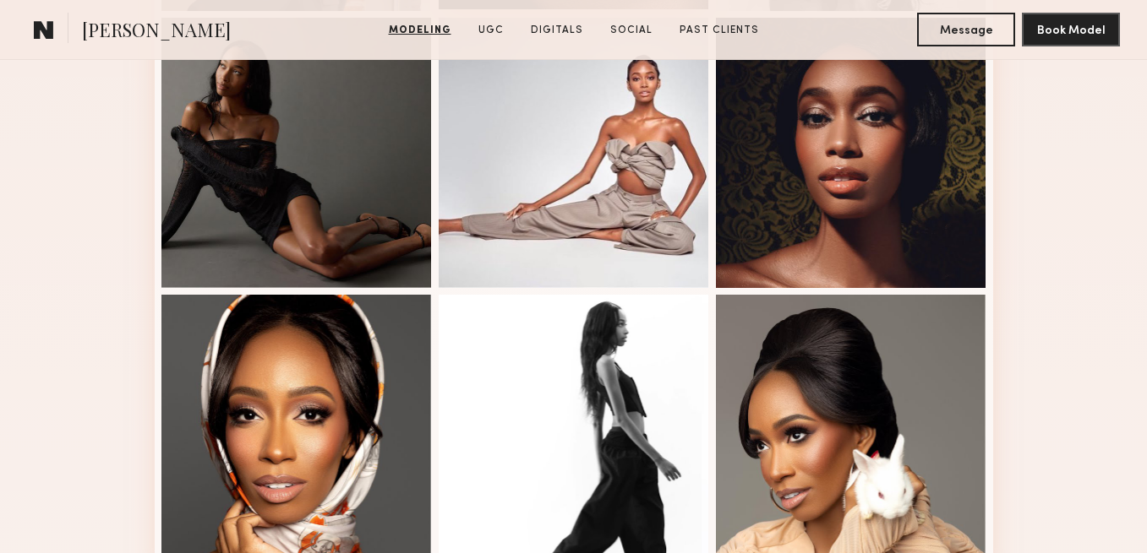
scroll to position [1274, 0]
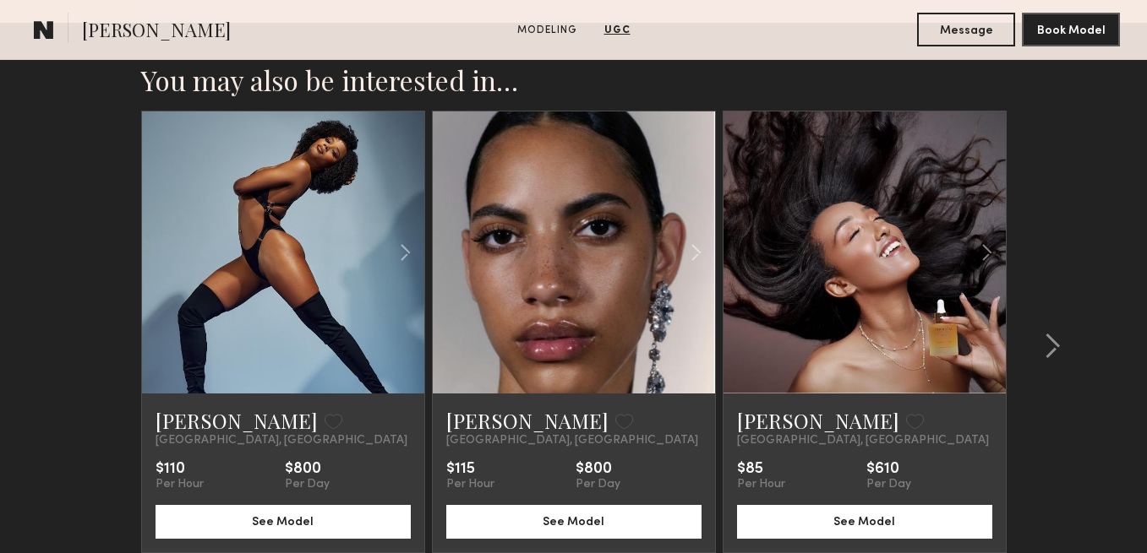
scroll to position [2506, 0]
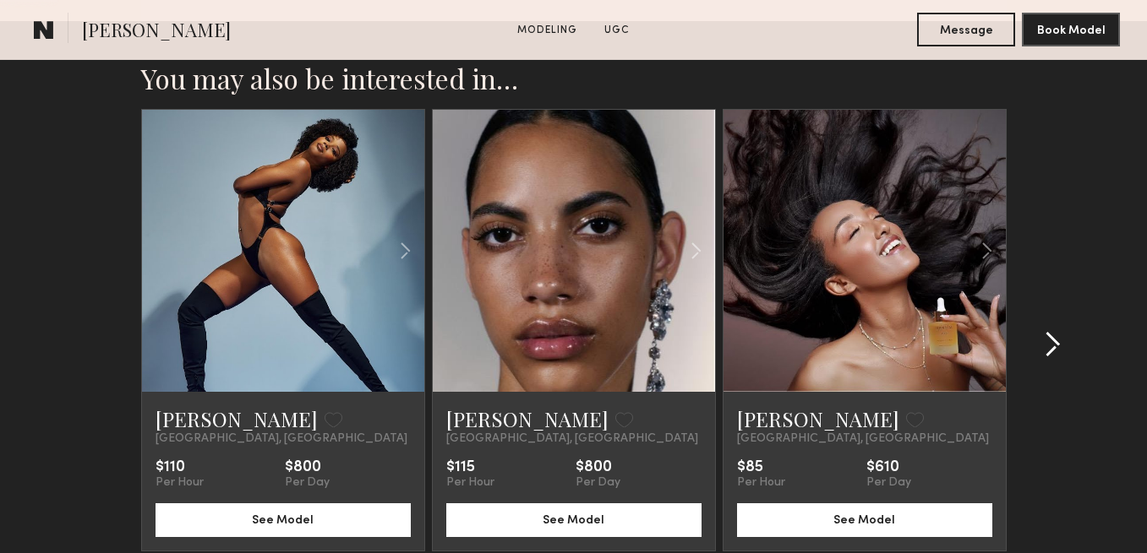
click at [1044, 346] on common-icon at bounding box center [1052, 344] width 17 height 27
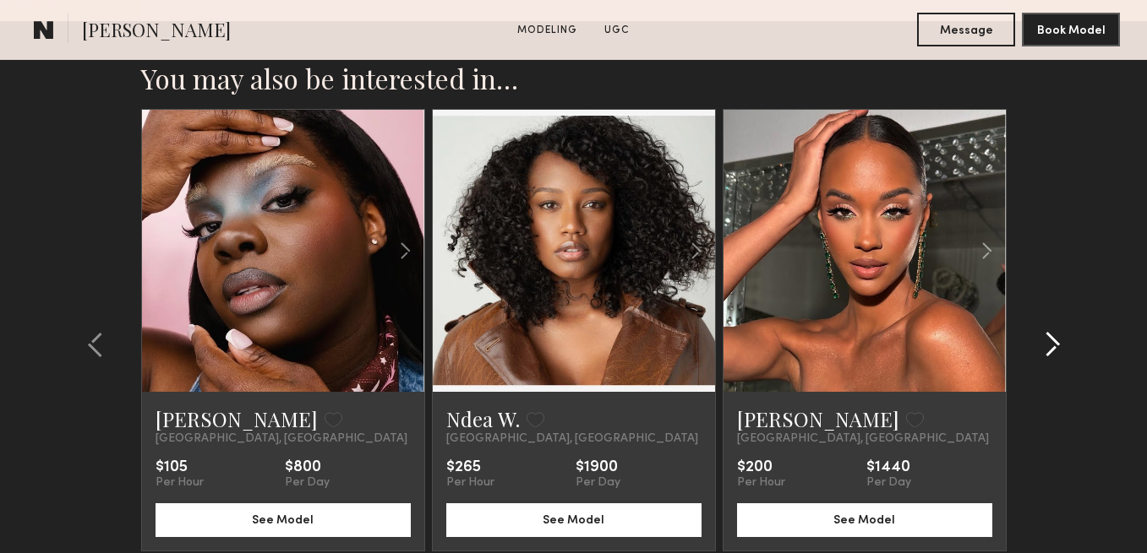
click at [1044, 346] on common-icon at bounding box center [1052, 344] width 17 height 27
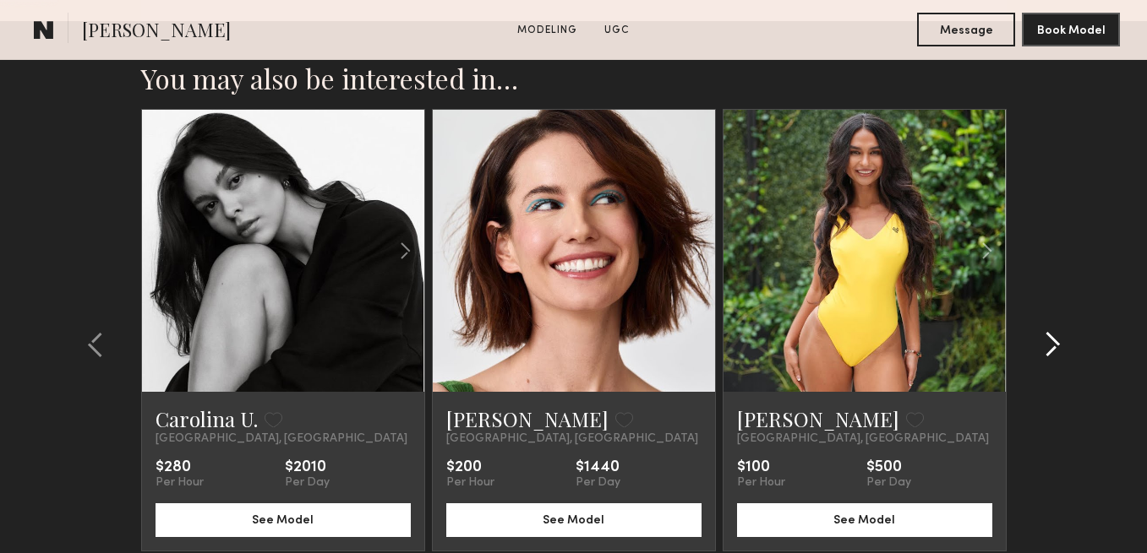
click at [1044, 346] on common-icon at bounding box center [1052, 344] width 17 height 27
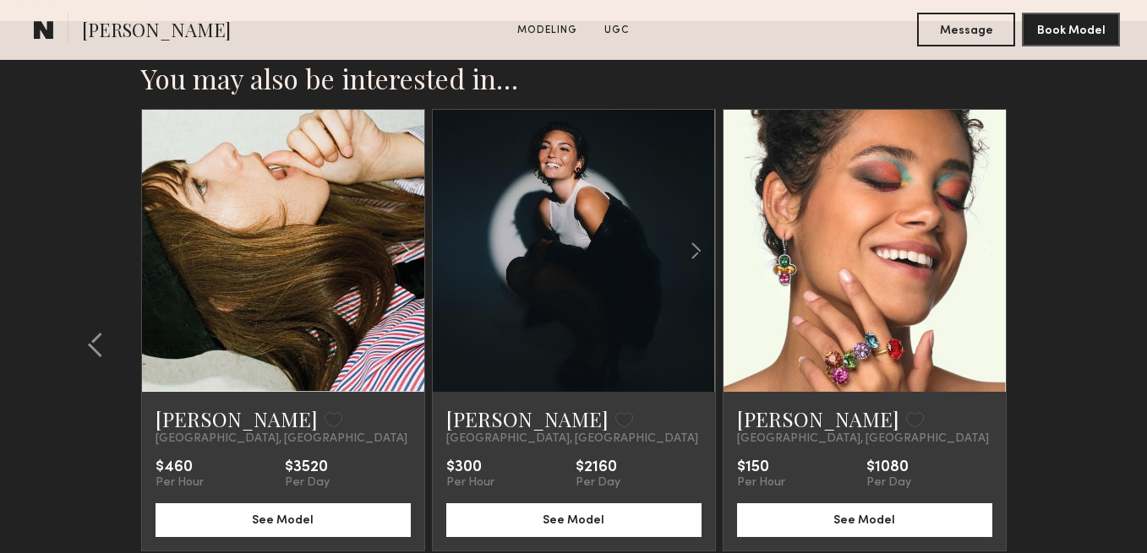
click at [1044, 346] on section "You may also be interested in… Alyssa A. Favorite Los Angeles, CA $110 Per Hour…" at bounding box center [573, 363] width 1147 height 684
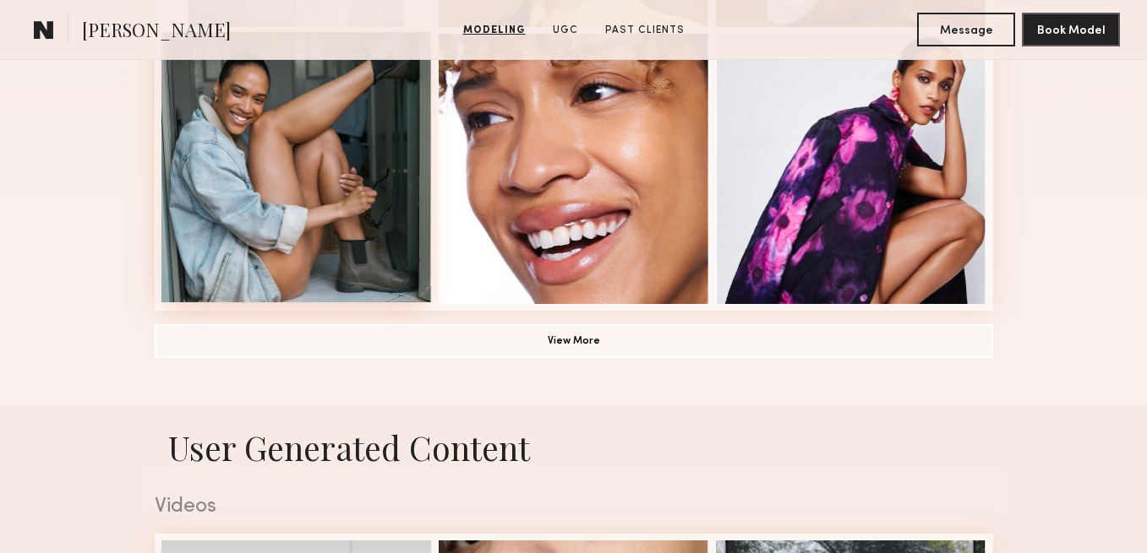
scroll to position [1353, 0]
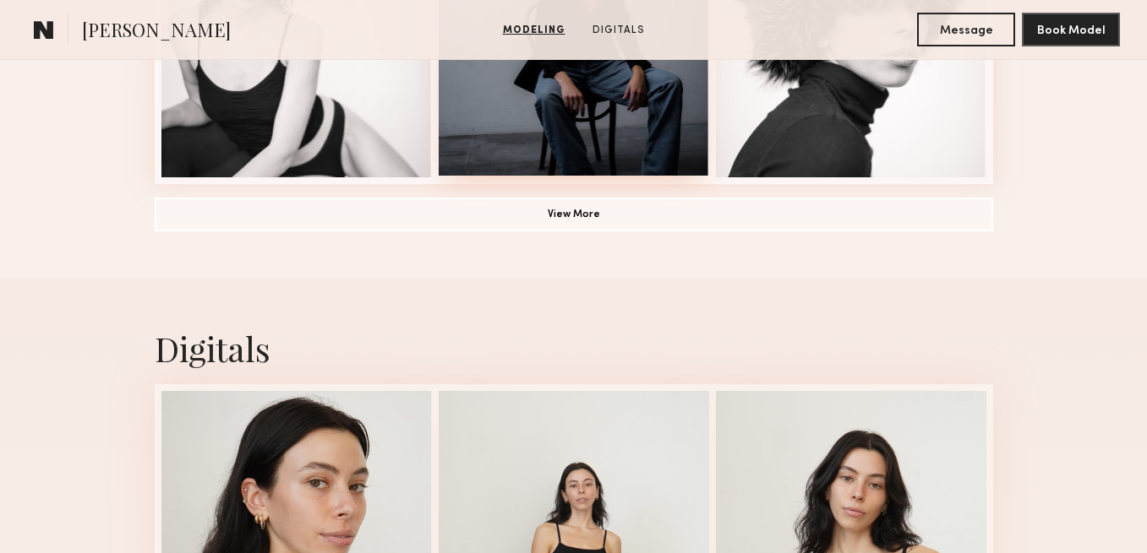
scroll to position [1153, 0]
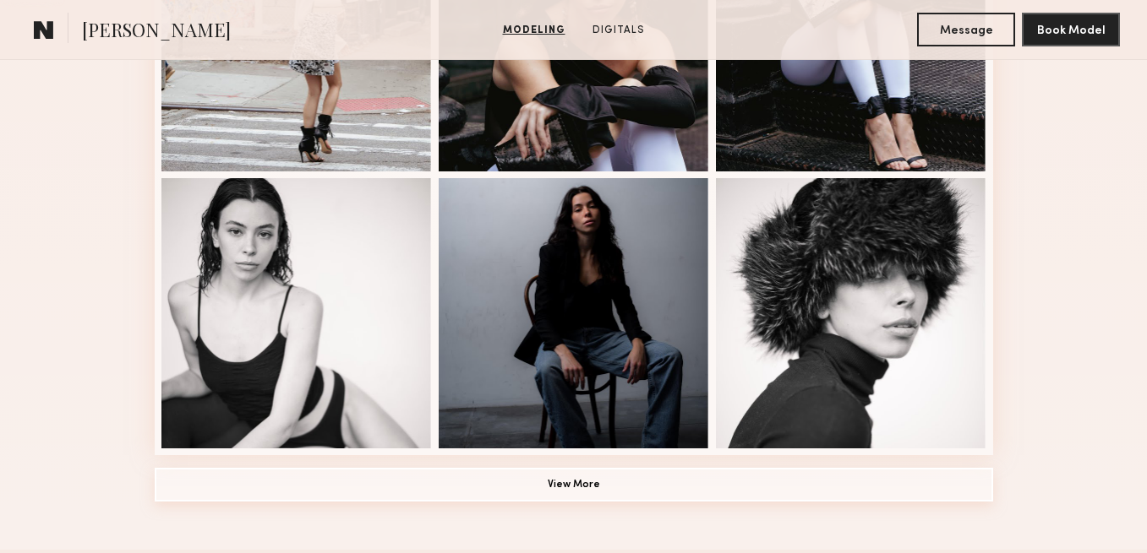
click at [548, 492] on button "View More" at bounding box center [574, 485] width 838 height 34
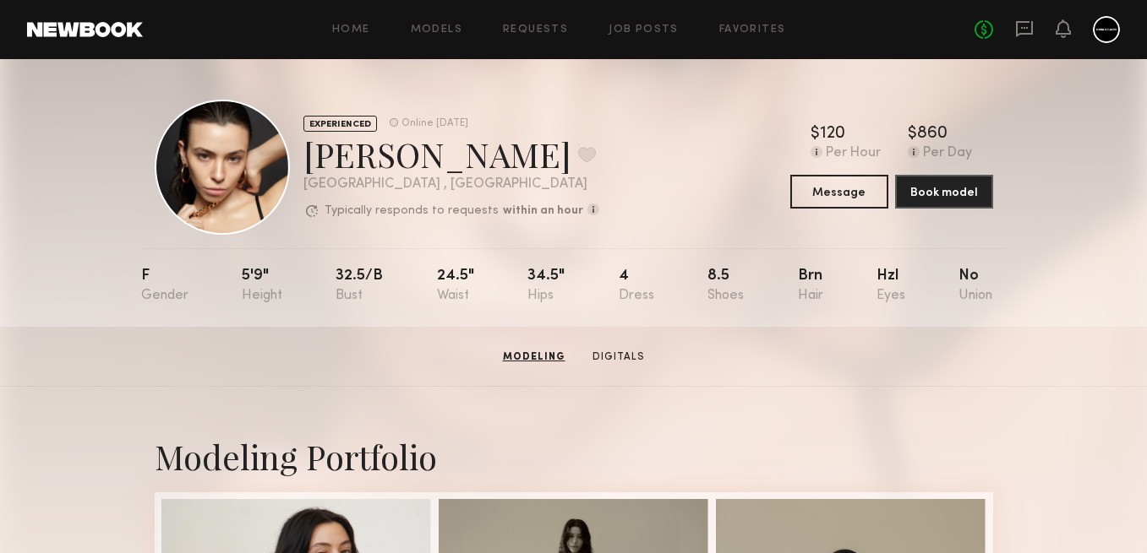
scroll to position [0, 0]
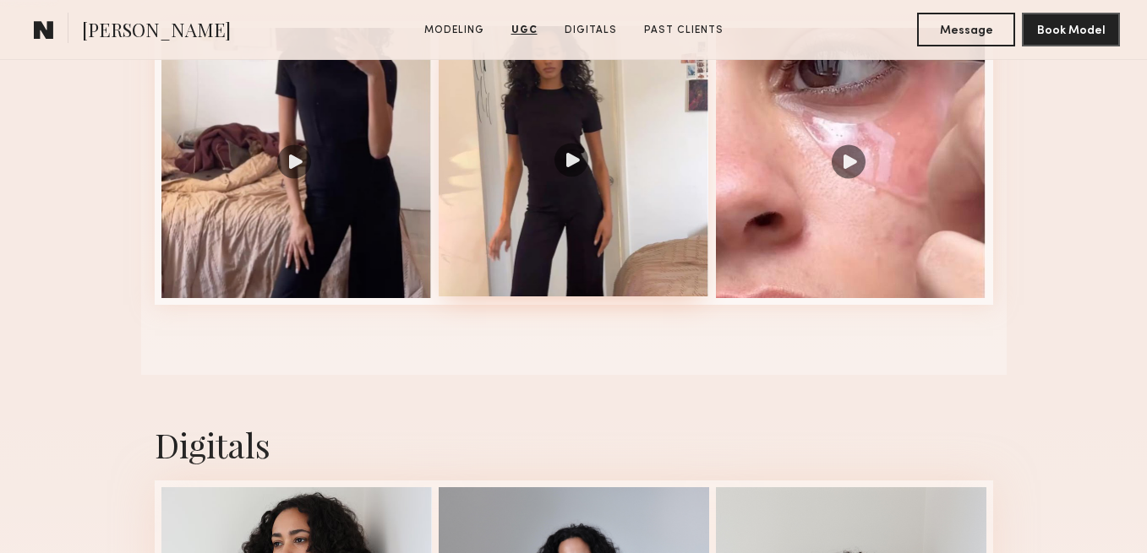
scroll to position [1363, 0]
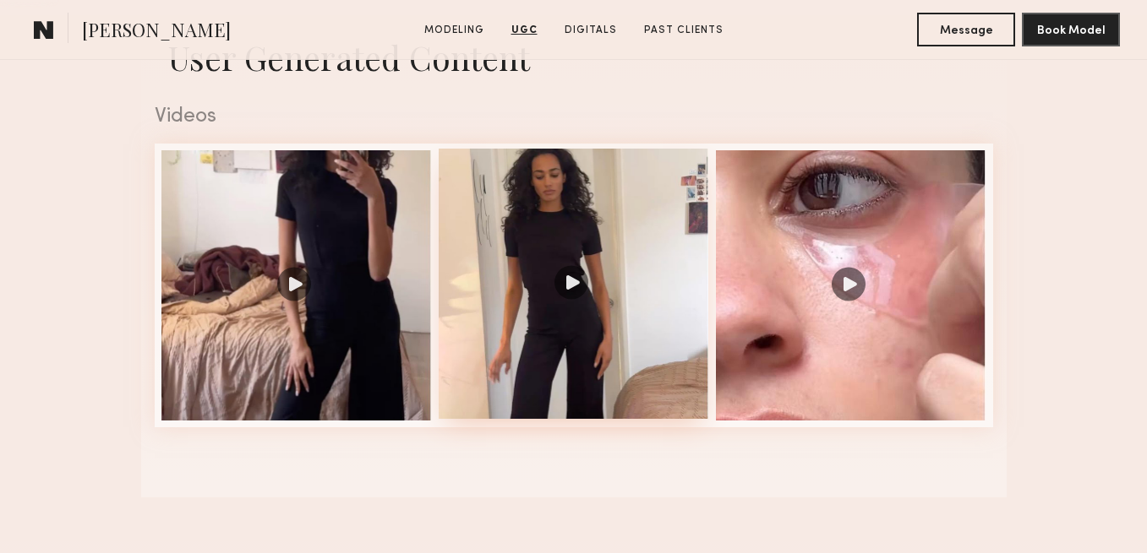
click at [570, 179] on div at bounding box center [574, 284] width 270 height 270
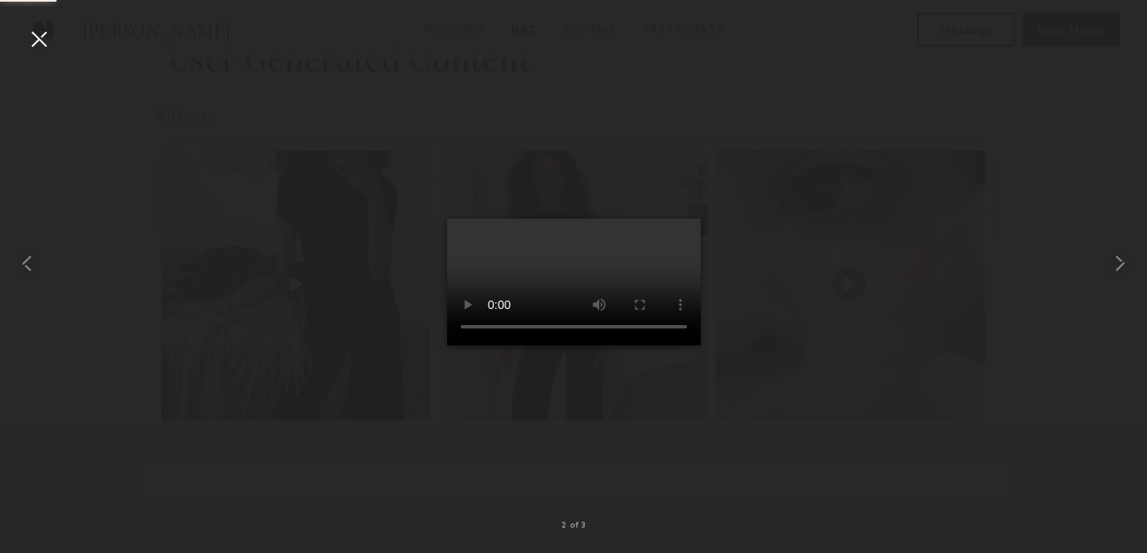
click at [58, 266] on div at bounding box center [573, 263] width 1147 height 472
click at [31, 261] on common-icon at bounding box center [27, 263] width 27 height 27
click at [832, 337] on div at bounding box center [573, 263] width 1147 height 472
click at [1128, 263] on common-icon at bounding box center [1119, 263] width 27 height 27
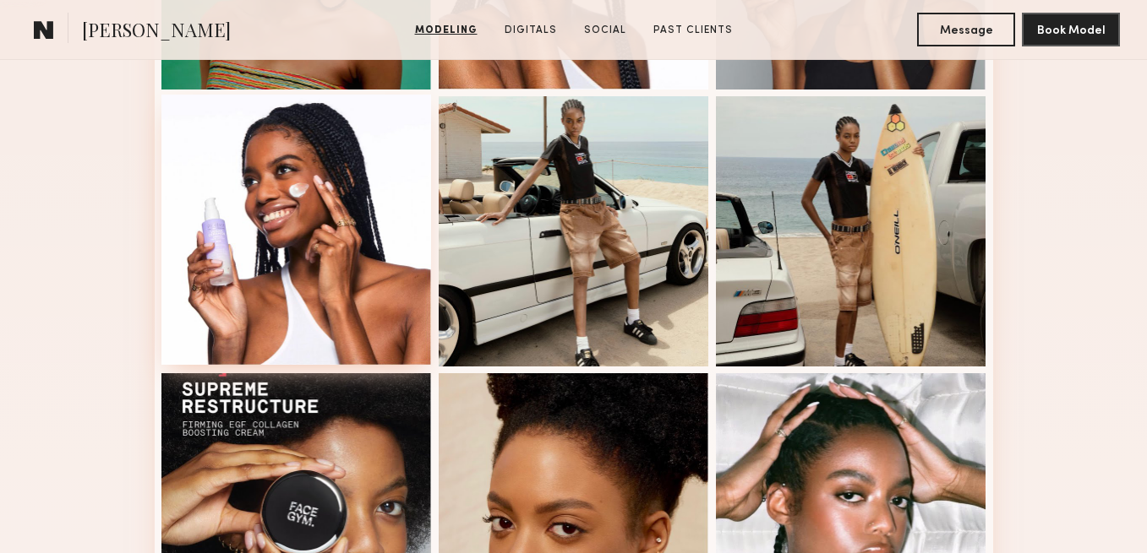
scroll to position [958, 0]
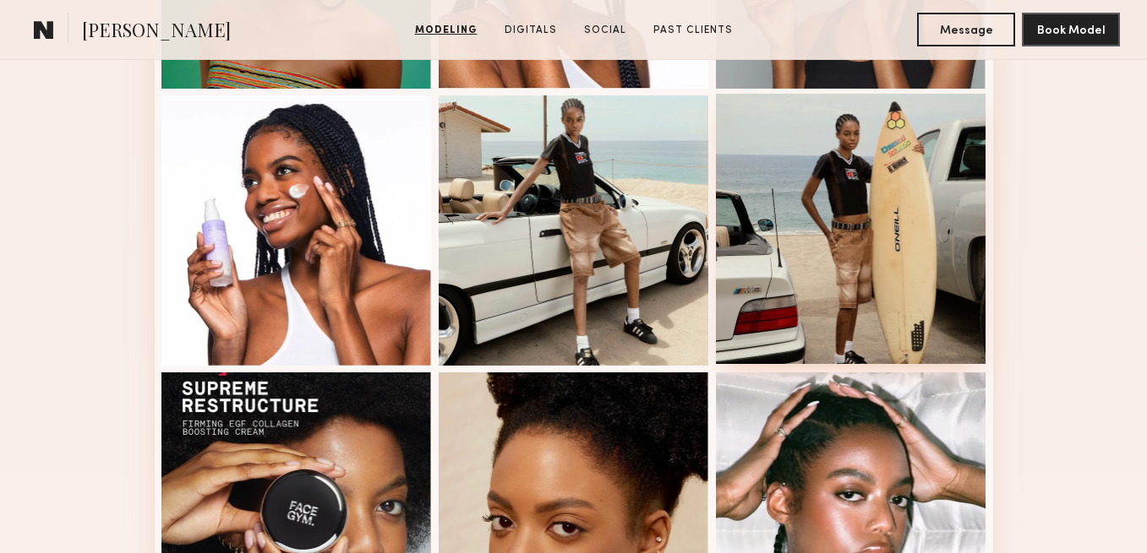
click at [766, 335] on div at bounding box center [851, 229] width 270 height 270
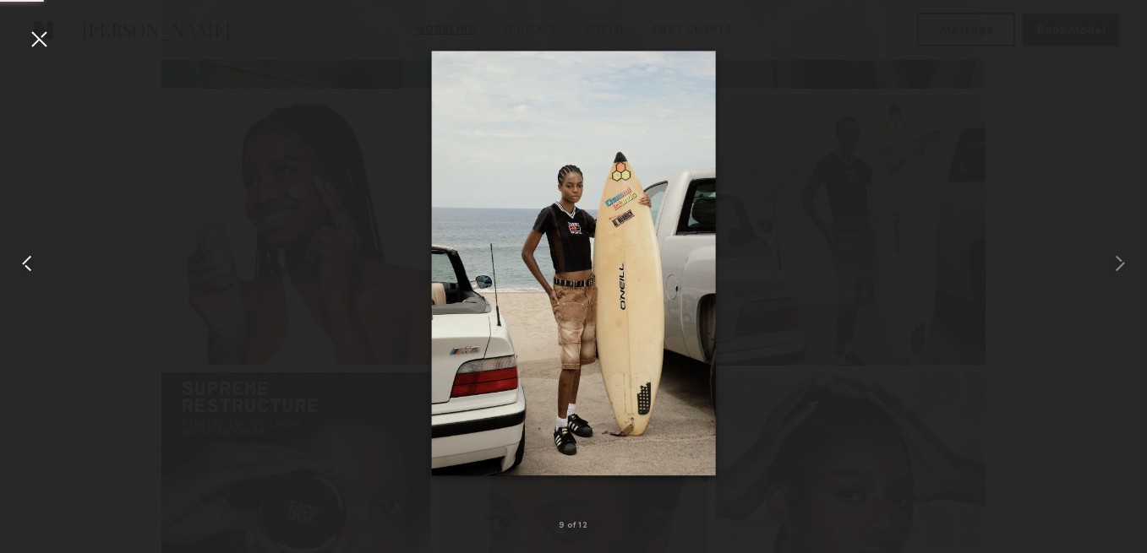
click at [25, 264] on common-icon at bounding box center [27, 263] width 27 height 27
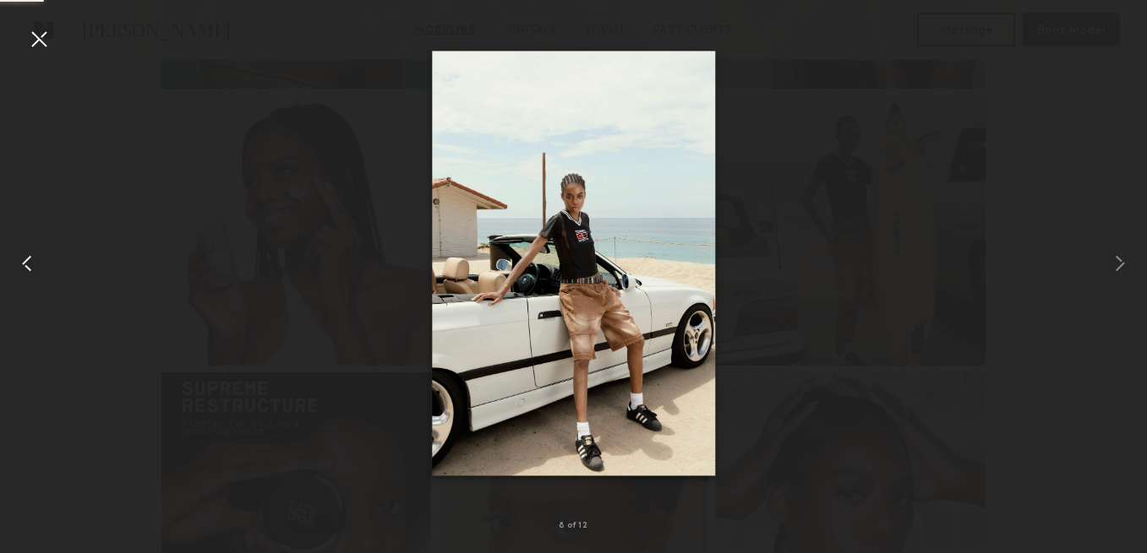
click at [25, 264] on common-icon at bounding box center [27, 263] width 27 height 27
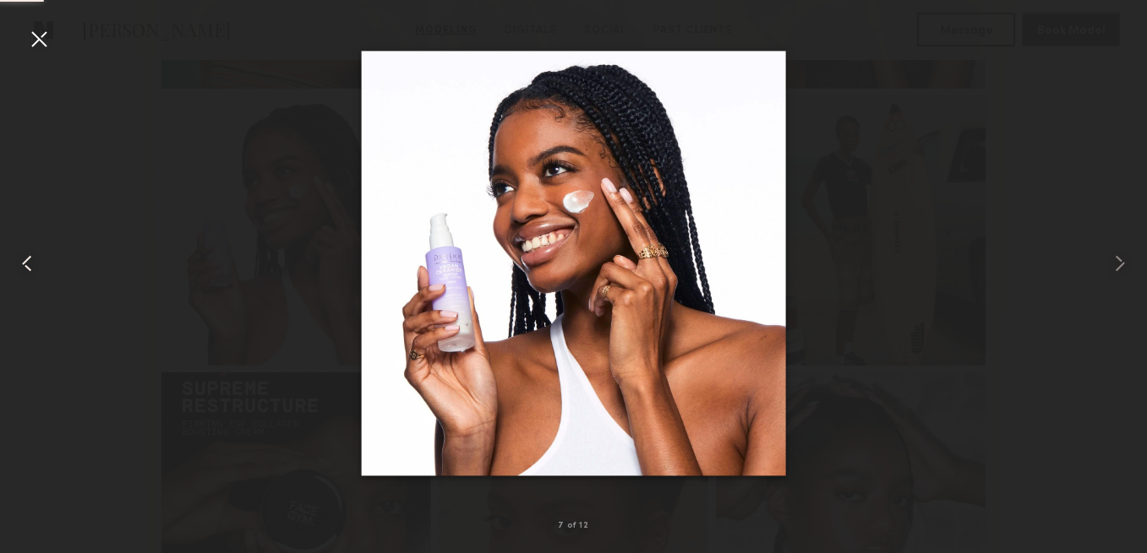
click at [25, 264] on common-icon at bounding box center [27, 263] width 27 height 27
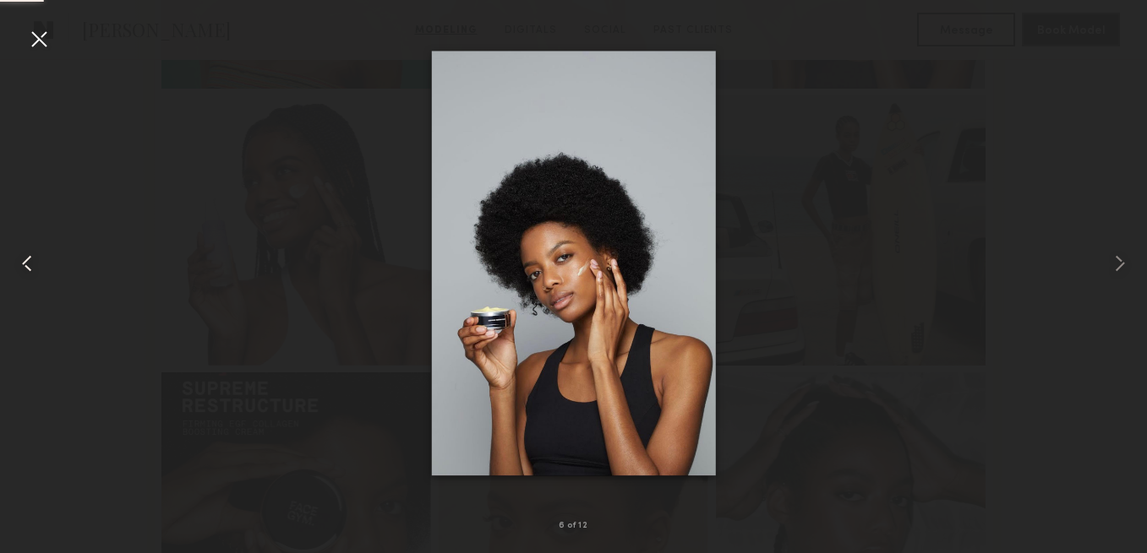
click at [25, 264] on common-icon at bounding box center [27, 263] width 27 height 27
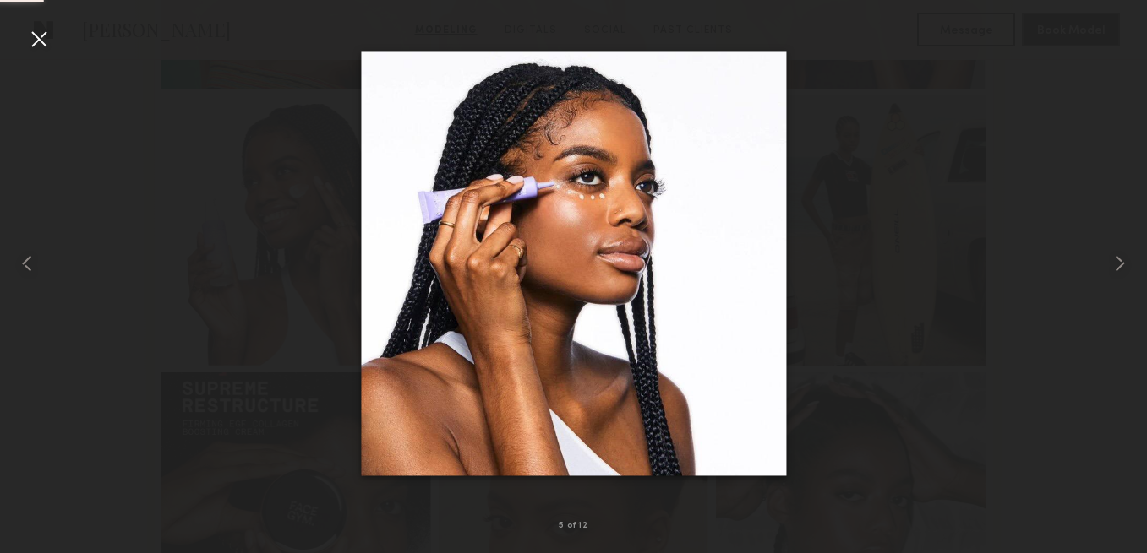
click at [136, 313] on div at bounding box center [573, 263] width 1147 height 472
click at [39, 30] on div at bounding box center [38, 38] width 27 height 27
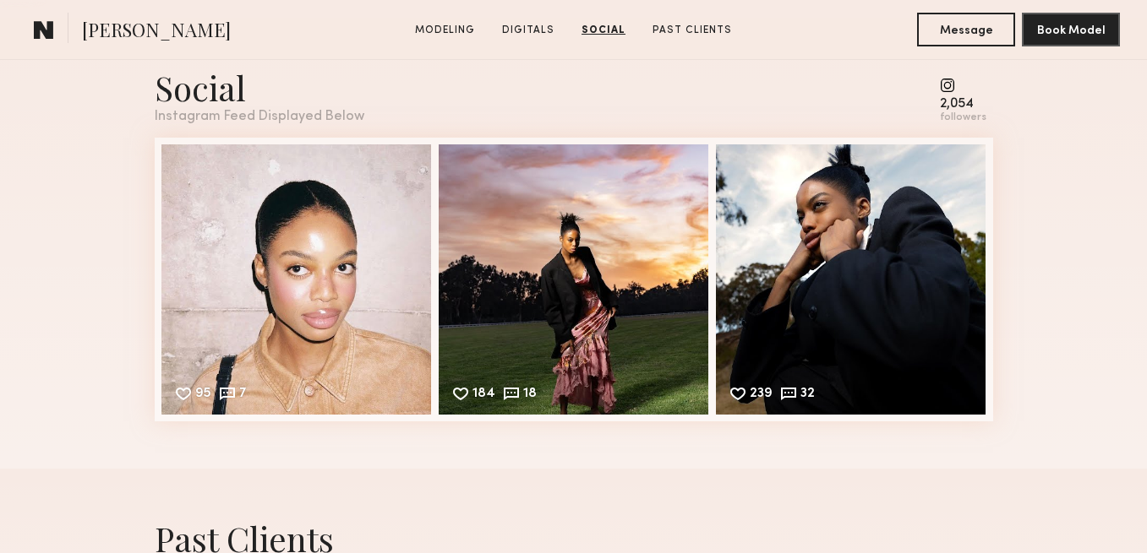
scroll to position [2401, 0]
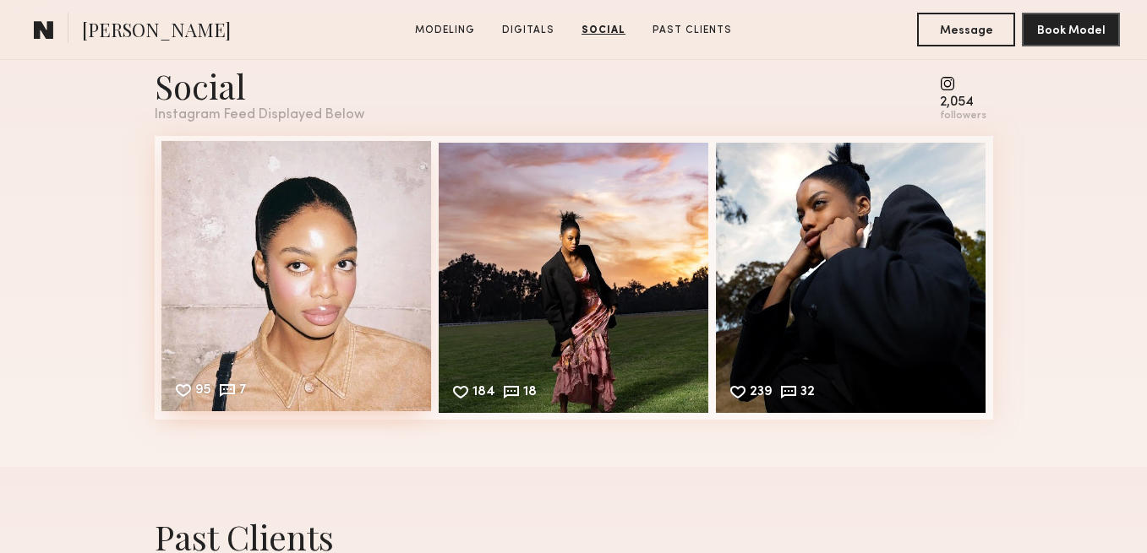
click at [308, 204] on div "95 7 Likes & comments displayed to show model’s engagement" at bounding box center [296, 276] width 270 height 270
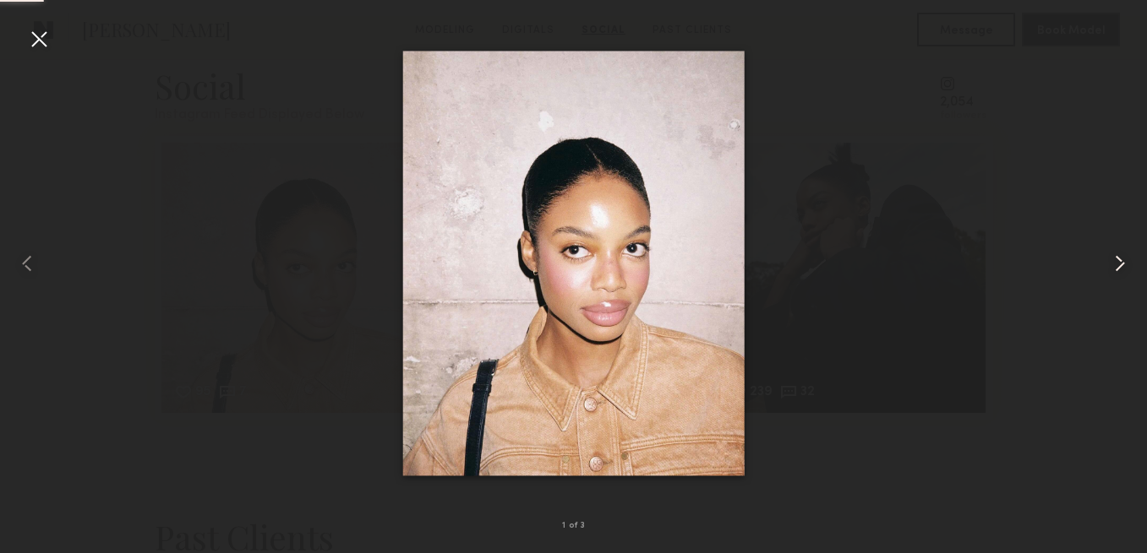
click at [1124, 270] on common-icon at bounding box center [1119, 263] width 27 height 27
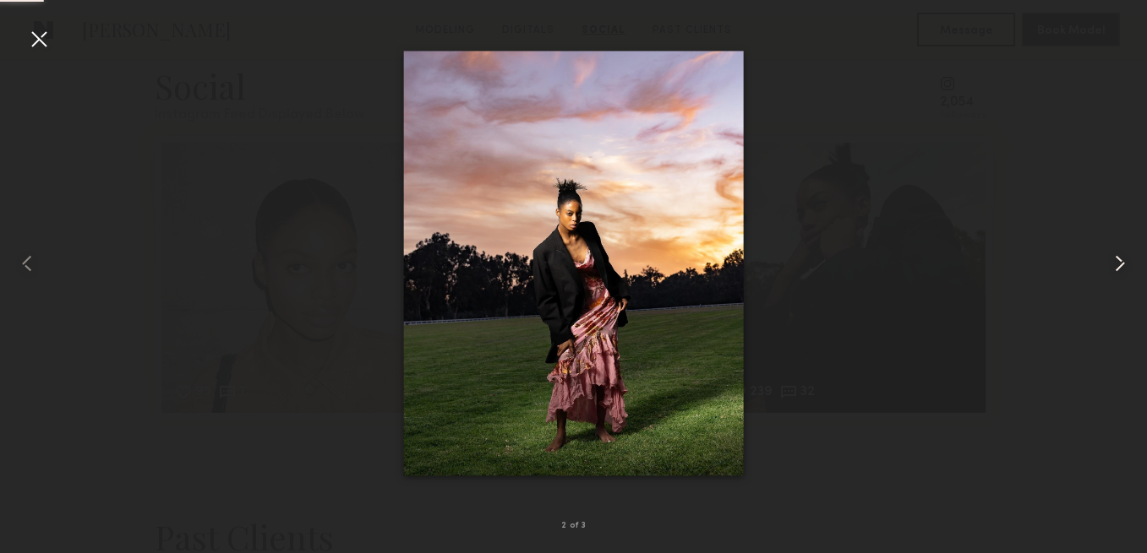
click at [1124, 270] on common-icon at bounding box center [1119, 263] width 27 height 27
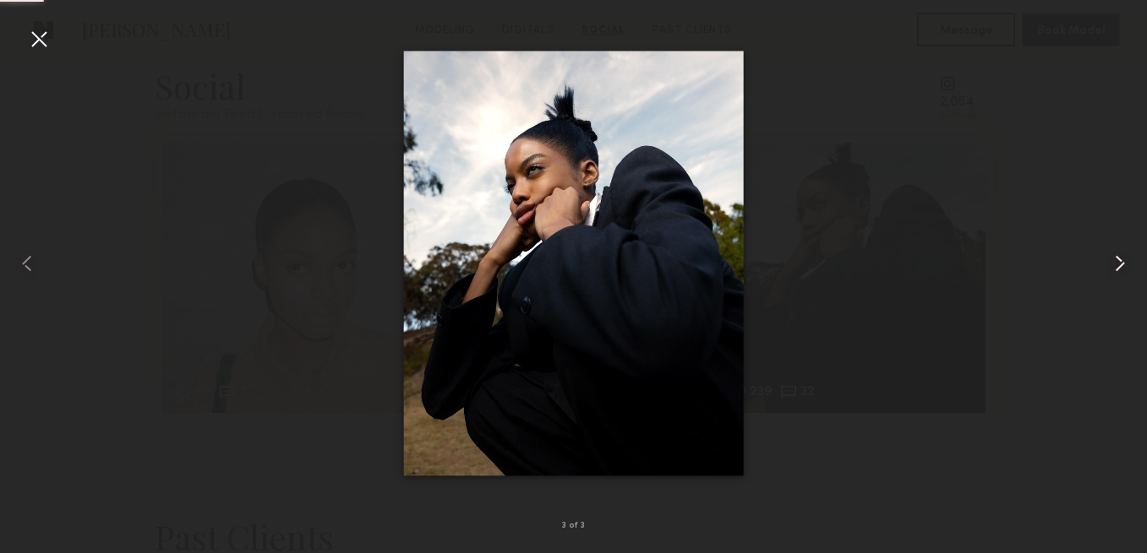
click at [1124, 270] on common-icon at bounding box center [1119, 263] width 27 height 27
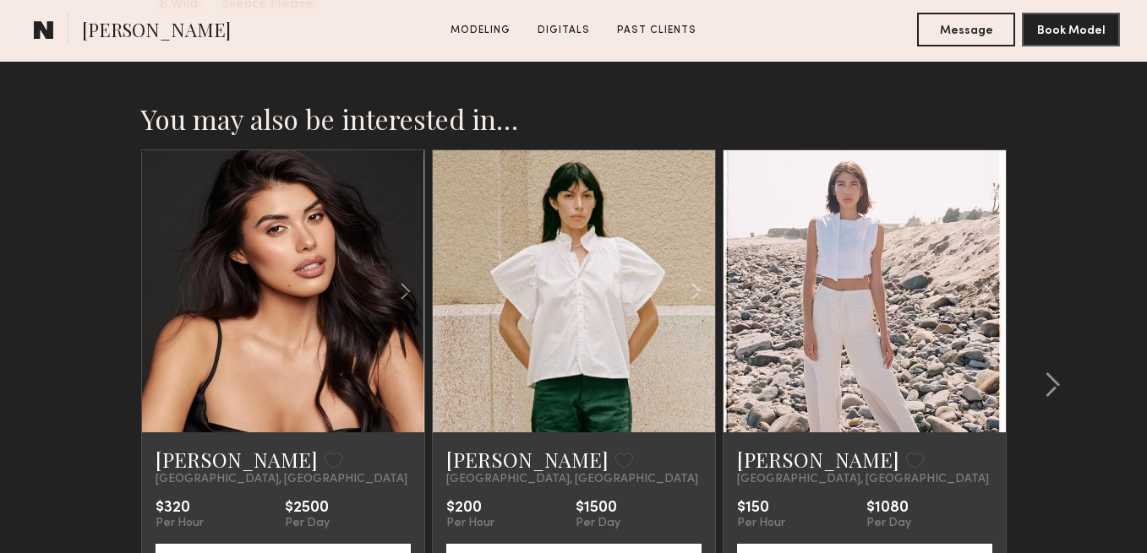
scroll to position [2565, 0]
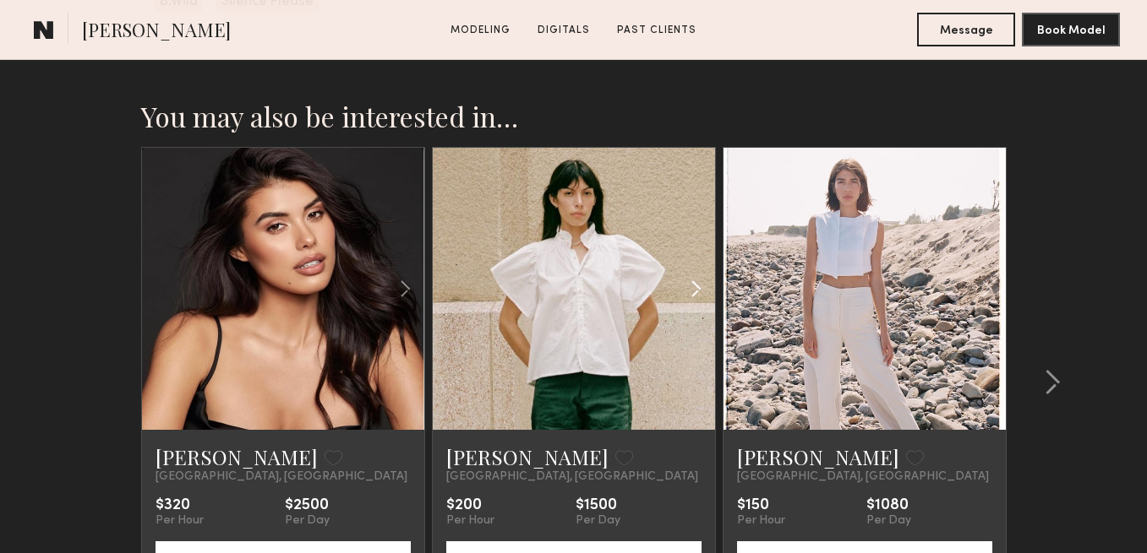
click at [697, 297] on common-icon at bounding box center [696, 289] width 25 height 32
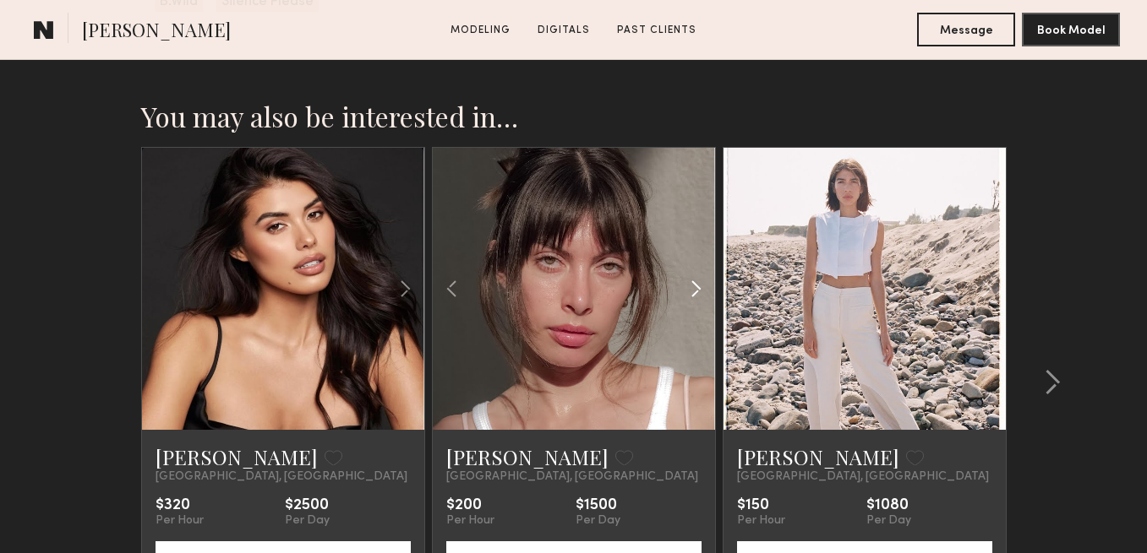
click at [697, 297] on common-icon at bounding box center [696, 289] width 25 height 32
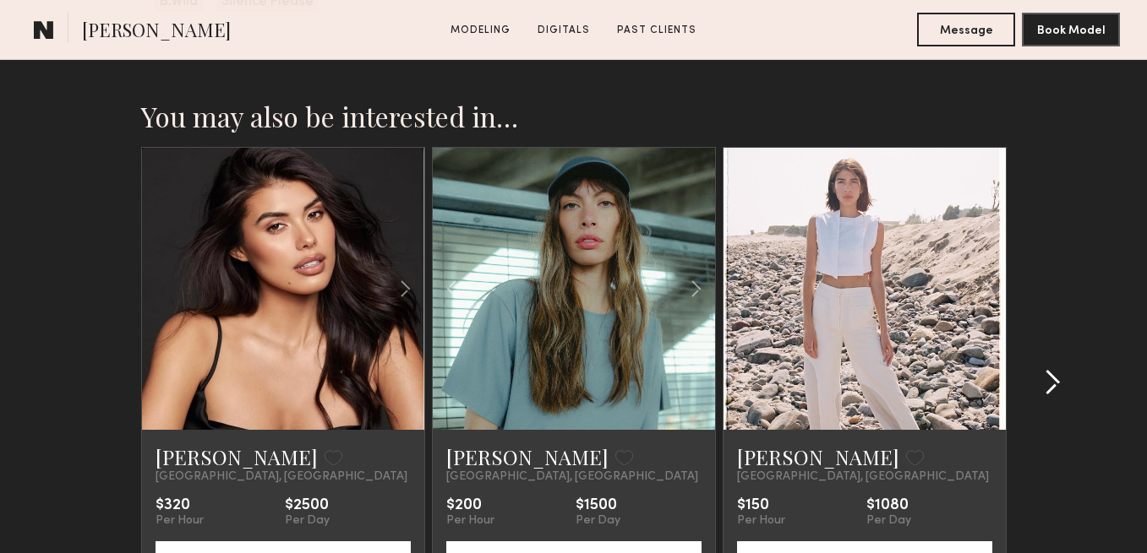
click at [1045, 380] on common-icon at bounding box center [1052, 382] width 17 height 27
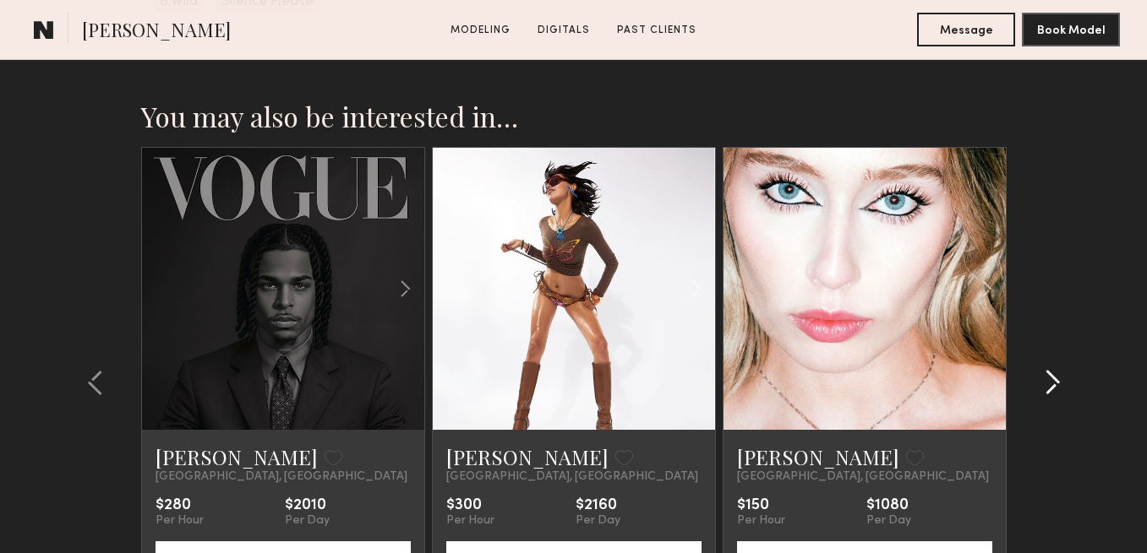
click at [1045, 380] on common-icon at bounding box center [1052, 382] width 17 height 27
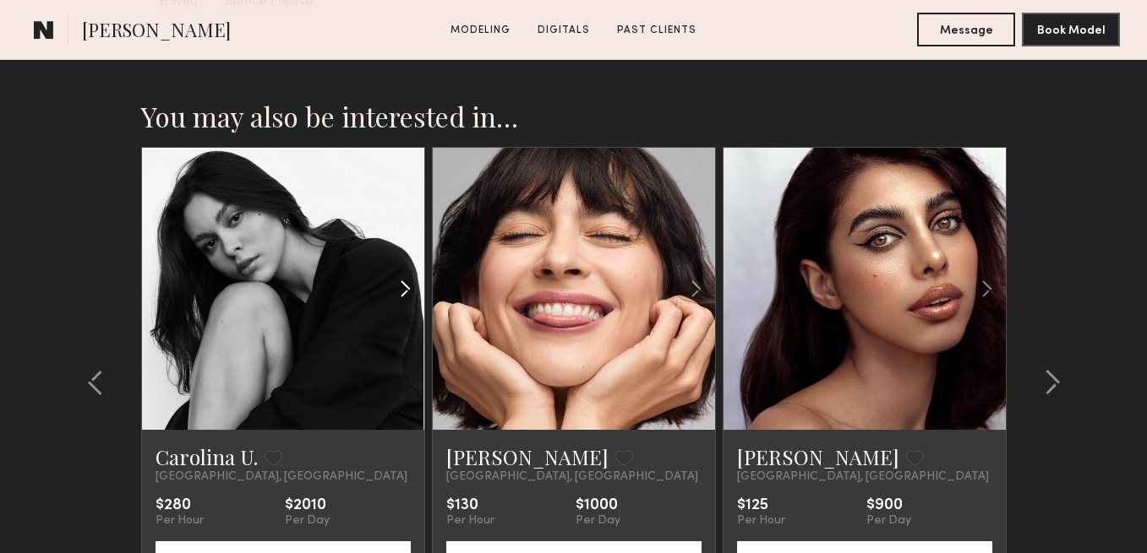
click at [401, 293] on common-icon at bounding box center [405, 289] width 25 height 32
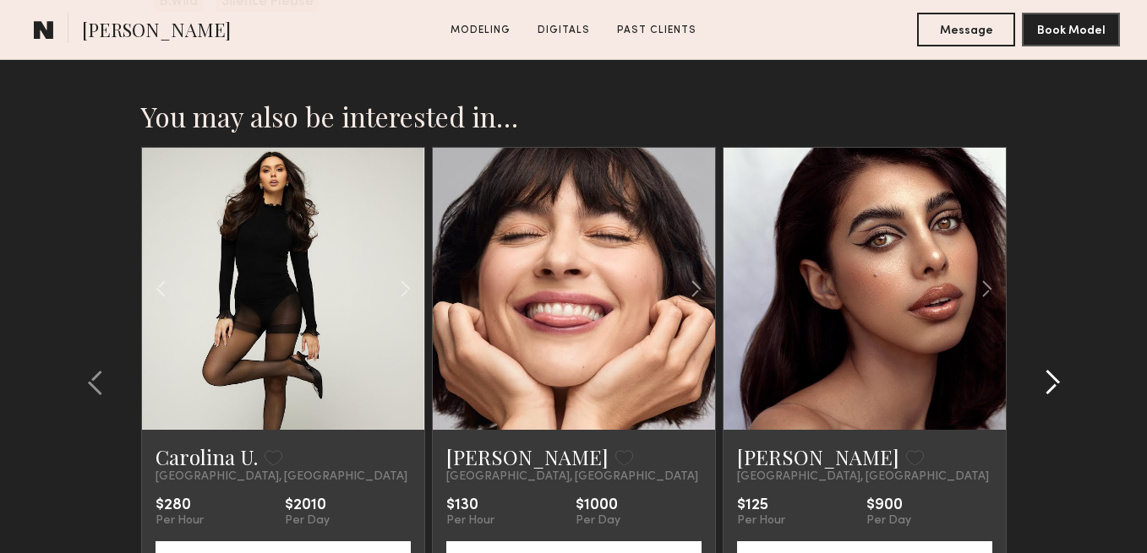
click at [1044, 388] on common-icon at bounding box center [1052, 382] width 17 height 27
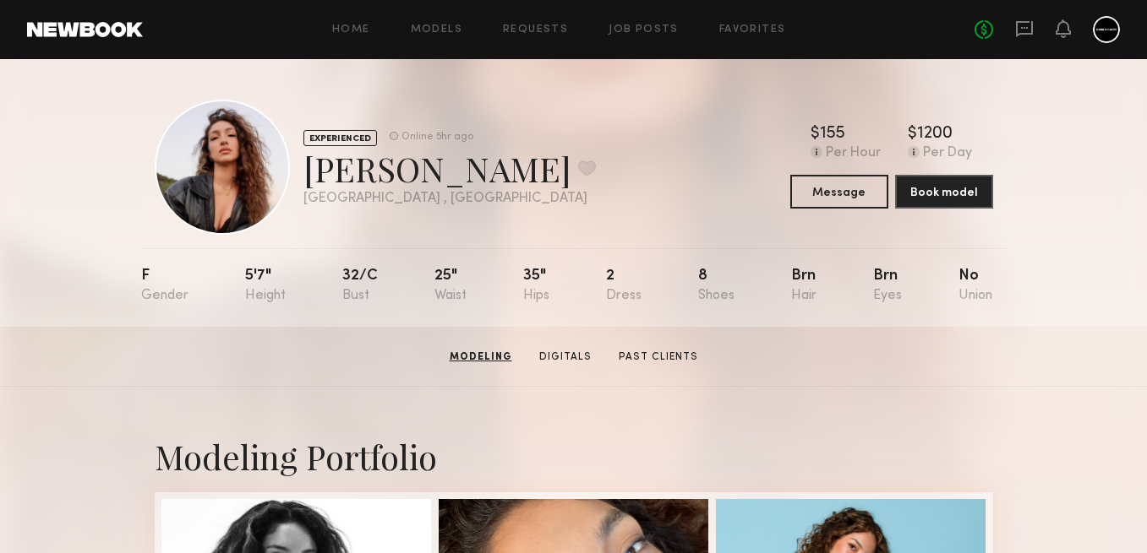
scroll to position [0, 0]
click at [771, 20] on div "Home Models Requests Job Posts Favorites Sign Out No fees up to $5,000" at bounding box center [631, 29] width 977 height 27
click at [769, 31] on link "Favorites" at bounding box center [752, 30] width 67 height 11
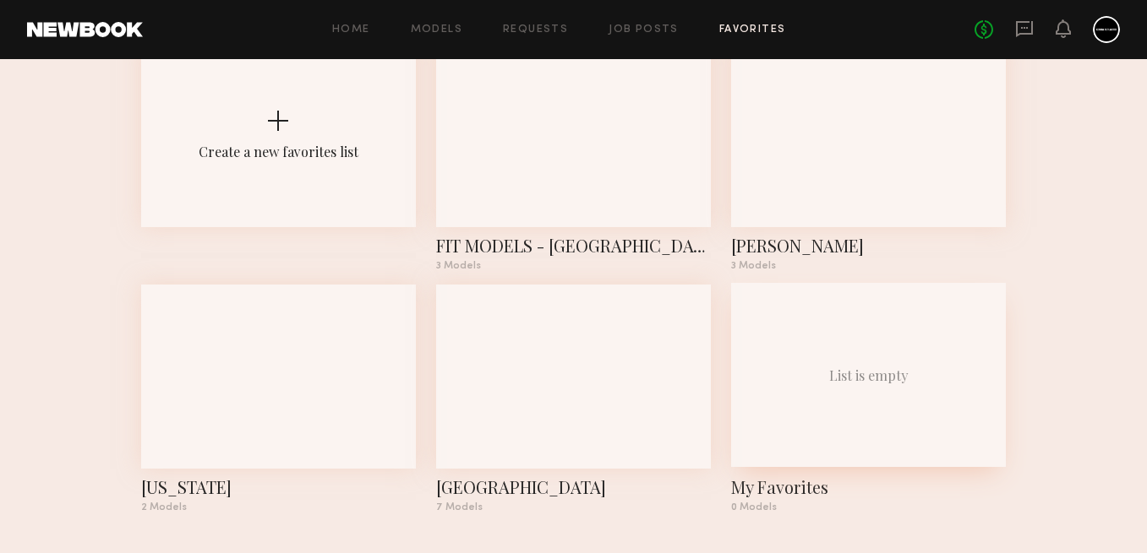
scroll to position [119, 0]
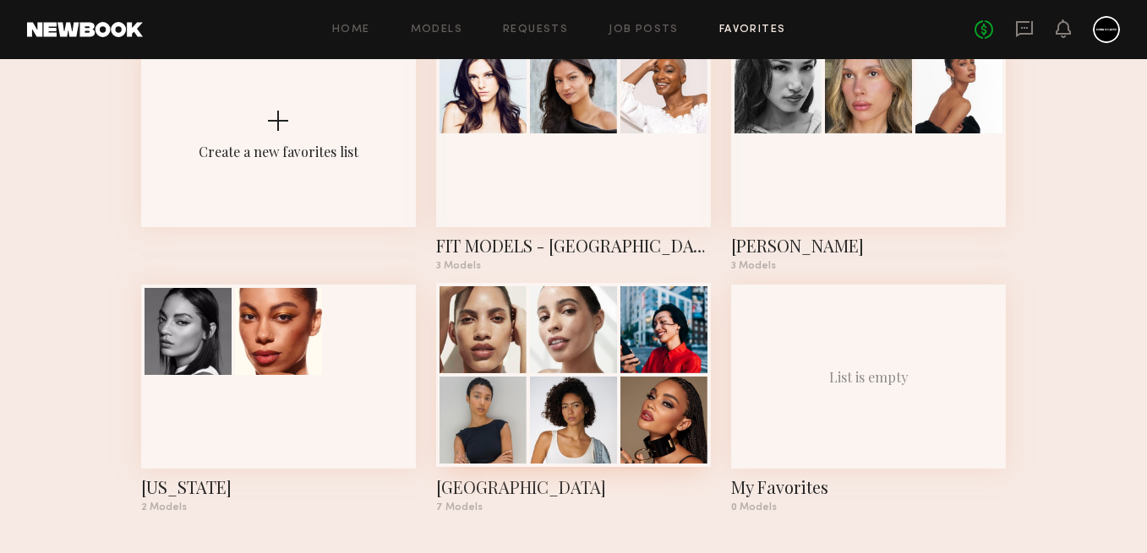
click at [652, 457] on div at bounding box center [663, 420] width 87 height 87
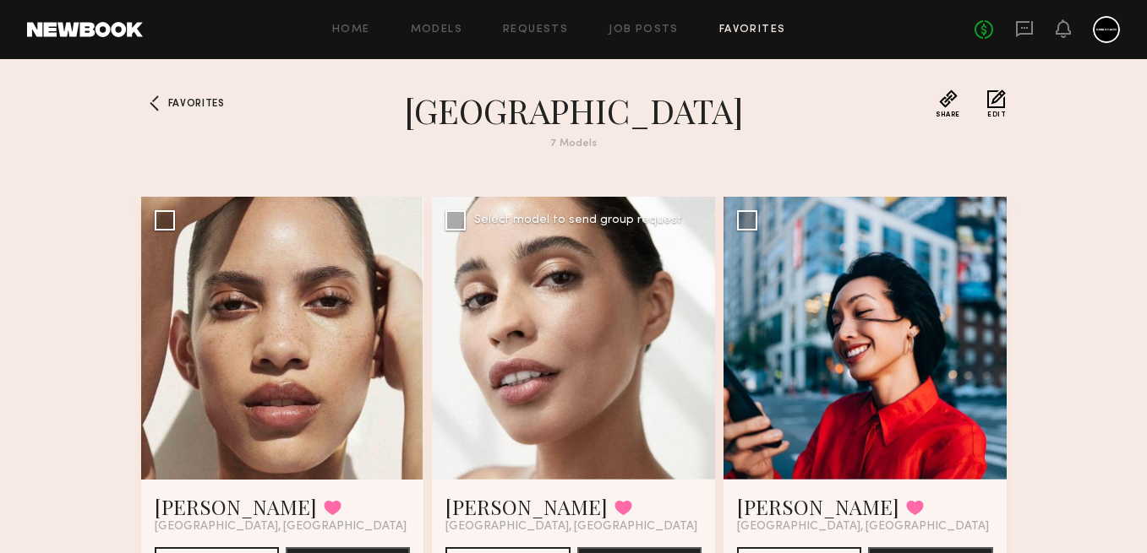
click at [701, 347] on div at bounding box center [573, 338] width 283 height 283
click at [355, 373] on div at bounding box center [282, 338] width 283 height 283
click at [313, 248] on div at bounding box center [282, 338] width 283 height 283
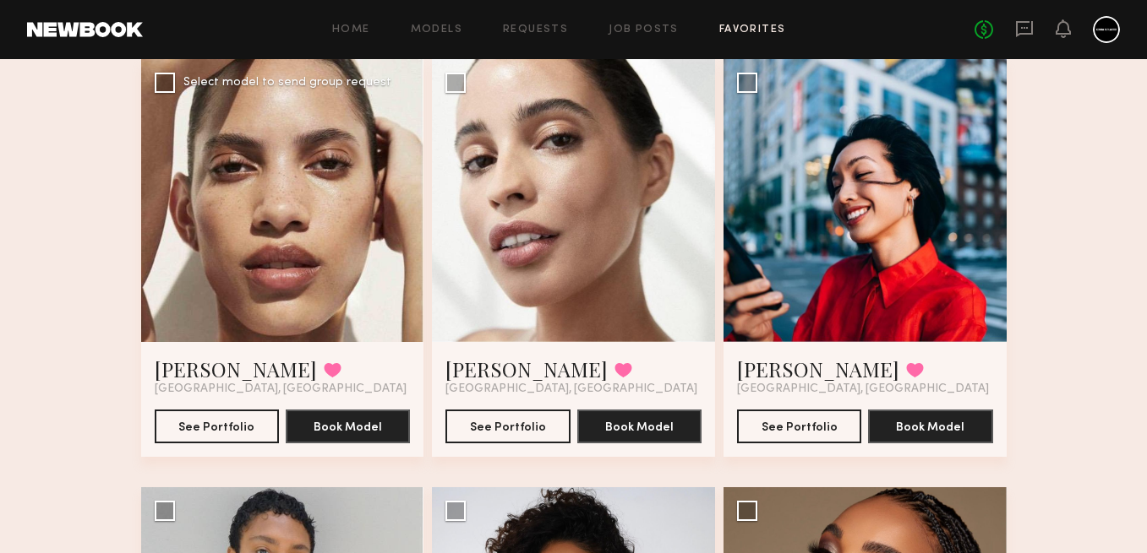
scroll to position [155, 0]
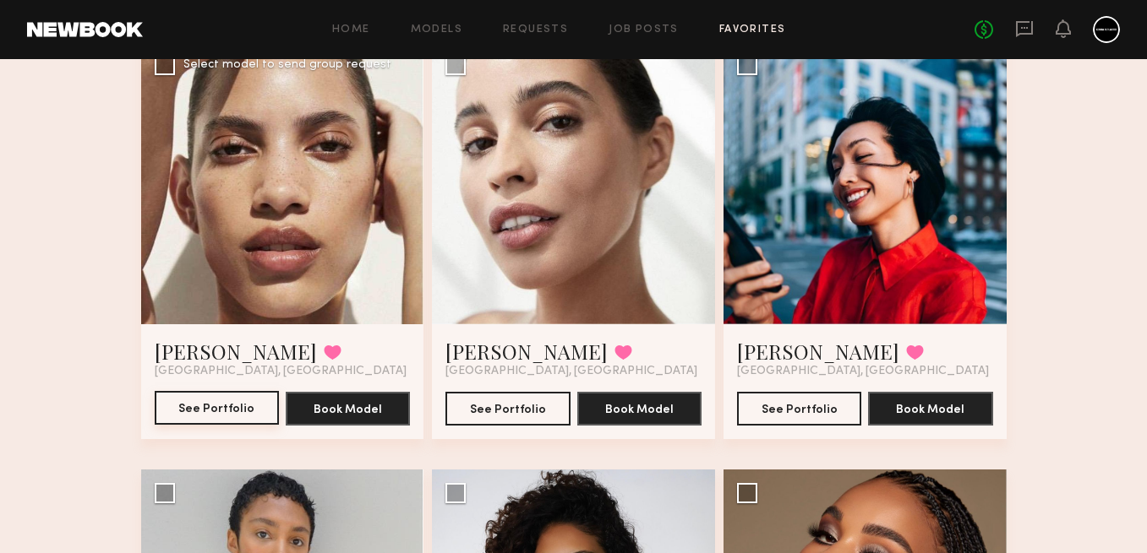
click at [228, 401] on button "See Portfolio" at bounding box center [217, 408] width 124 height 34
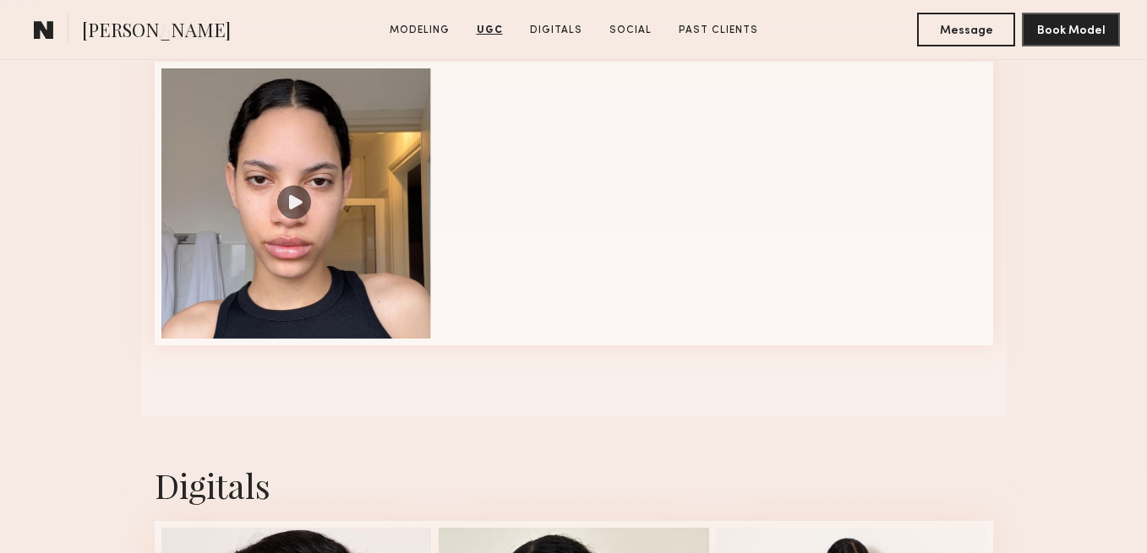
scroll to position [1770, 0]
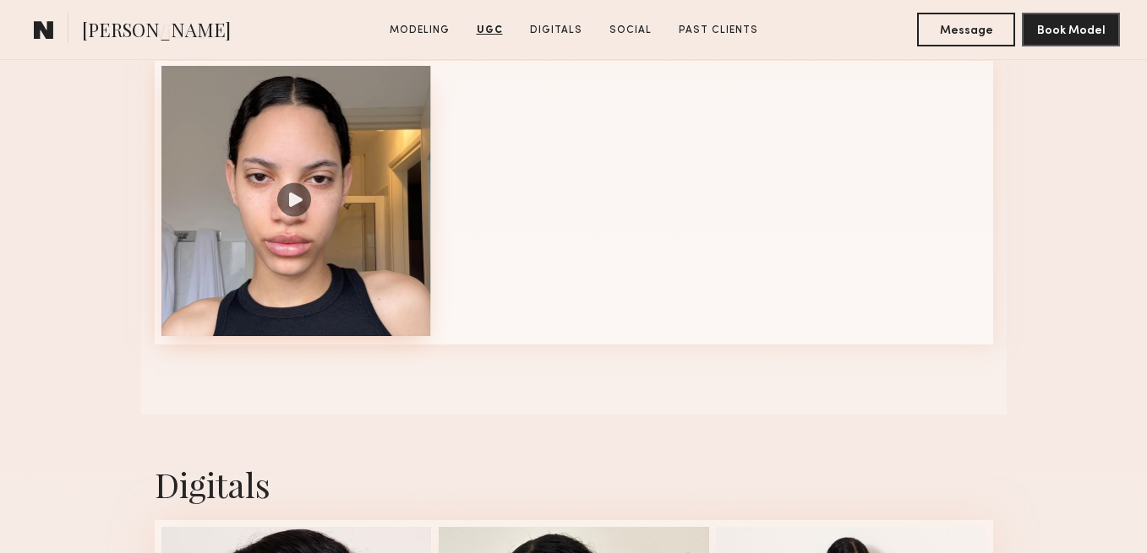
click at [347, 266] on div at bounding box center [296, 201] width 270 height 270
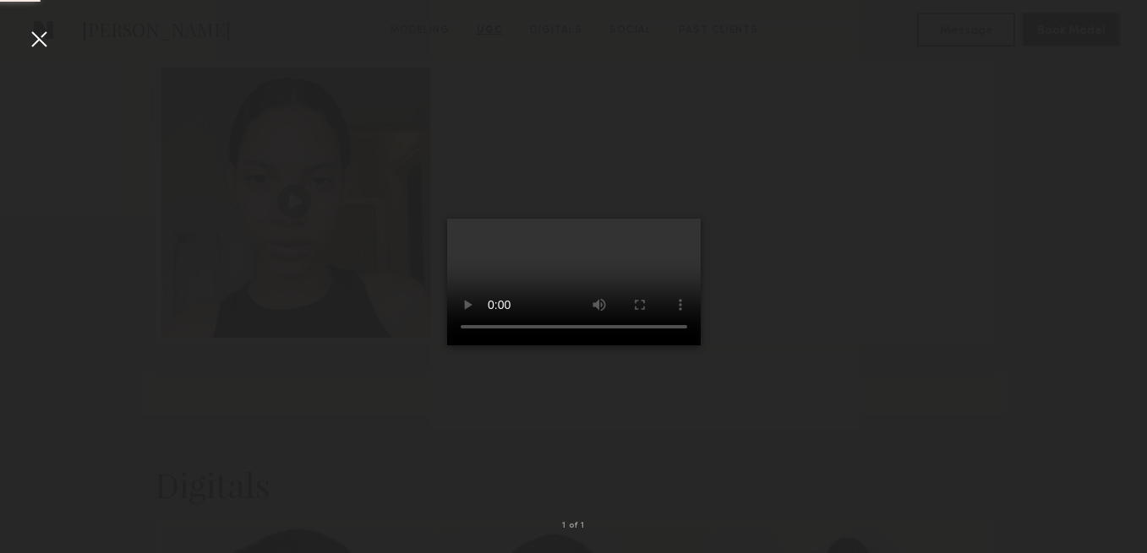
click at [586, 264] on video at bounding box center [574, 282] width 254 height 127
click at [578, 346] on video at bounding box center [574, 282] width 254 height 127
drag, startPoint x: 578, startPoint y: 474, endPoint x: 632, endPoint y: 479, distance: 54.3
click at [632, 346] on video at bounding box center [574, 282] width 254 height 127
click at [853, 479] on div at bounding box center [573, 263] width 1147 height 472
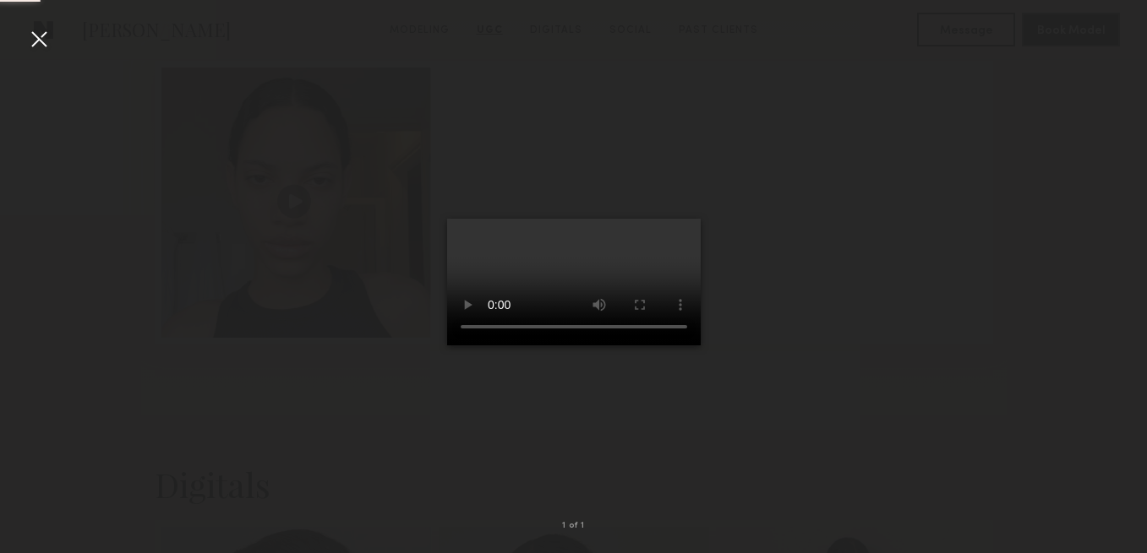
click at [41, 43] on div at bounding box center [38, 38] width 27 height 27
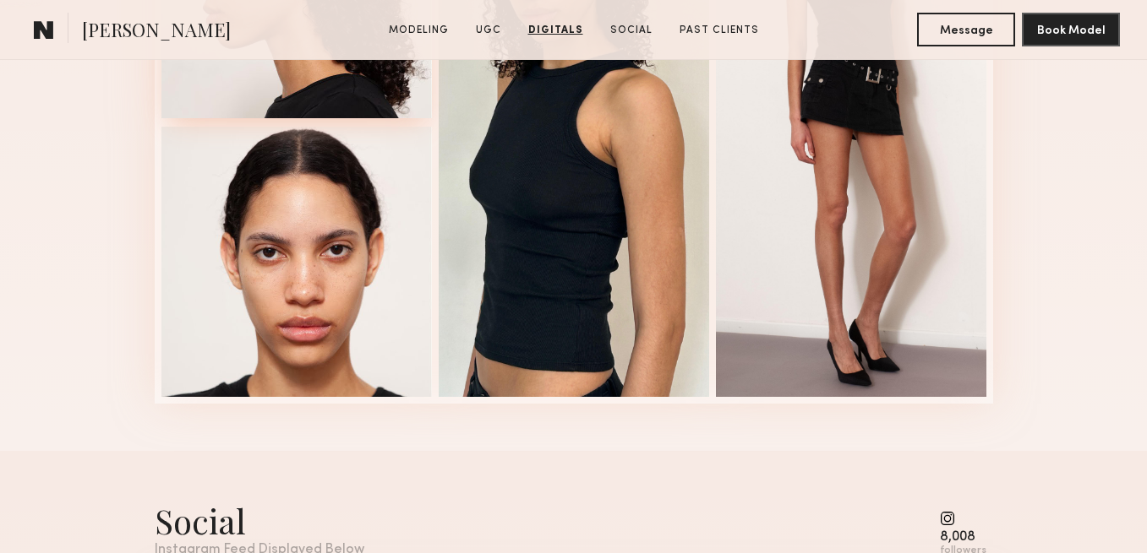
scroll to position [2757, 0]
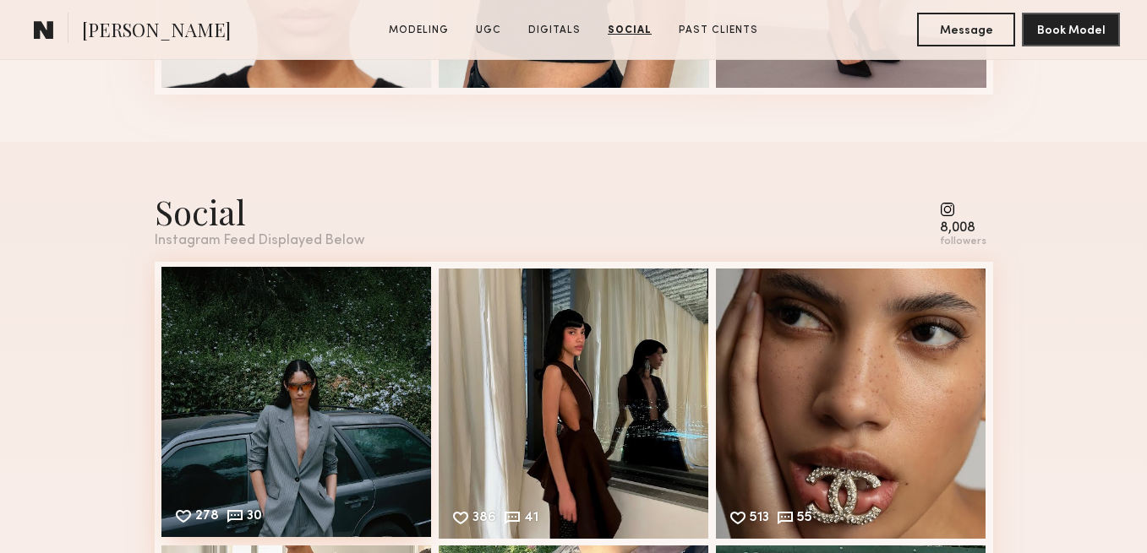
click at [254, 358] on div "278 30 Likes & comments displayed to show model’s engagement" at bounding box center [296, 402] width 270 height 270
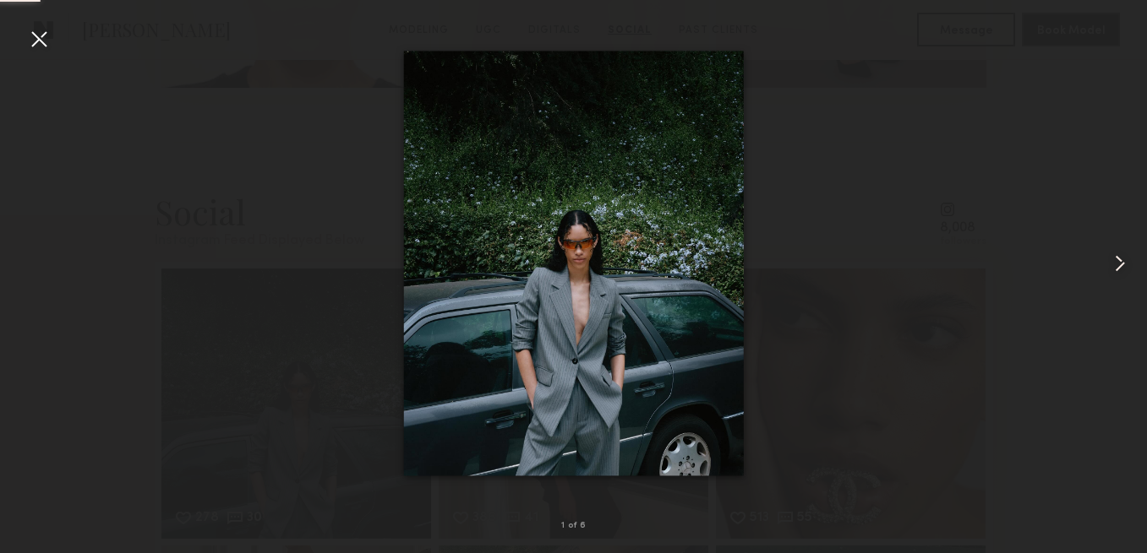
click at [1118, 261] on common-icon at bounding box center [1119, 263] width 27 height 27
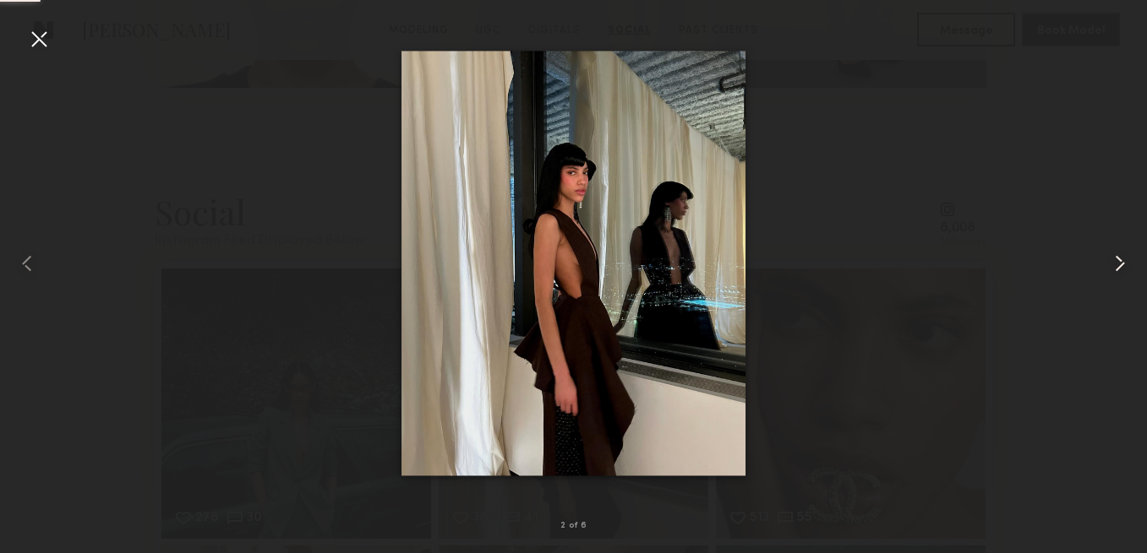
click at [1118, 261] on common-icon at bounding box center [1119, 263] width 27 height 27
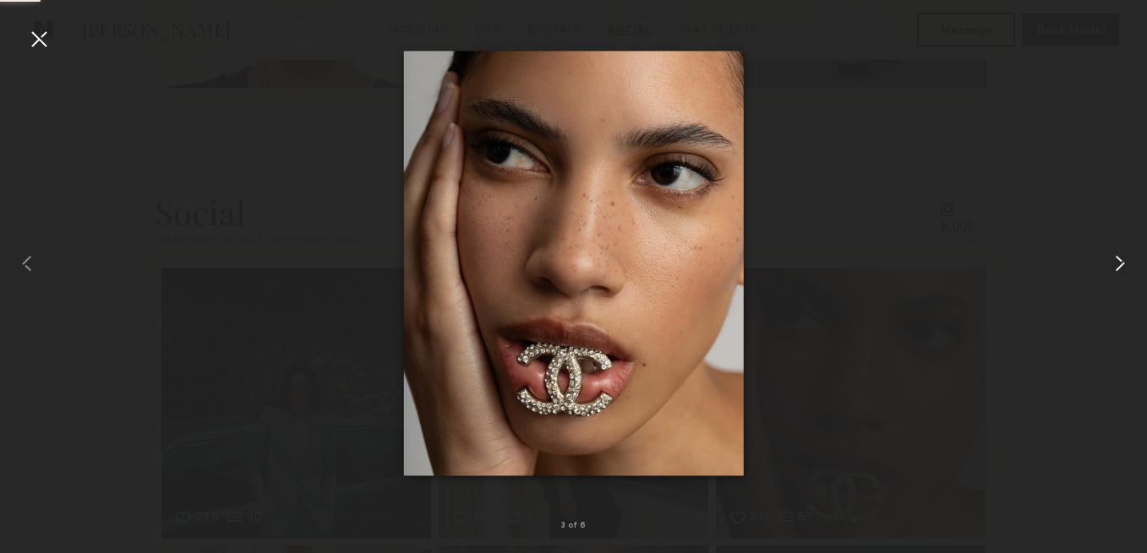
click at [1118, 261] on common-icon at bounding box center [1119, 263] width 27 height 27
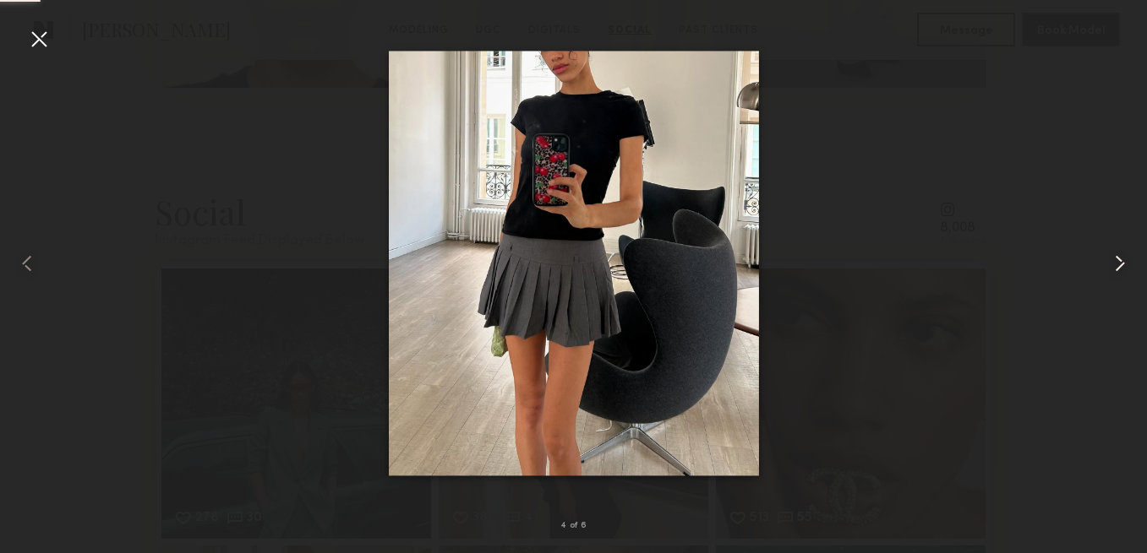
click at [1118, 261] on common-icon at bounding box center [1119, 263] width 27 height 27
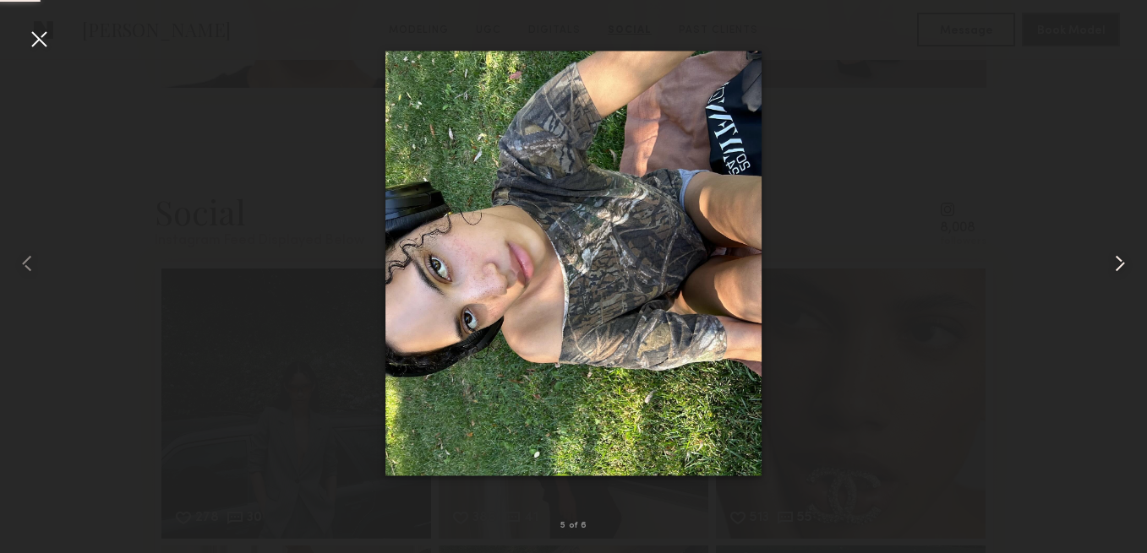
click at [1118, 261] on common-icon at bounding box center [1119, 263] width 27 height 27
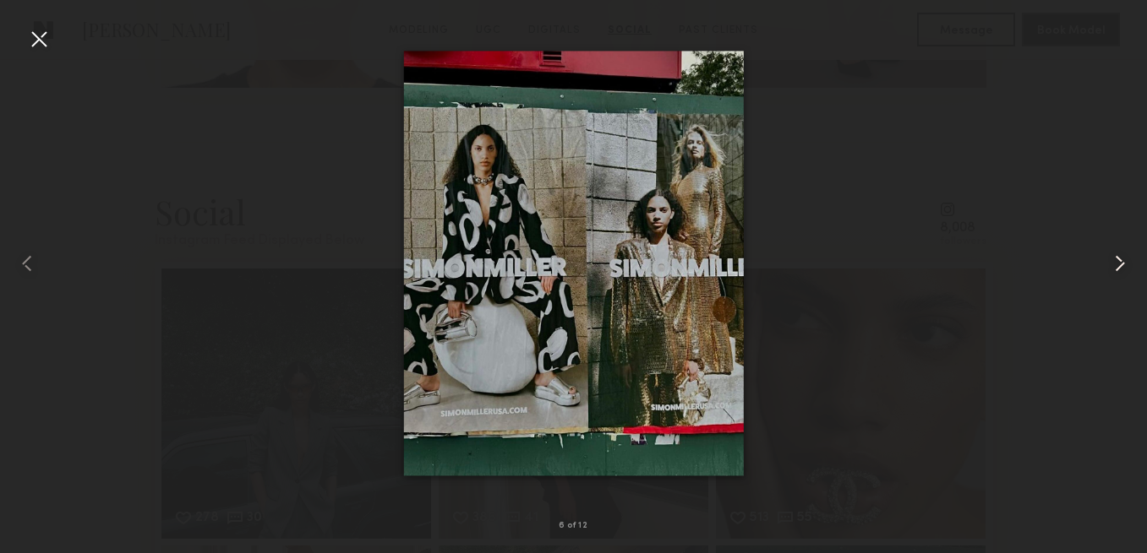
click at [1118, 261] on common-icon at bounding box center [1119, 263] width 27 height 27
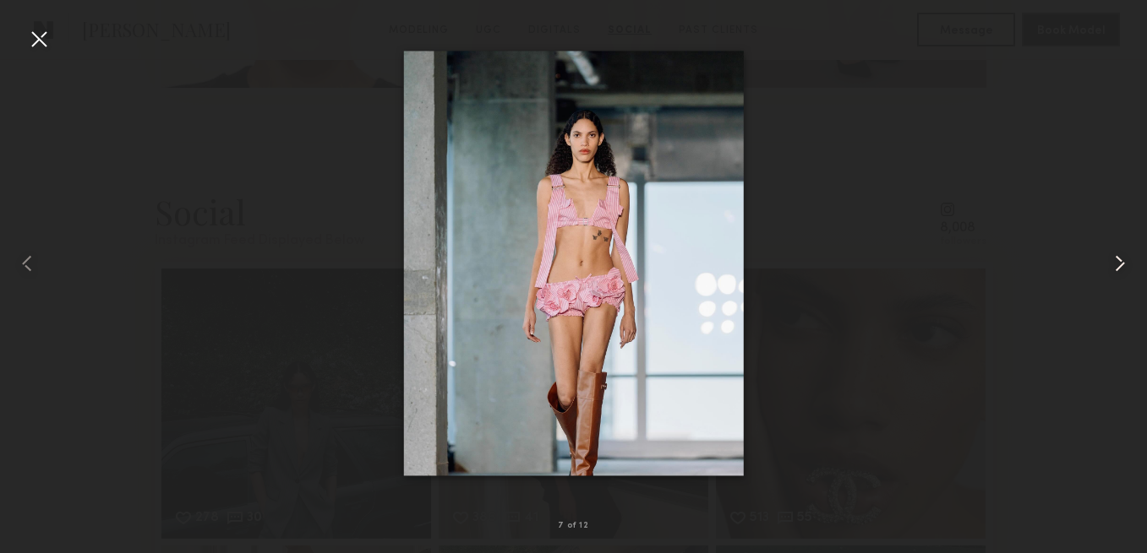
click at [1118, 261] on common-icon at bounding box center [1119, 263] width 27 height 27
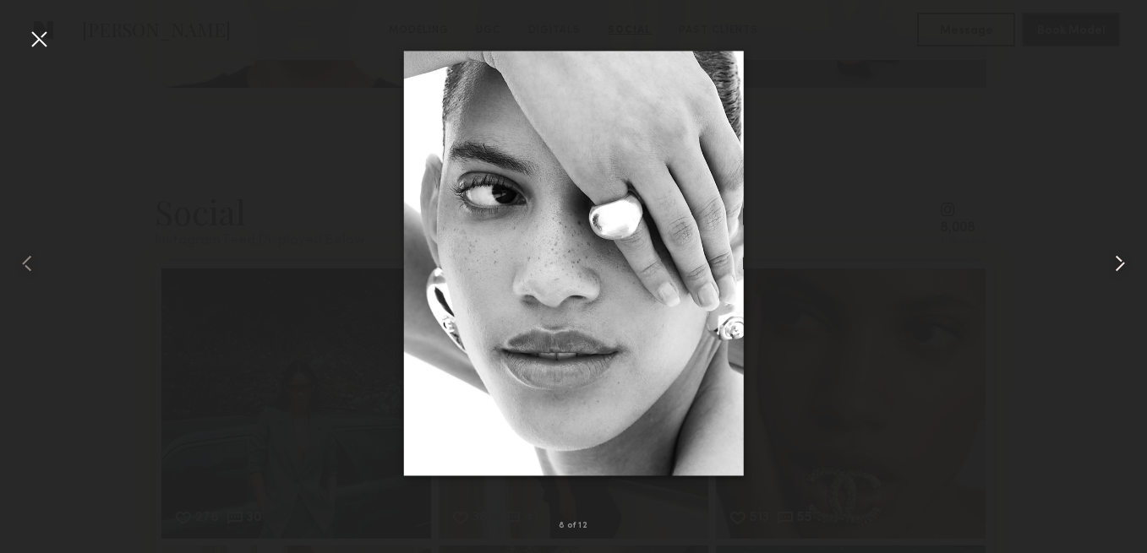
click at [1118, 261] on common-icon at bounding box center [1119, 263] width 27 height 27
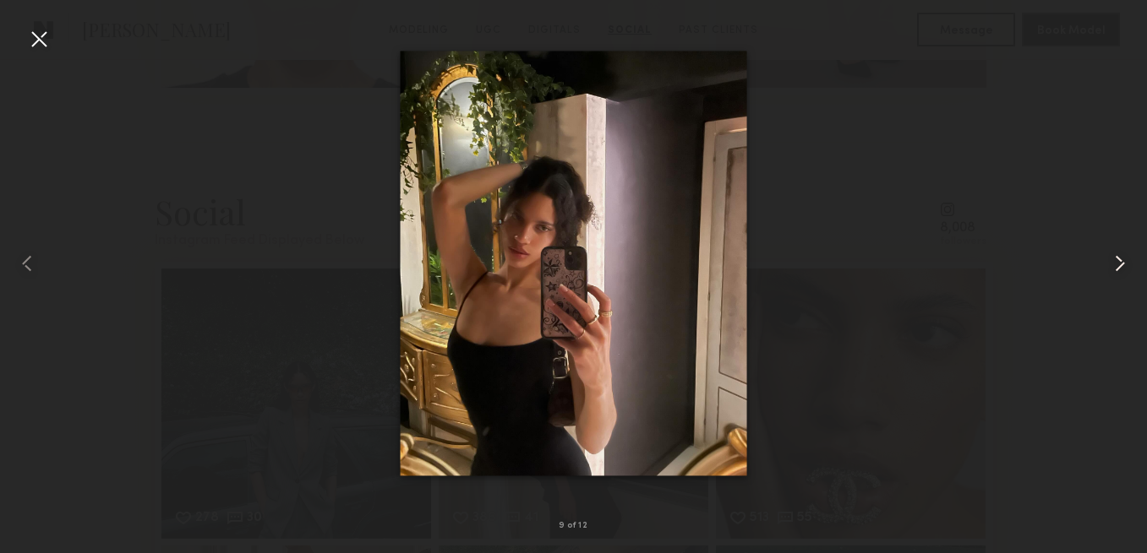
click at [1118, 261] on common-icon at bounding box center [1119, 263] width 27 height 27
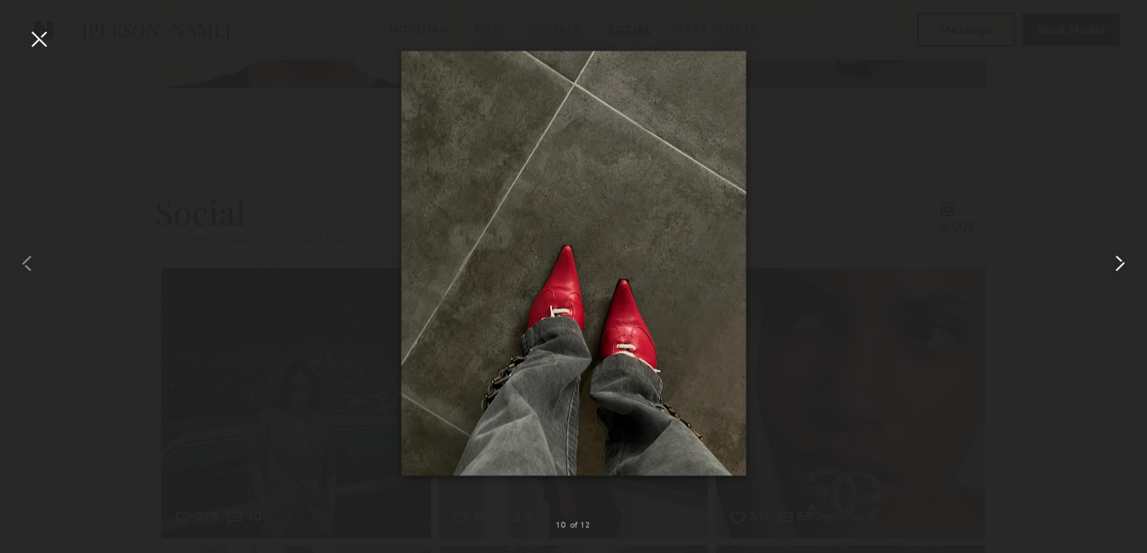
click at [1118, 261] on common-icon at bounding box center [1119, 263] width 27 height 27
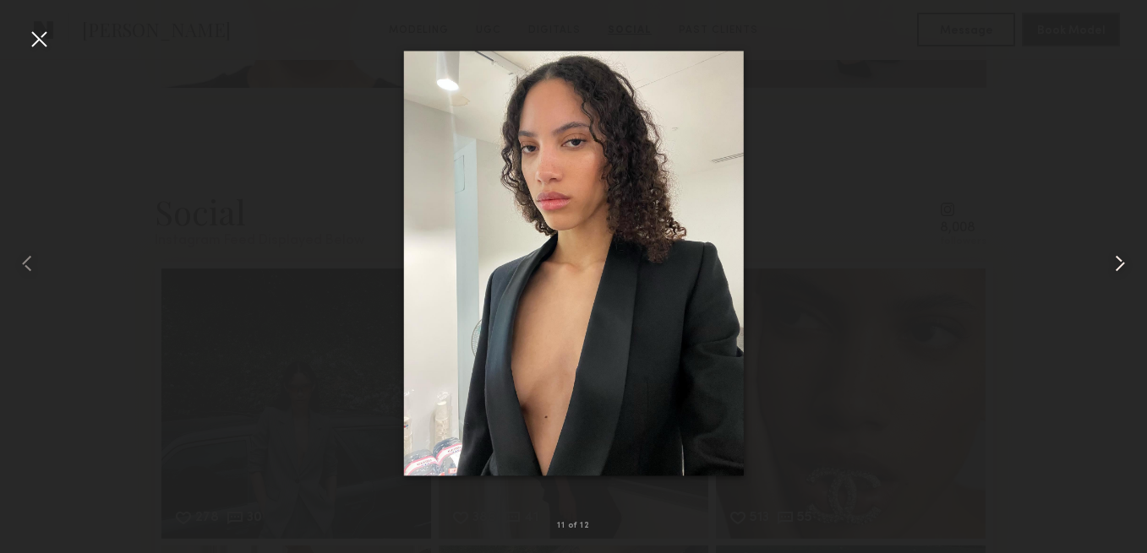
click at [1118, 261] on common-icon at bounding box center [1119, 263] width 27 height 27
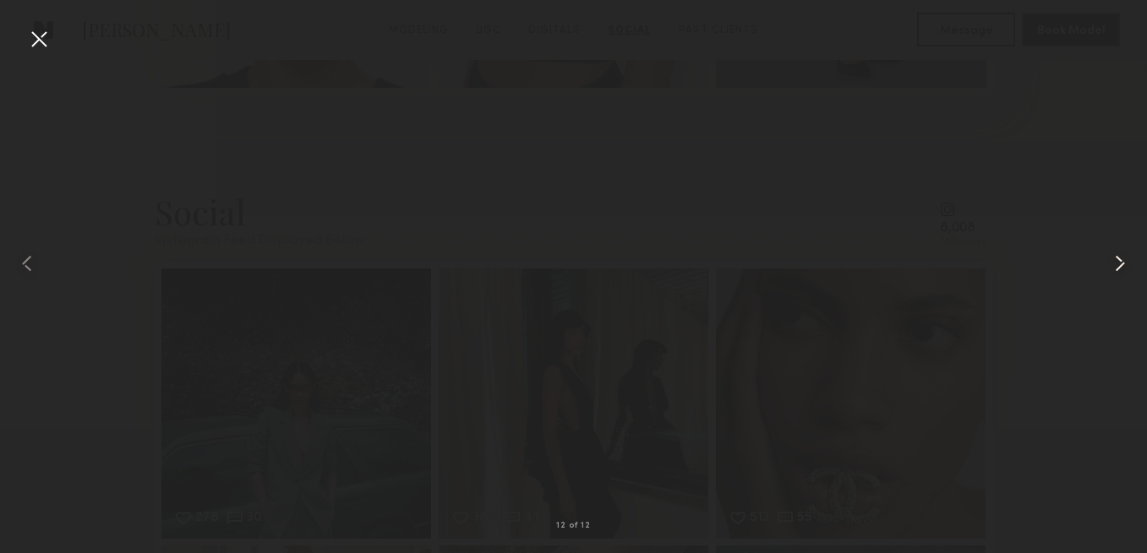
click at [1118, 261] on common-icon at bounding box center [1119, 263] width 27 height 27
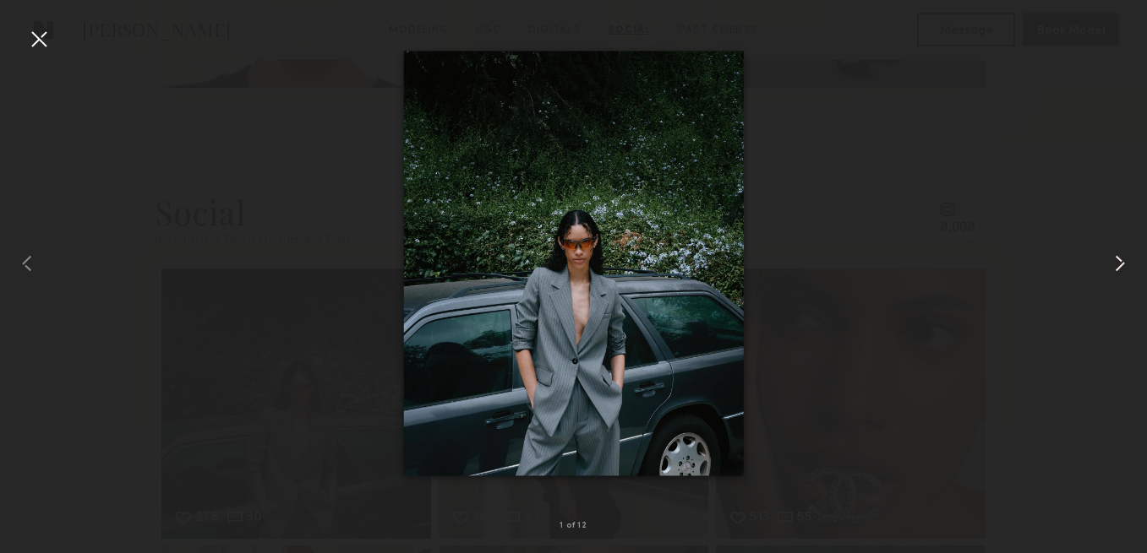
click at [1118, 261] on common-icon at bounding box center [1119, 263] width 27 height 27
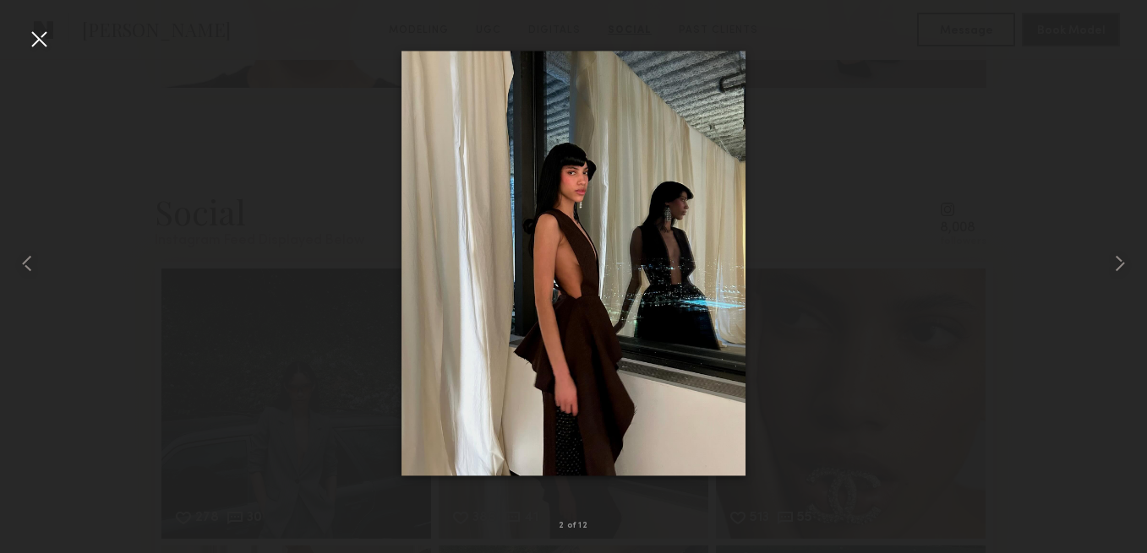
click at [1083, 162] on div at bounding box center [573, 263] width 1147 height 472
click at [26, 42] on div at bounding box center [38, 38] width 27 height 27
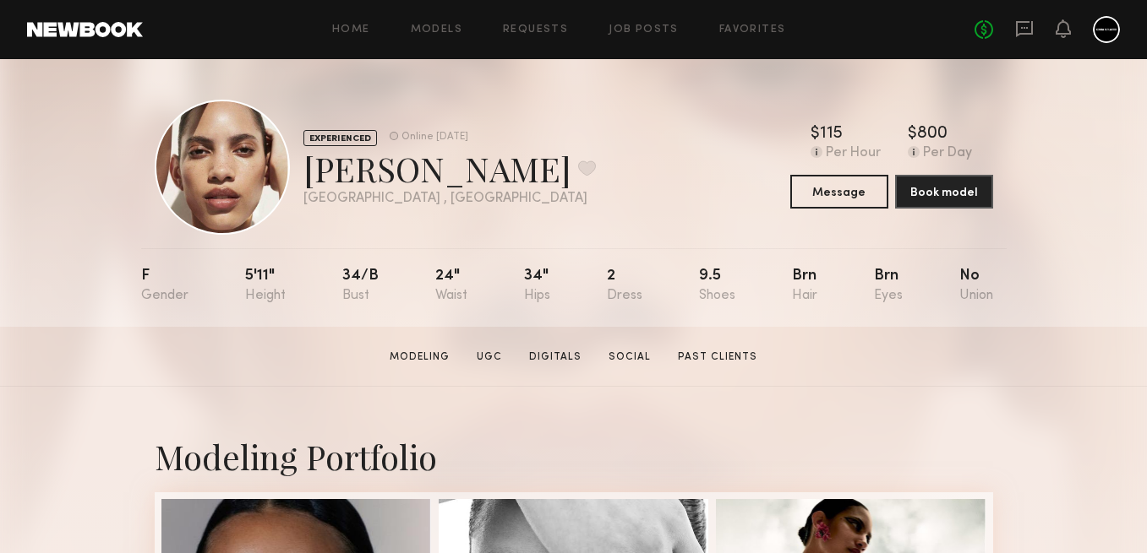
scroll to position [0, 0]
click at [578, 166] on button at bounding box center [587, 168] width 18 height 15
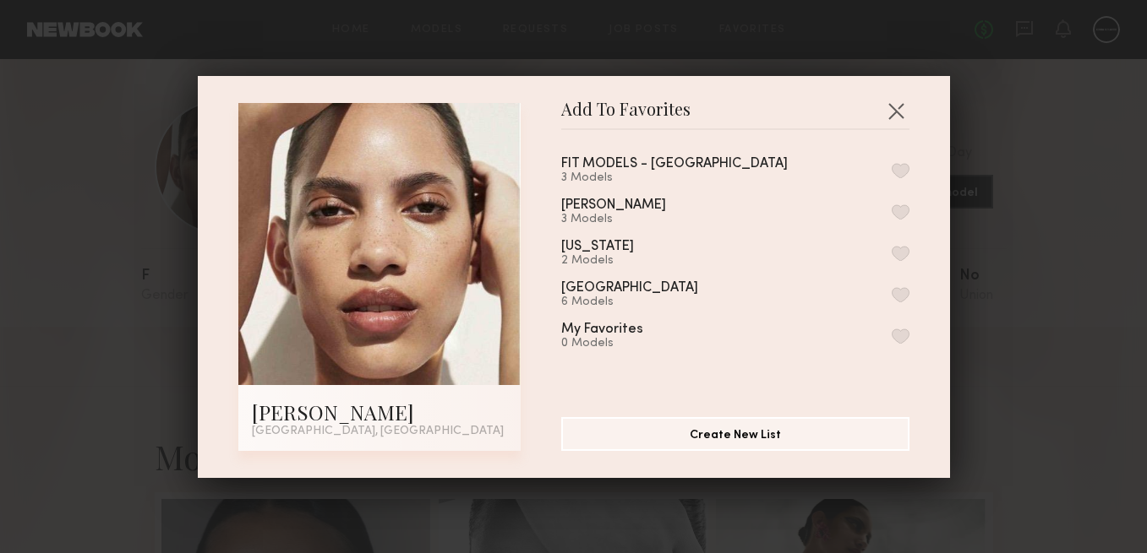
click at [903, 165] on button "button" at bounding box center [900, 170] width 18 height 15
click at [903, 165] on button "Remove from favorite list" at bounding box center [900, 170] width 18 height 15
click at [897, 292] on button "button" at bounding box center [900, 294] width 18 height 15
click at [897, 107] on button "button" at bounding box center [895, 110] width 27 height 27
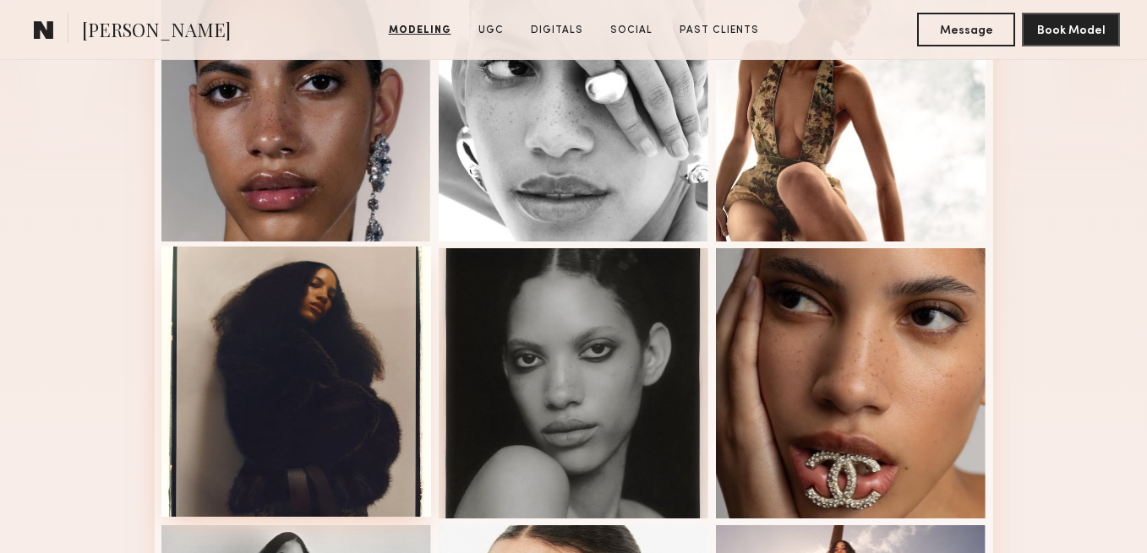
scroll to position [523, 0]
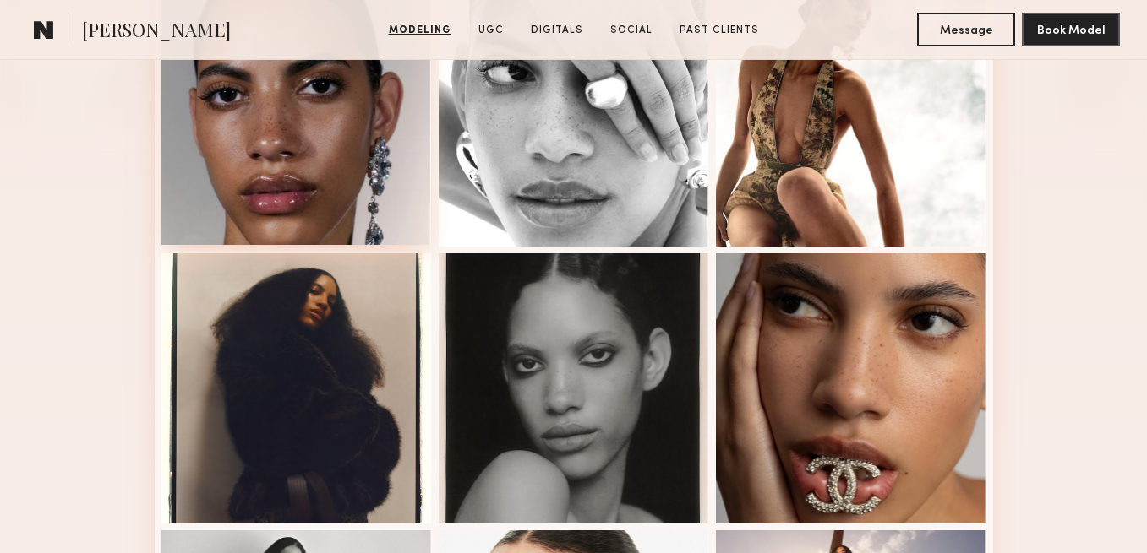
click at [280, 175] on div at bounding box center [296, 110] width 270 height 270
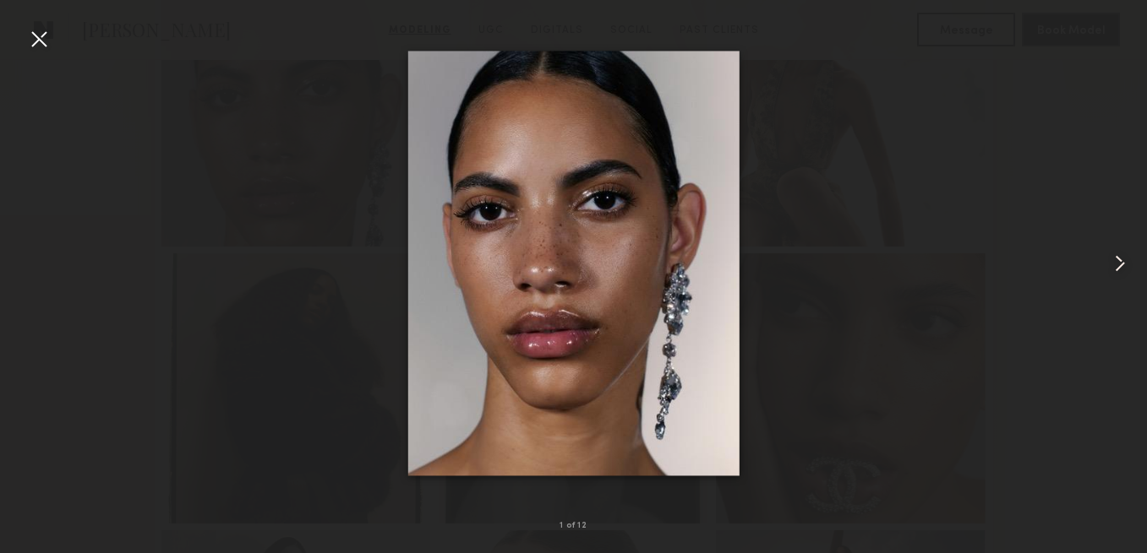
click at [1108, 265] on common-icon at bounding box center [1119, 263] width 27 height 27
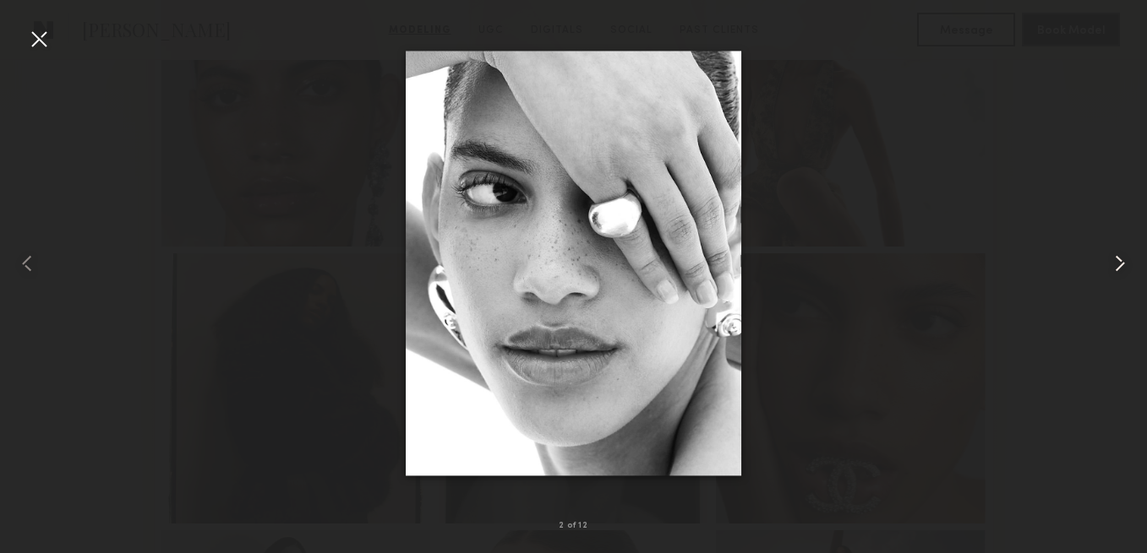
click at [1108, 265] on common-icon at bounding box center [1119, 263] width 27 height 27
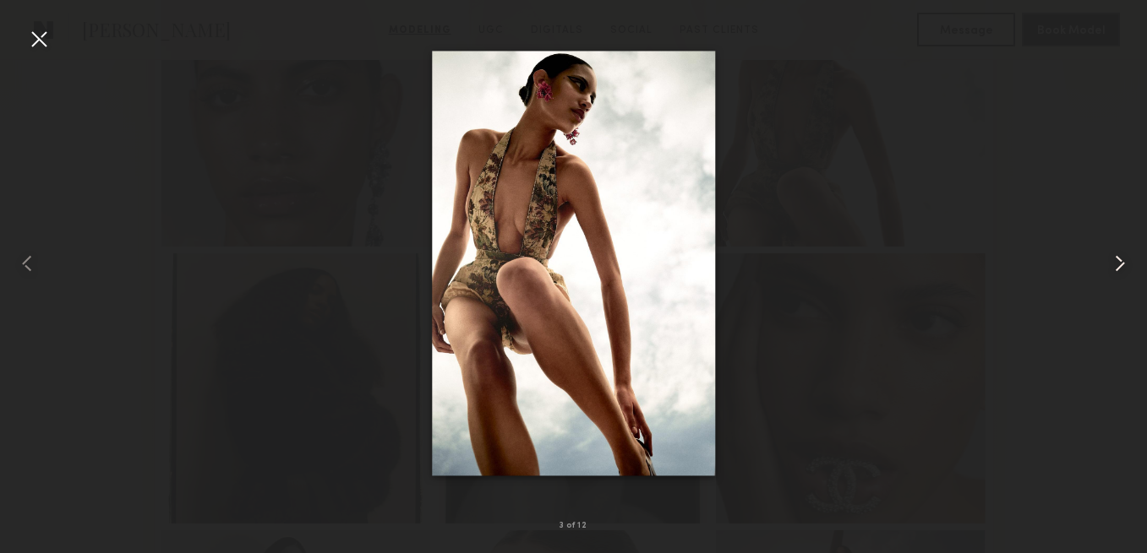
click at [1108, 265] on common-icon at bounding box center [1119, 263] width 27 height 27
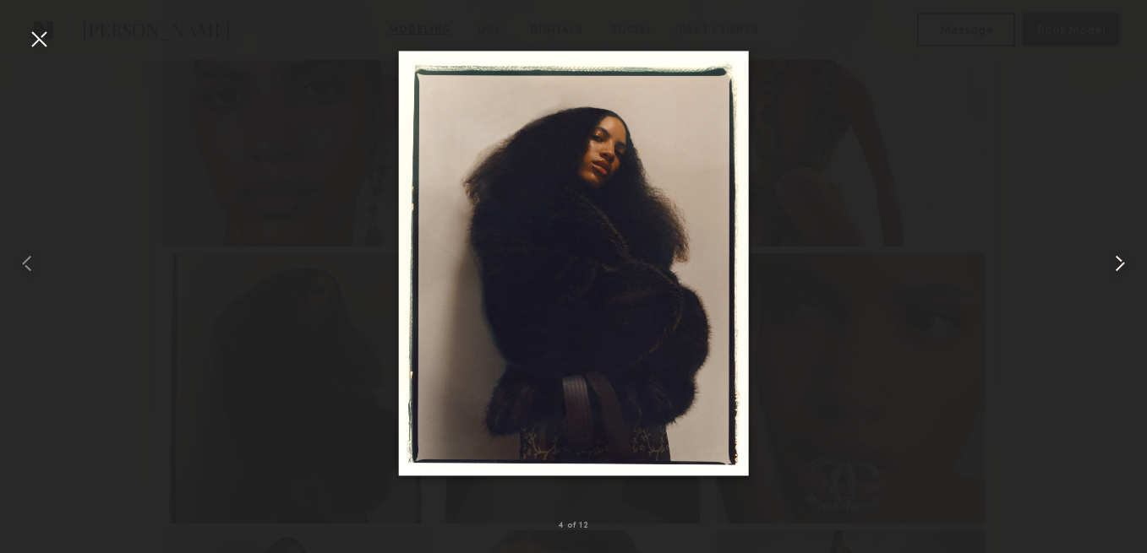
click at [1108, 265] on common-icon at bounding box center [1119, 263] width 27 height 27
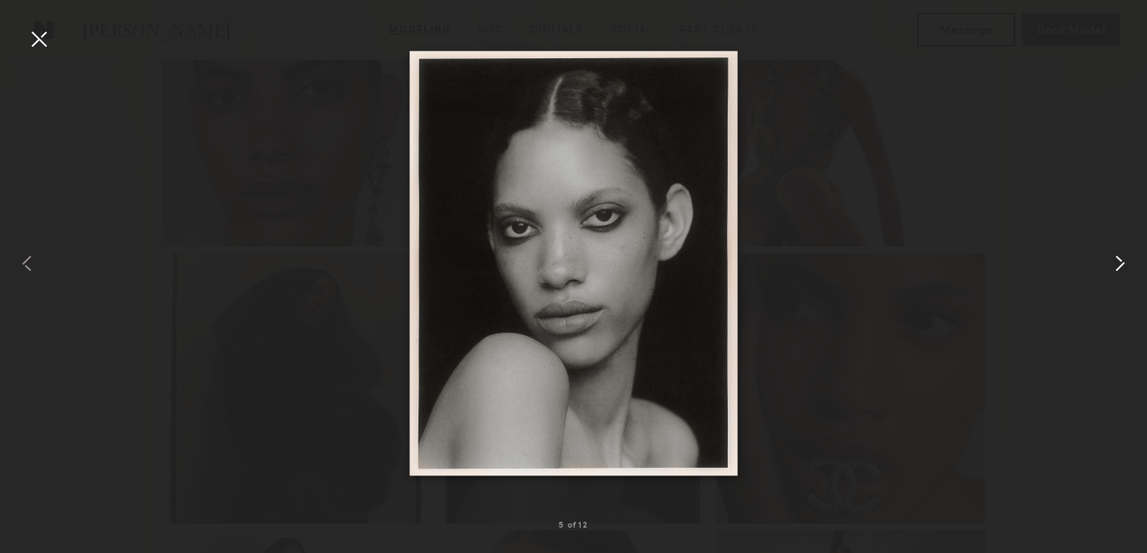
click at [1108, 265] on common-icon at bounding box center [1119, 263] width 27 height 27
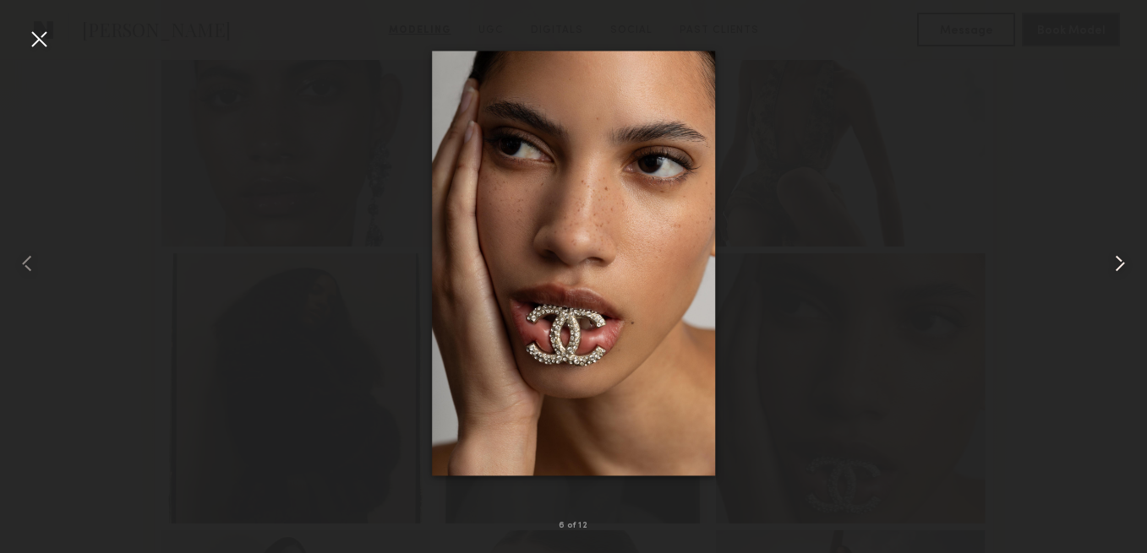
click at [1108, 265] on common-icon at bounding box center [1119, 263] width 27 height 27
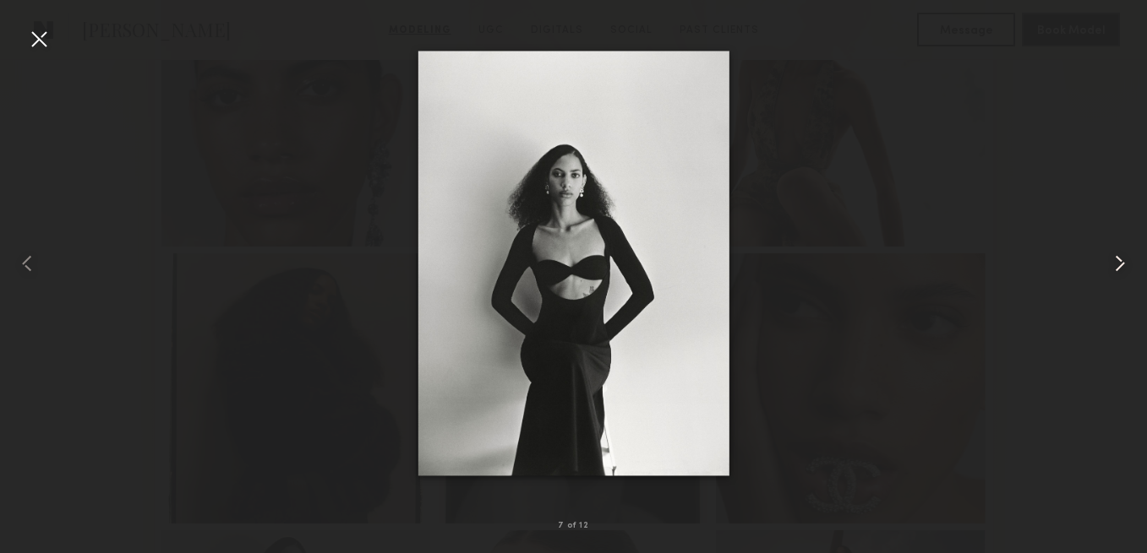
click at [1108, 265] on common-icon at bounding box center [1119, 263] width 27 height 27
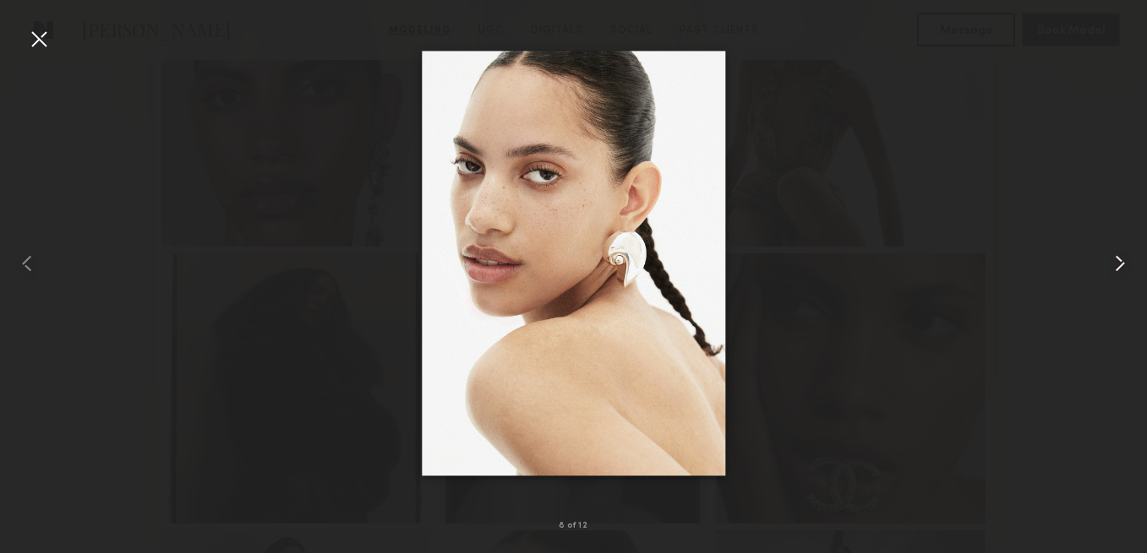
click at [1108, 265] on common-icon at bounding box center [1119, 263] width 27 height 27
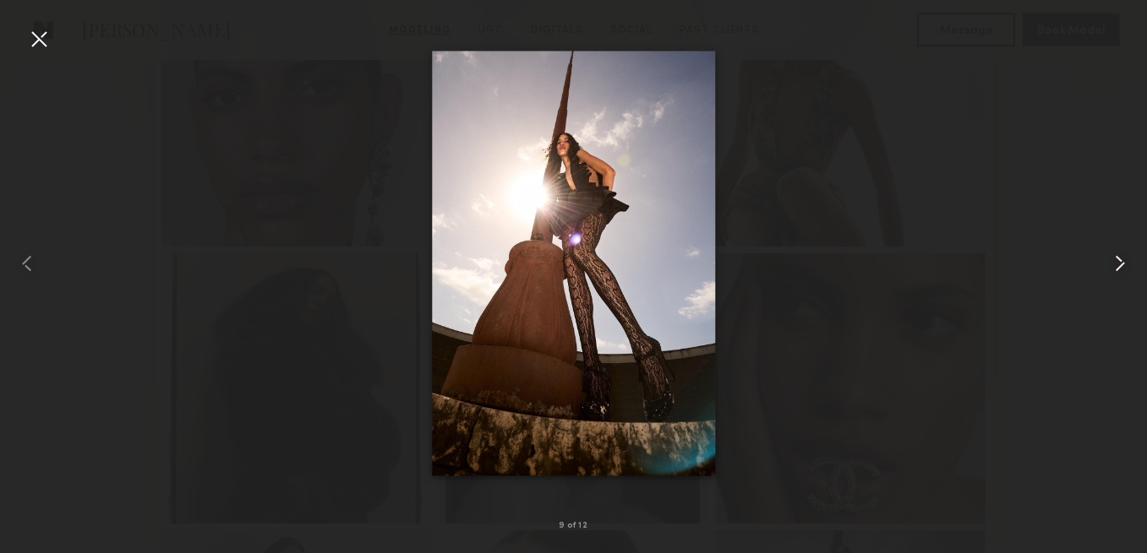
click at [1110, 267] on common-icon at bounding box center [1119, 263] width 27 height 27
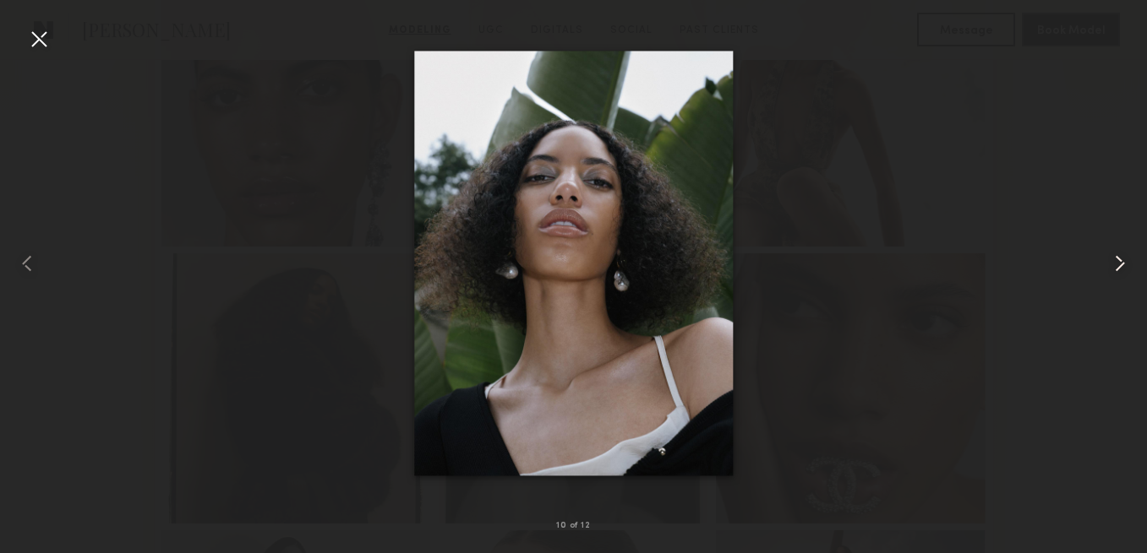
click at [1110, 268] on common-icon at bounding box center [1119, 263] width 27 height 27
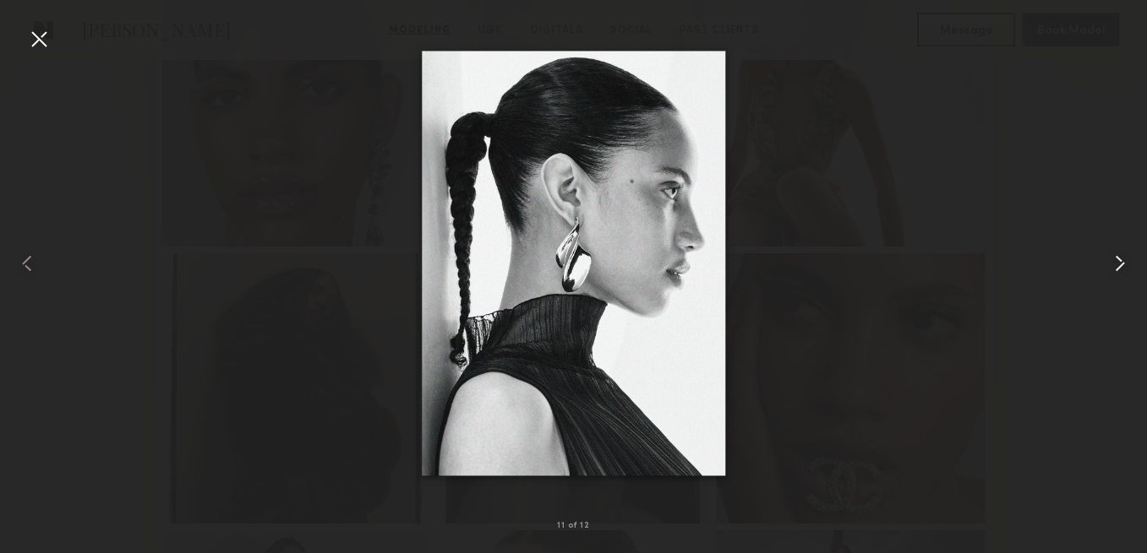
click at [1110, 268] on common-icon at bounding box center [1119, 263] width 27 height 27
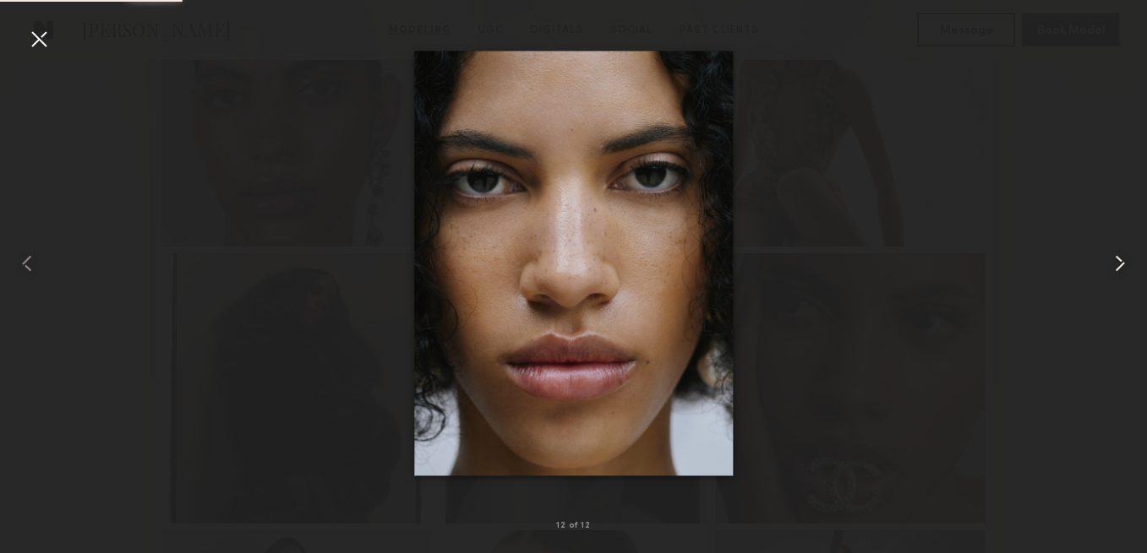
click at [1110, 268] on common-icon at bounding box center [1119, 263] width 27 height 27
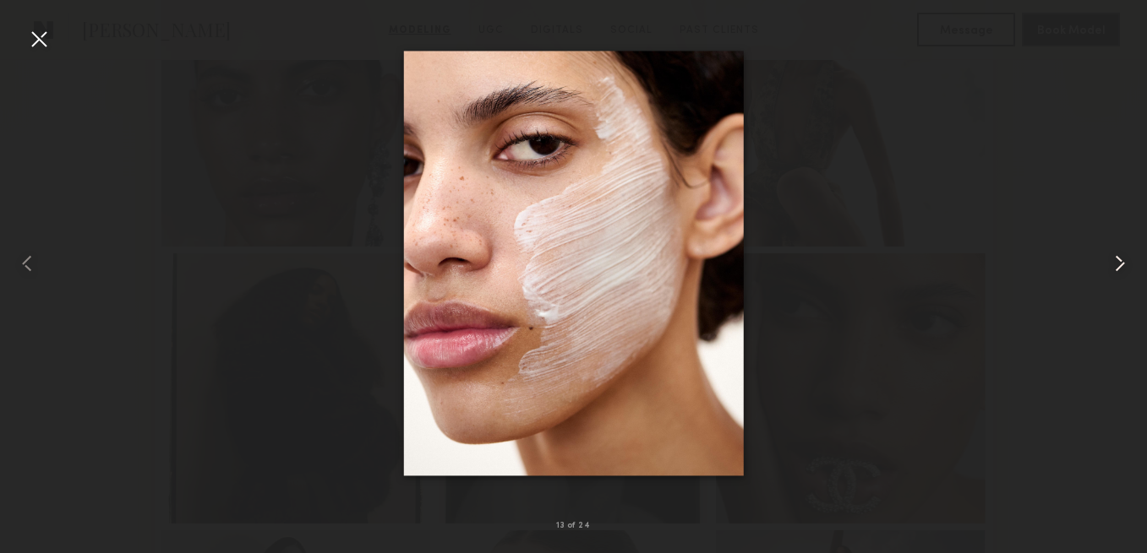
click at [1110, 268] on common-icon at bounding box center [1119, 263] width 27 height 27
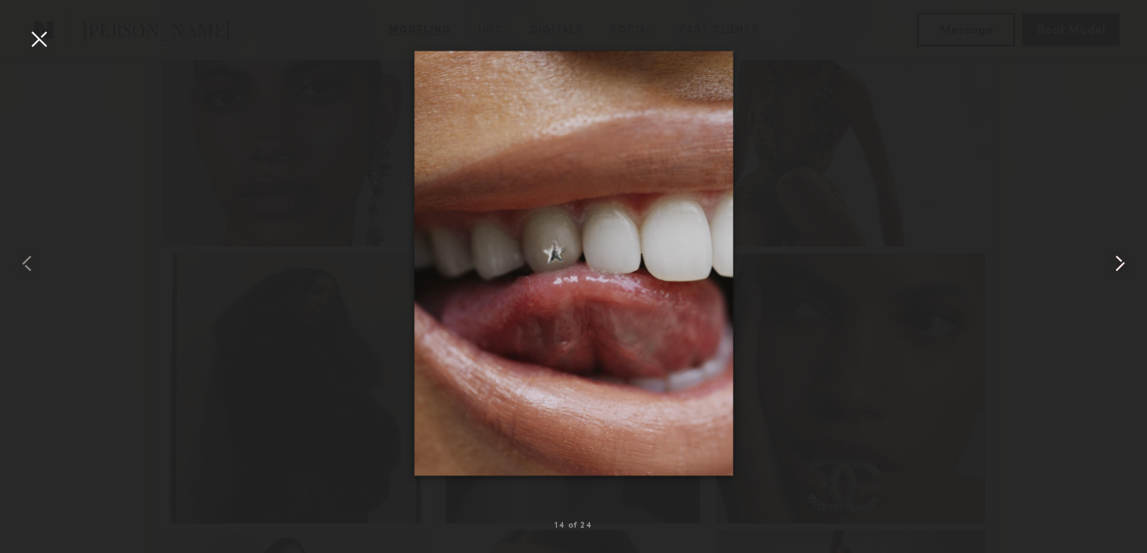
click at [1110, 268] on common-icon at bounding box center [1119, 263] width 27 height 27
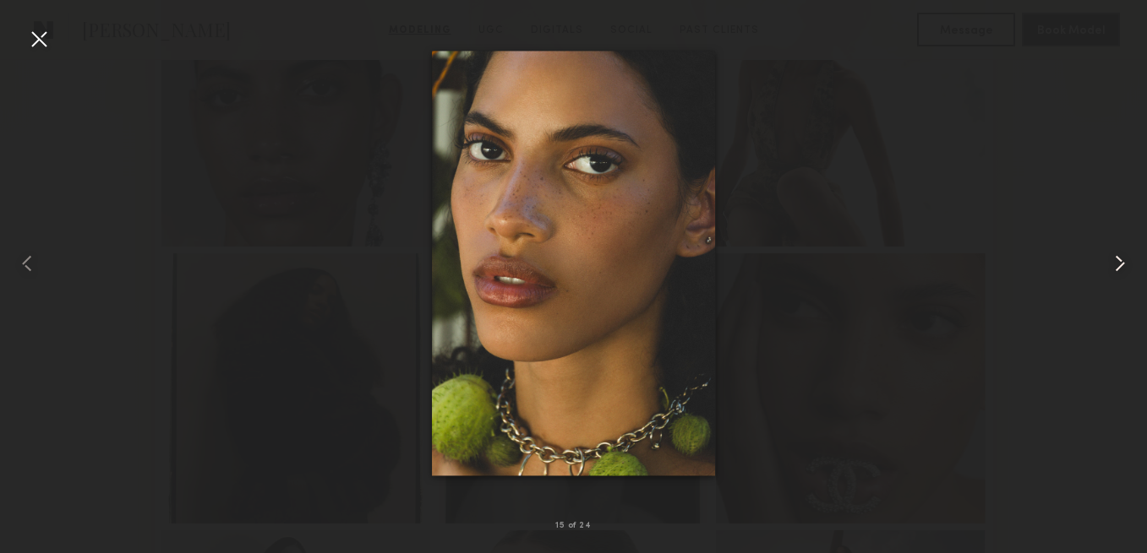
click at [1110, 268] on common-icon at bounding box center [1119, 263] width 27 height 27
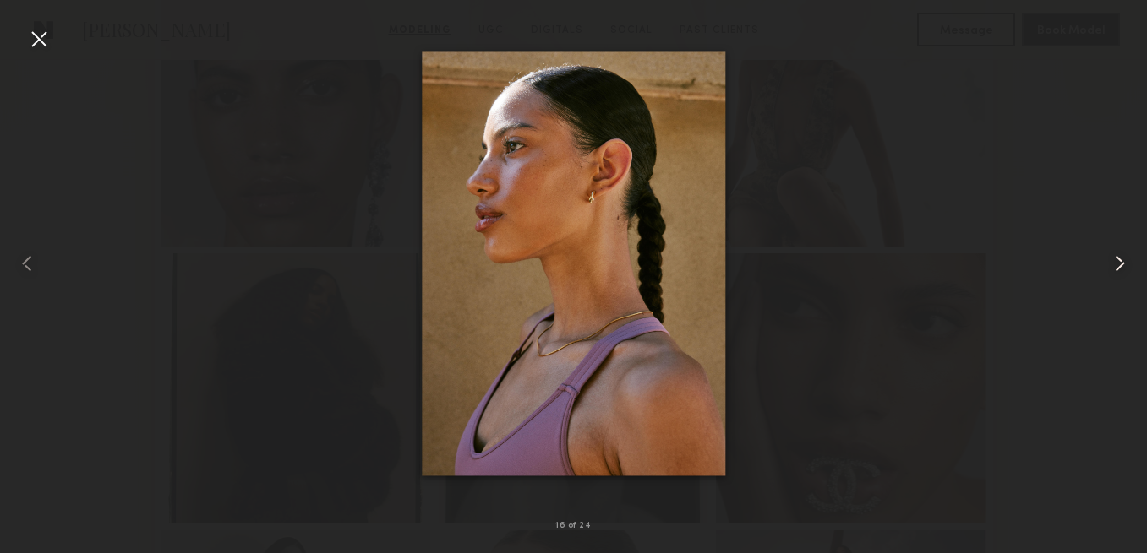
click at [1110, 267] on common-icon at bounding box center [1119, 263] width 27 height 27
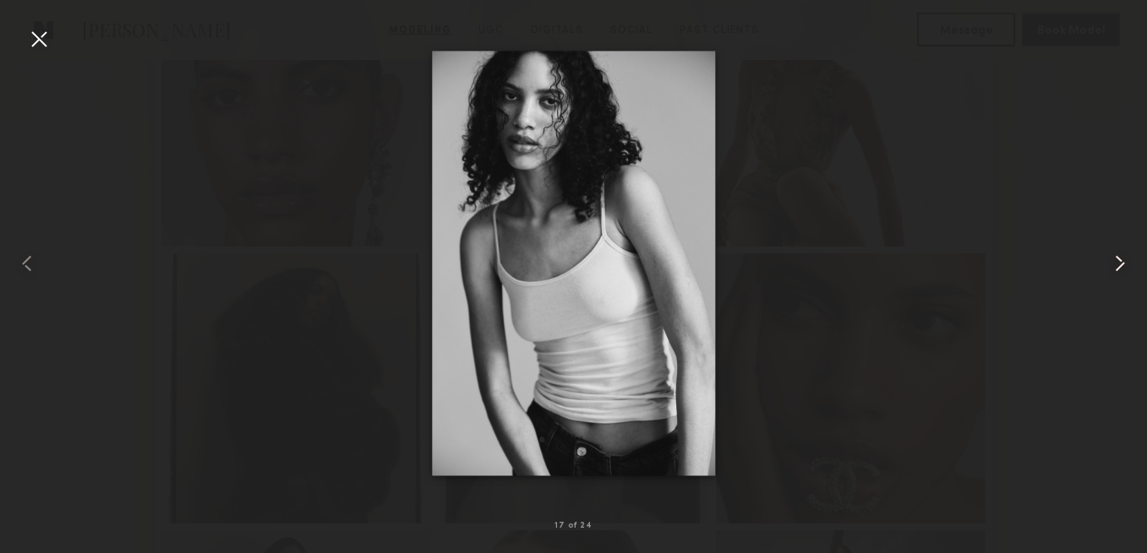
click at [1110, 267] on common-icon at bounding box center [1119, 263] width 27 height 27
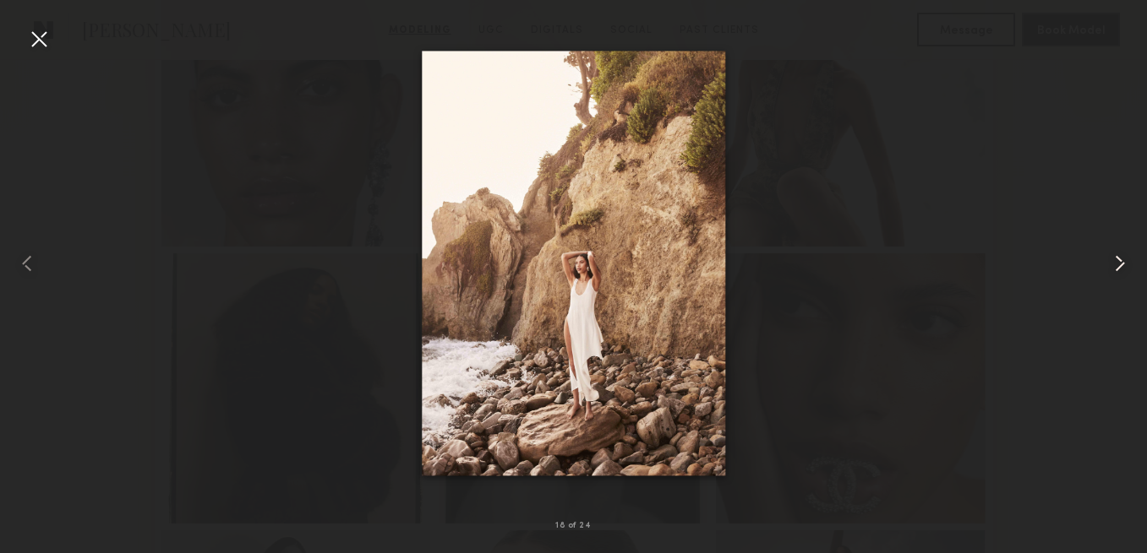
click at [1110, 267] on common-icon at bounding box center [1119, 263] width 27 height 27
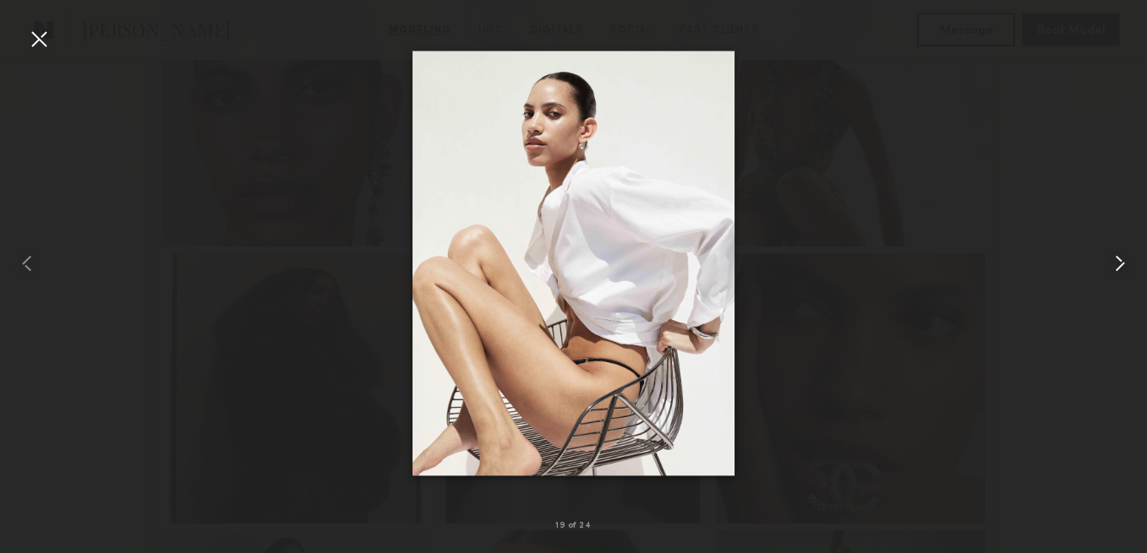
click at [1110, 267] on common-icon at bounding box center [1119, 263] width 27 height 27
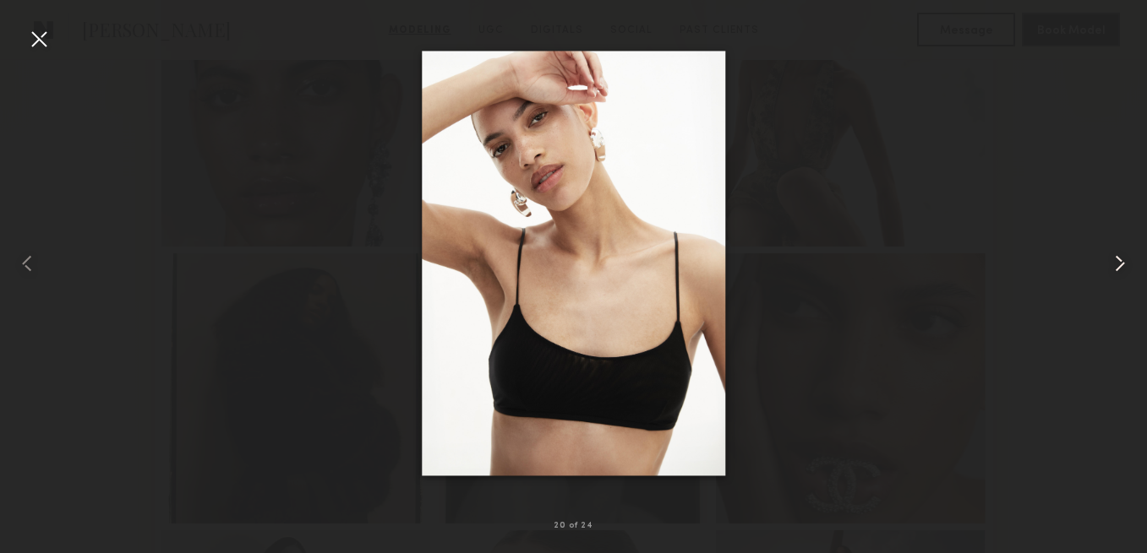
click at [1110, 267] on common-icon at bounding box center [1119, 263] width 27 height 27
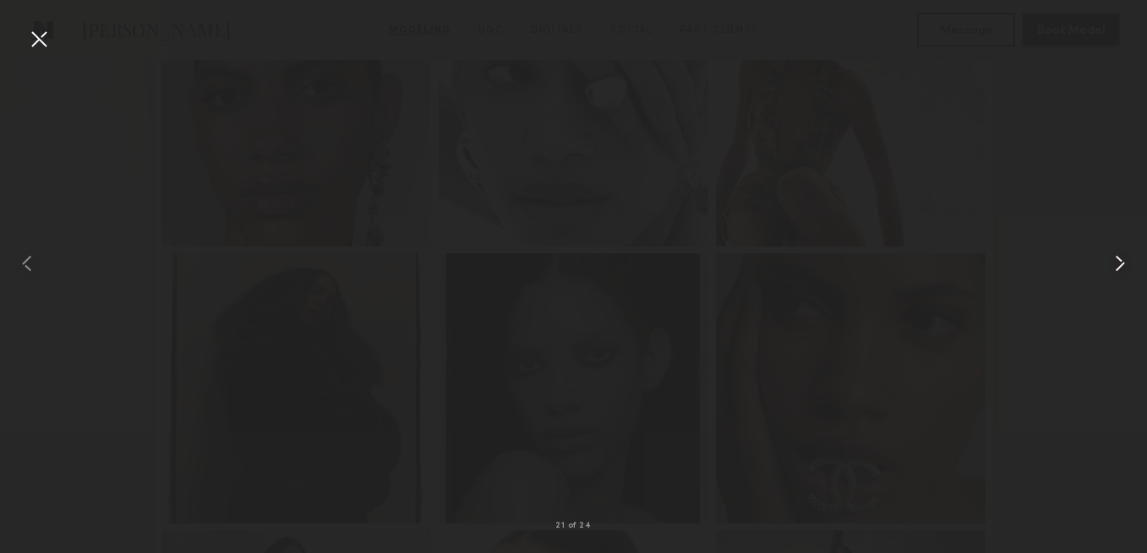
click at [1125, 261] on common-icon at bounding box center [1119, 263] width 27 height 27
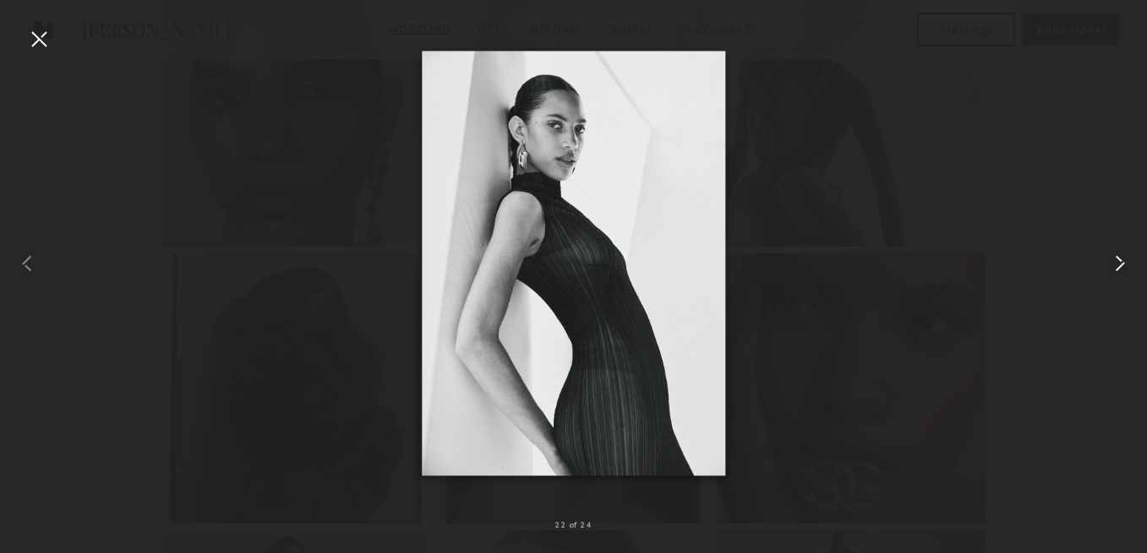
click at [1125, 261] on common-icon at bounding box center [1119, 263] width 27 height 27
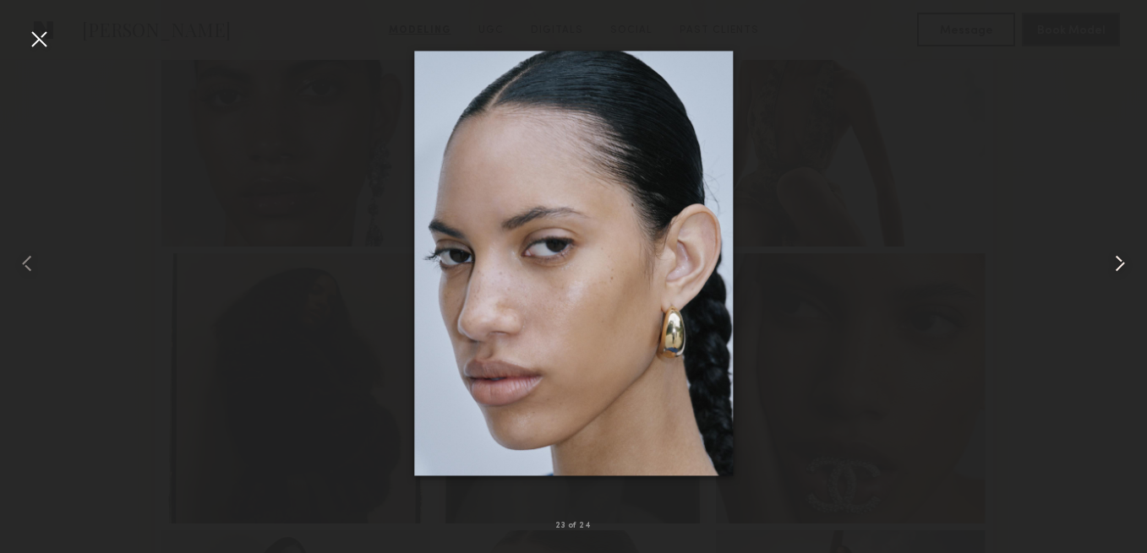
click at [1125, 261] on common-icon at bounding box center [1119, 263] width 27 height 27
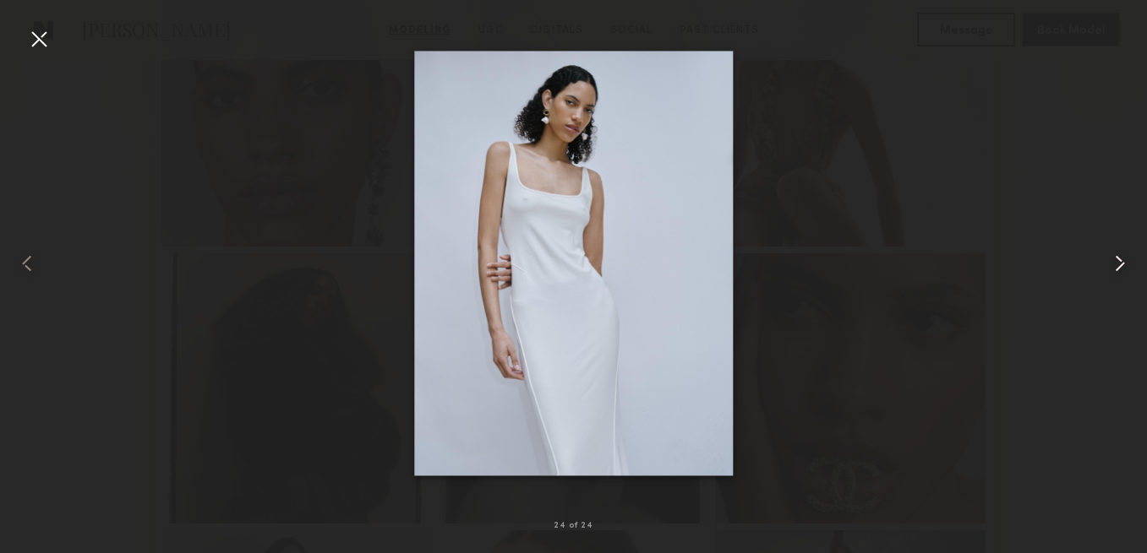
click at [1125, 261] on common-icon at bounding box center [1119, 263] width 27 height 27
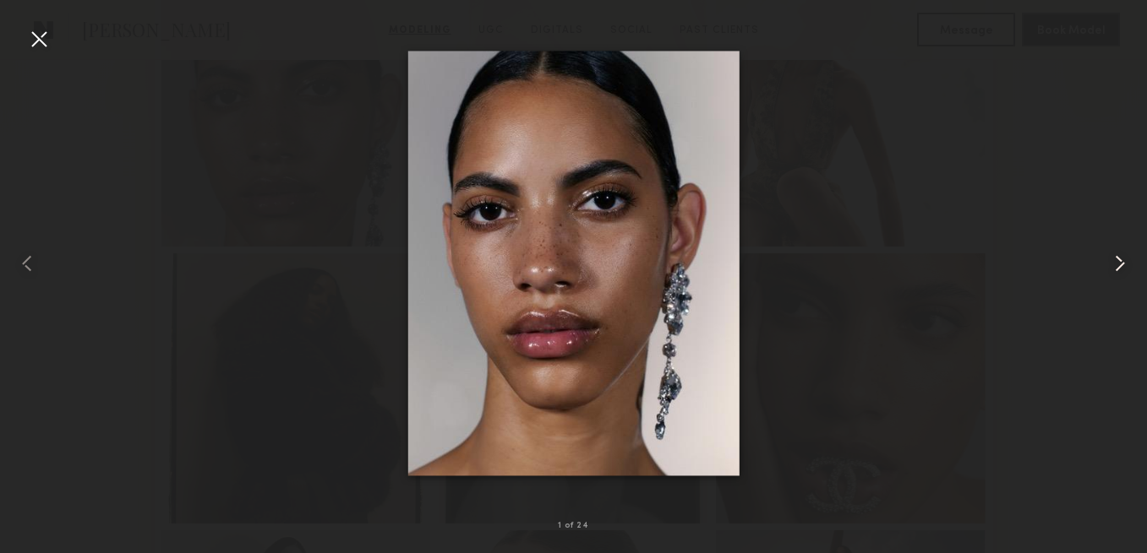
click at [1125, 261] on common-icon at bounding box center [1119, 263] width 27 height 27
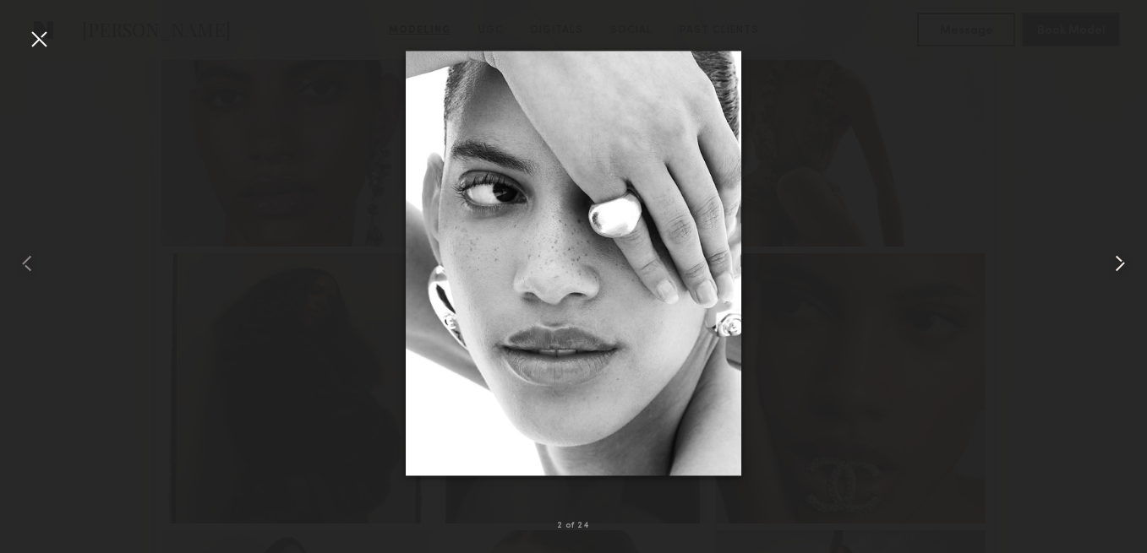
click at [1125, 261] on common-icon at bounding box center [1119, 263] width 27 height 27
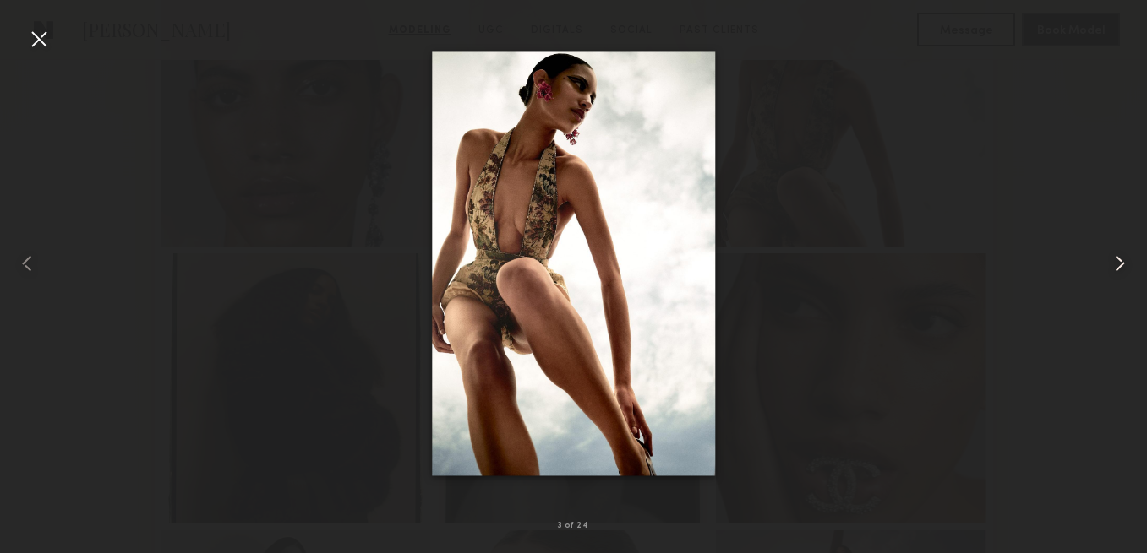
click at [1101, 197] on div at bounding box center [1124, 263] width 46 height 472
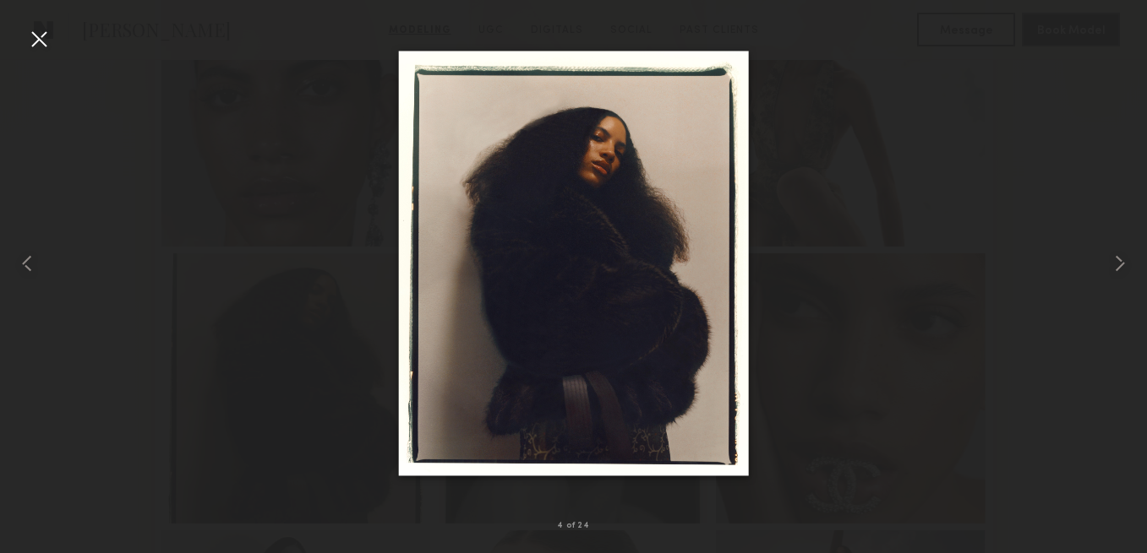
click at [38, 49] on div at bounding box center [38, 38] width 27 height 27
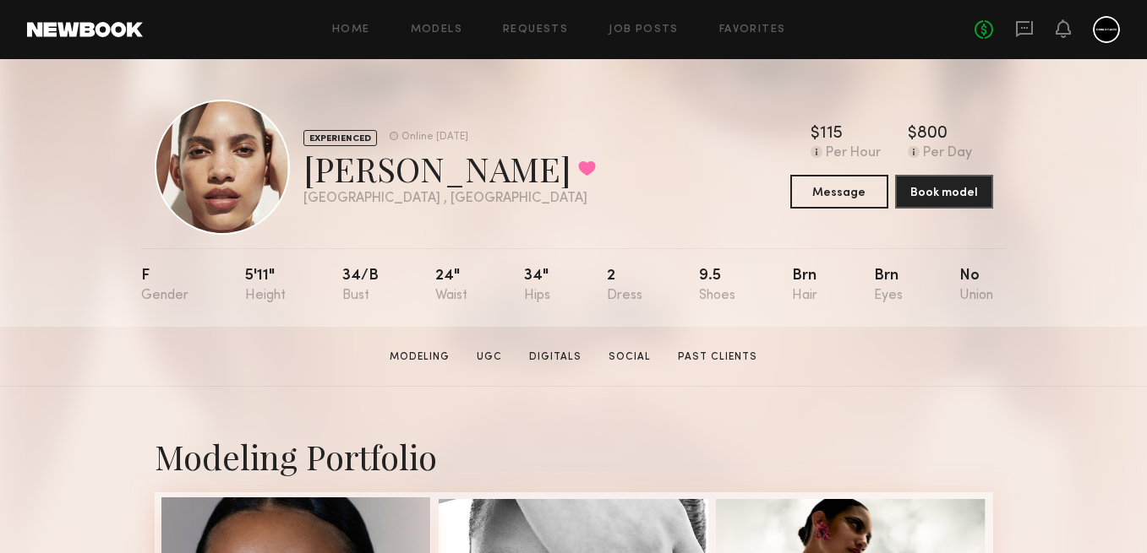
scroll to position [0, 0]
